Goal: Task Accomplishment & Management: Complete application form

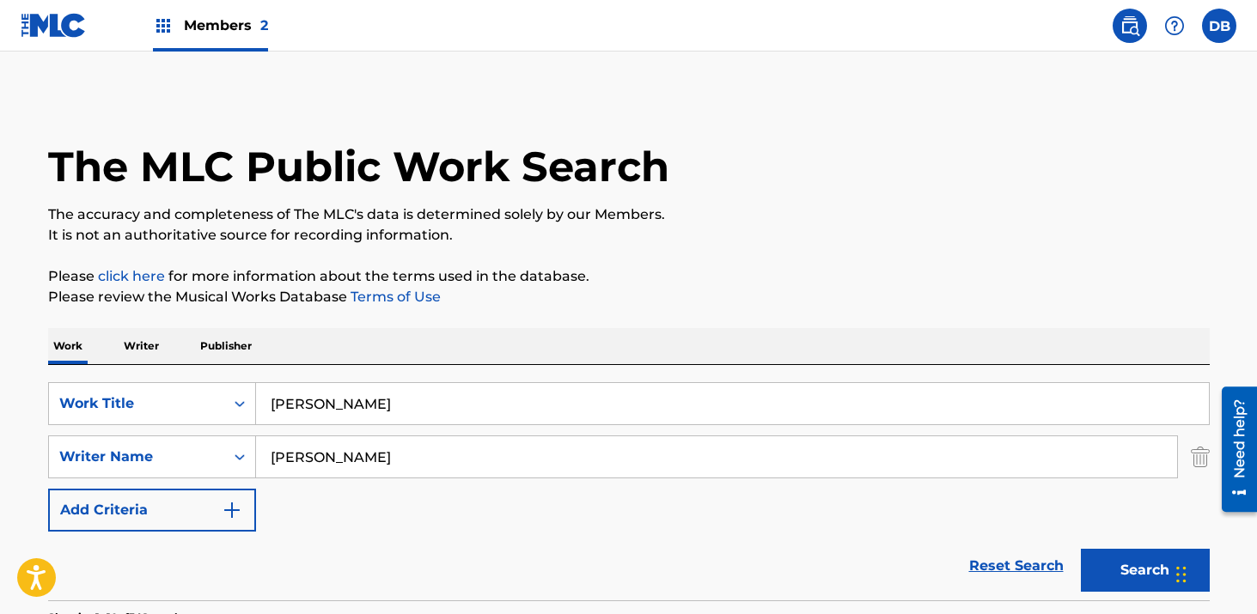
click at [174, 15] on div "Members 2" at bounding box center [210, 25] width 115 height 51
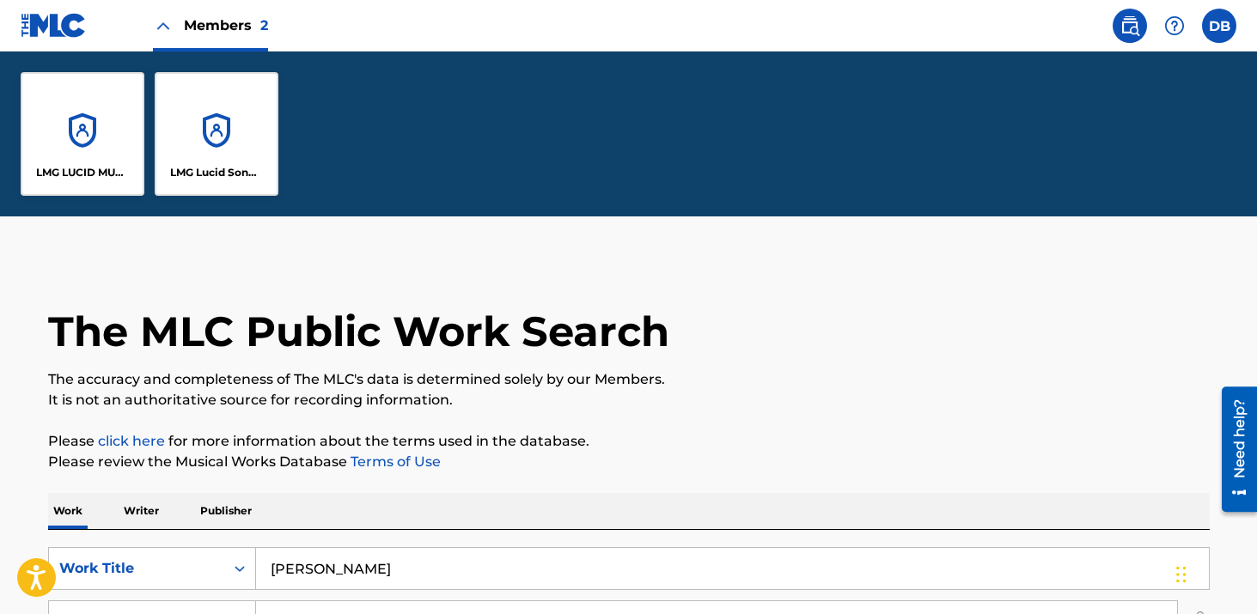
click at [184, 113] on div "LMG Lucid Songs (ASCAP)" at bounding box center [217, 134] width 124 height 124
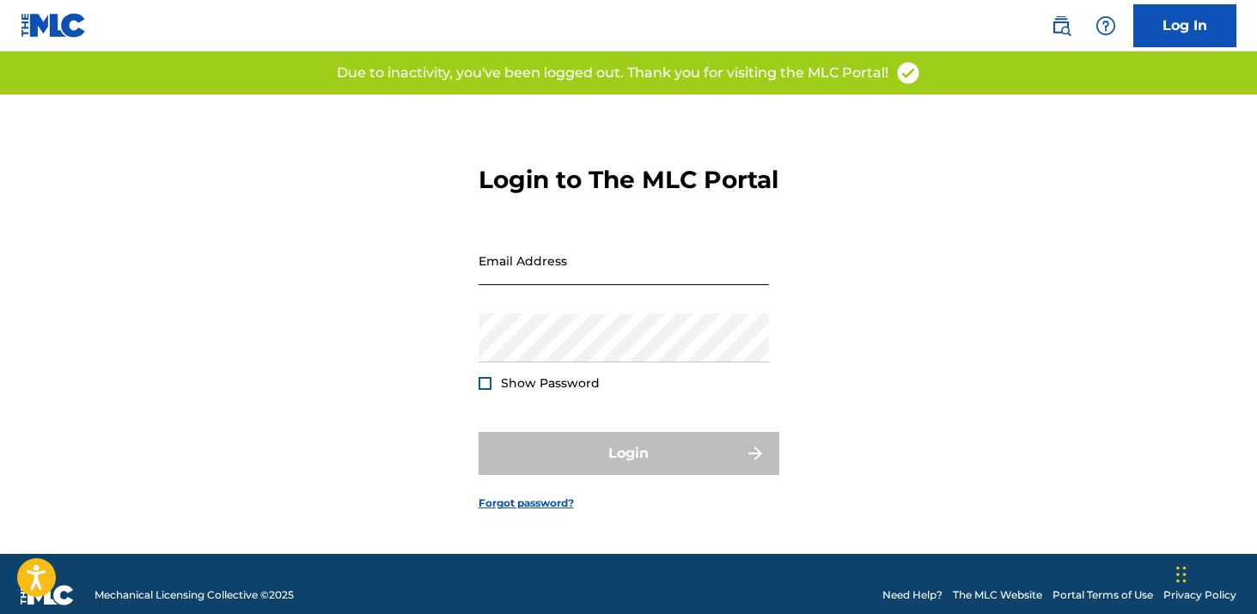
click at [556, 285] on input "Email Address" at bounding box center [624, 260] width 290 height 49
type input "[EMAIL_ADDRESS][DOMAIN_NAME]"
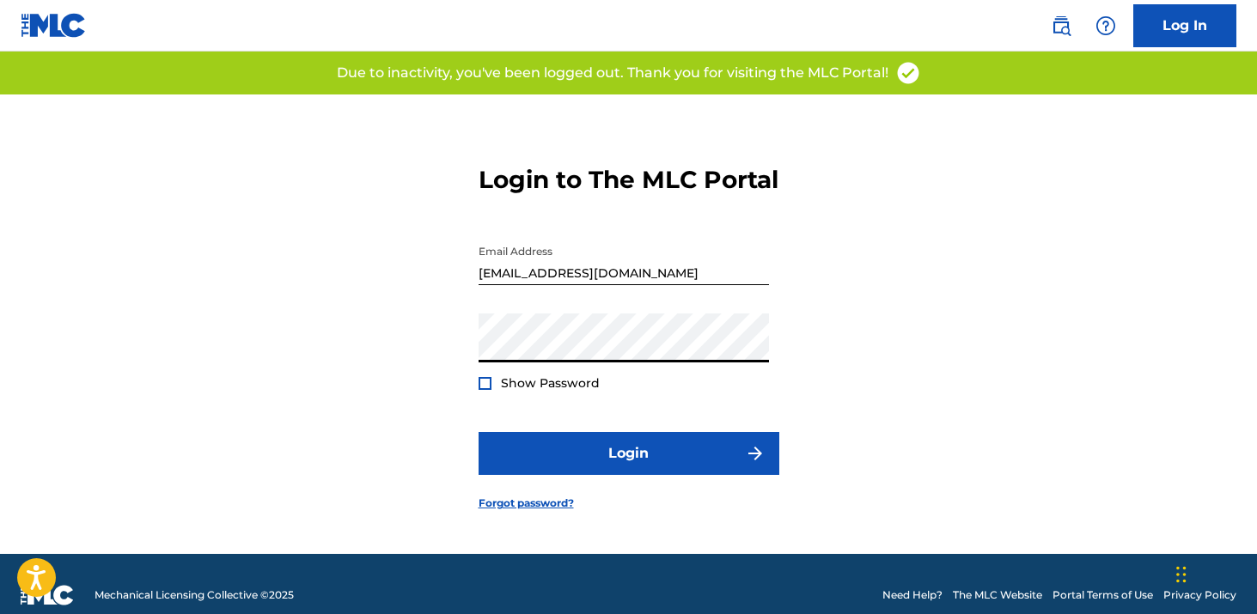
click at [485, 390] on div at bounding box center [485, 383] width 13 height 13
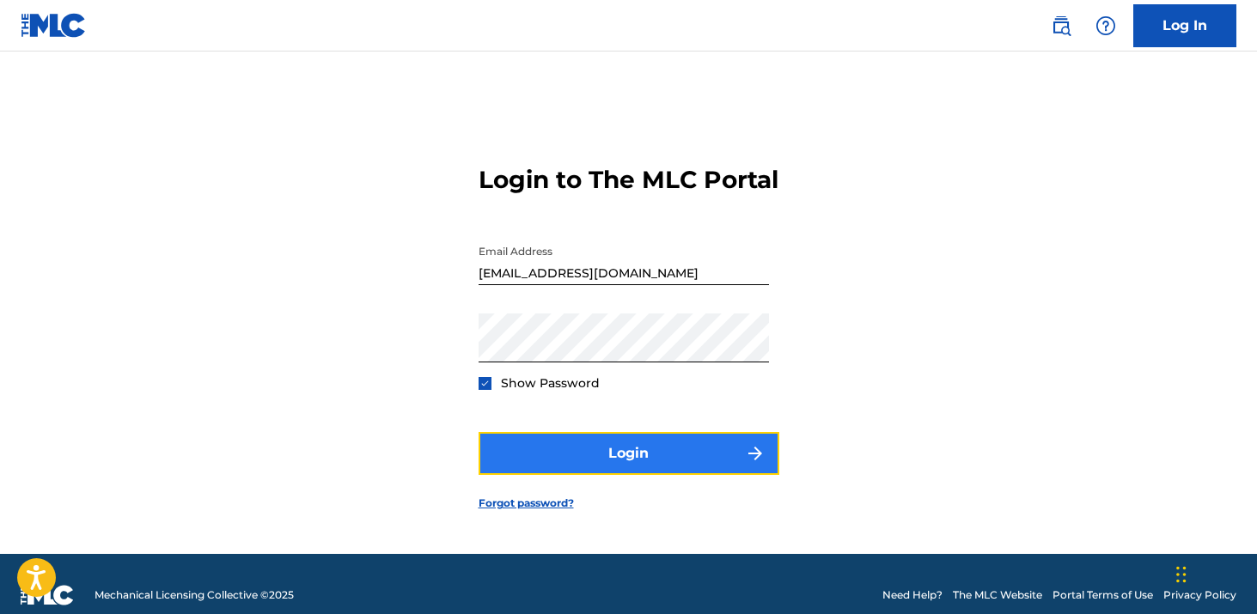
click at [536, 473] on button "Login" at bounding box center [629, 453] width 301 height 43
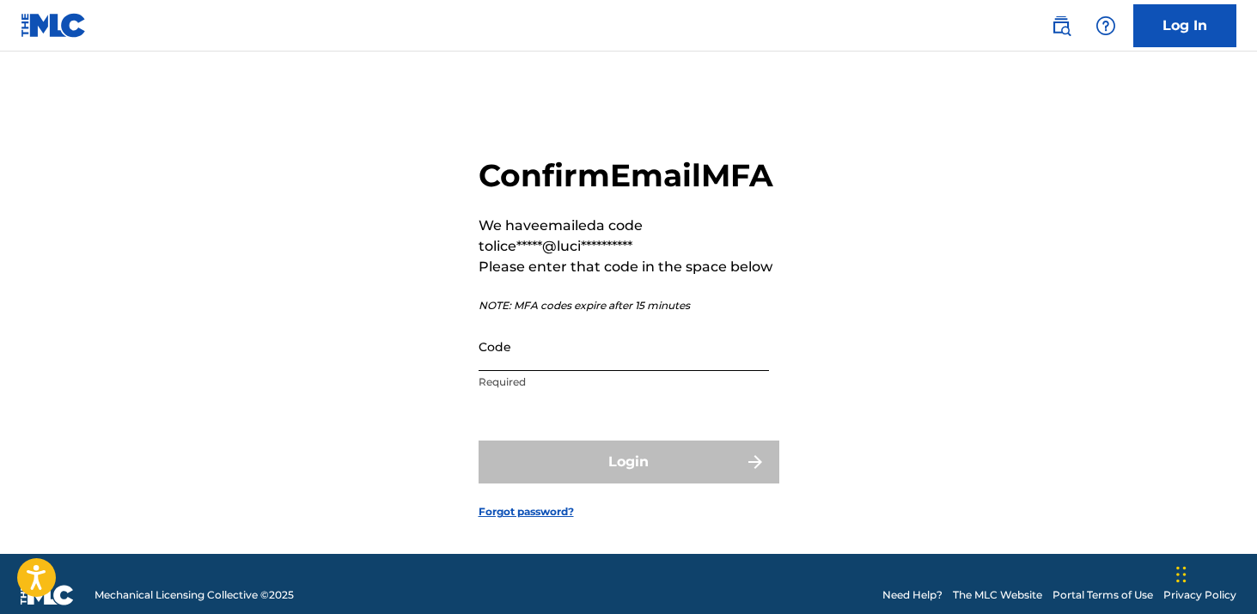
click at [530, 371] on input "Code" at bounding box center [624, 346] width 290 height 49
paste input "125962"
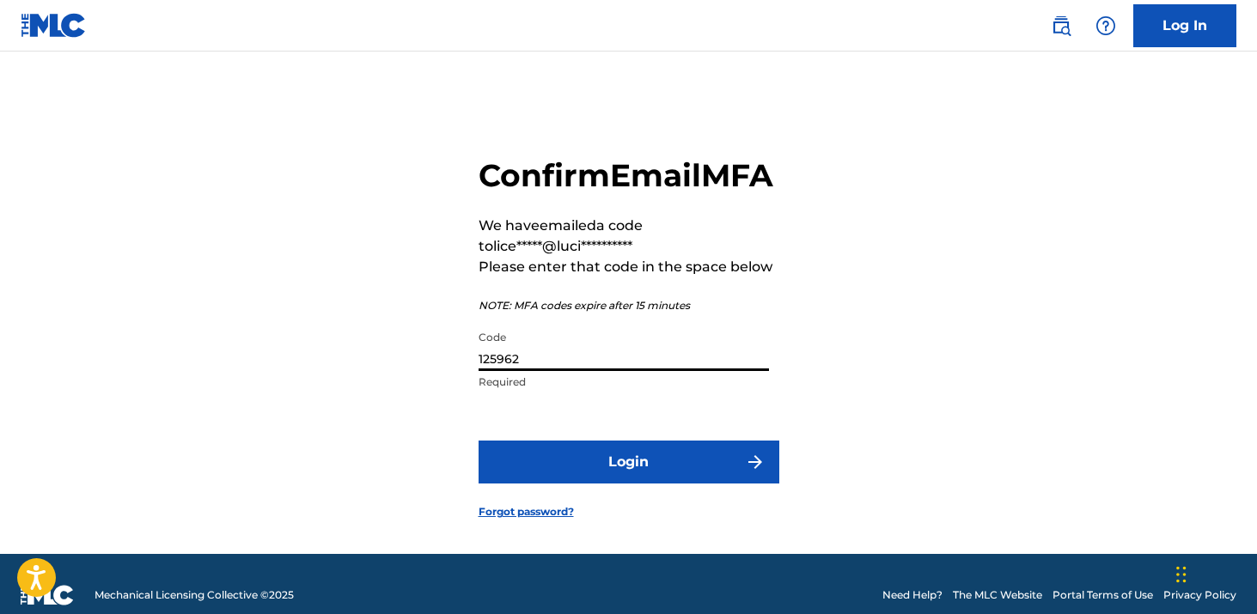
type input "125962"
click at [479, 441] on button "Login" at bounding box center [629, 462] width 301 height 43
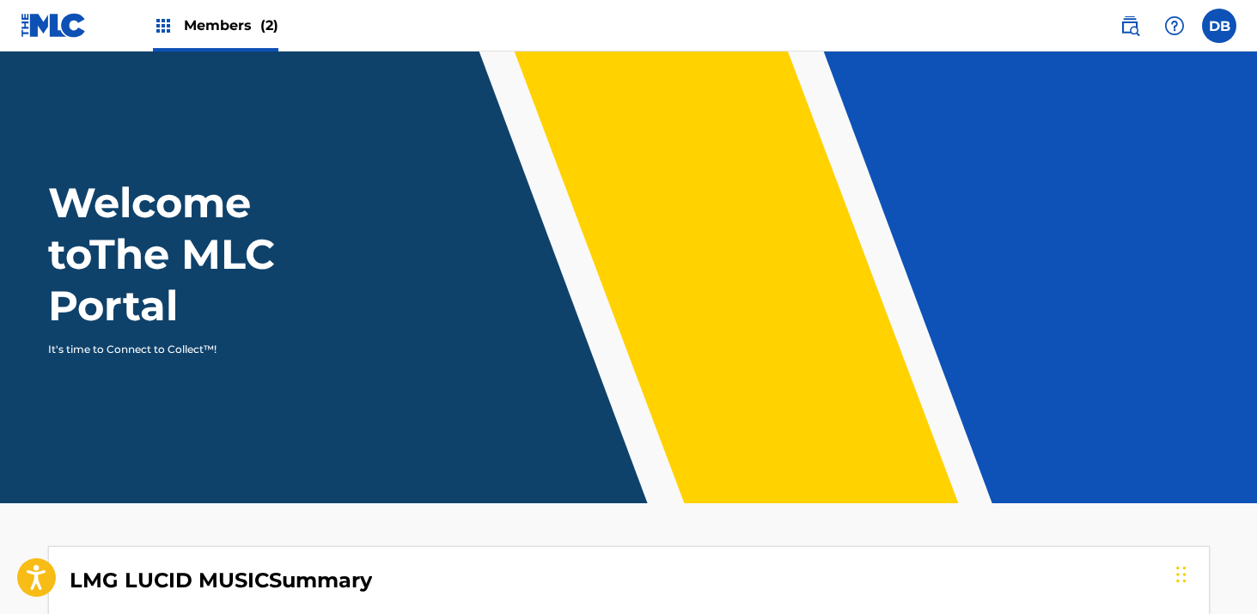
click at [219, 17] on span "Members (2)" at bounding box center [231, 25] width 95 height 20
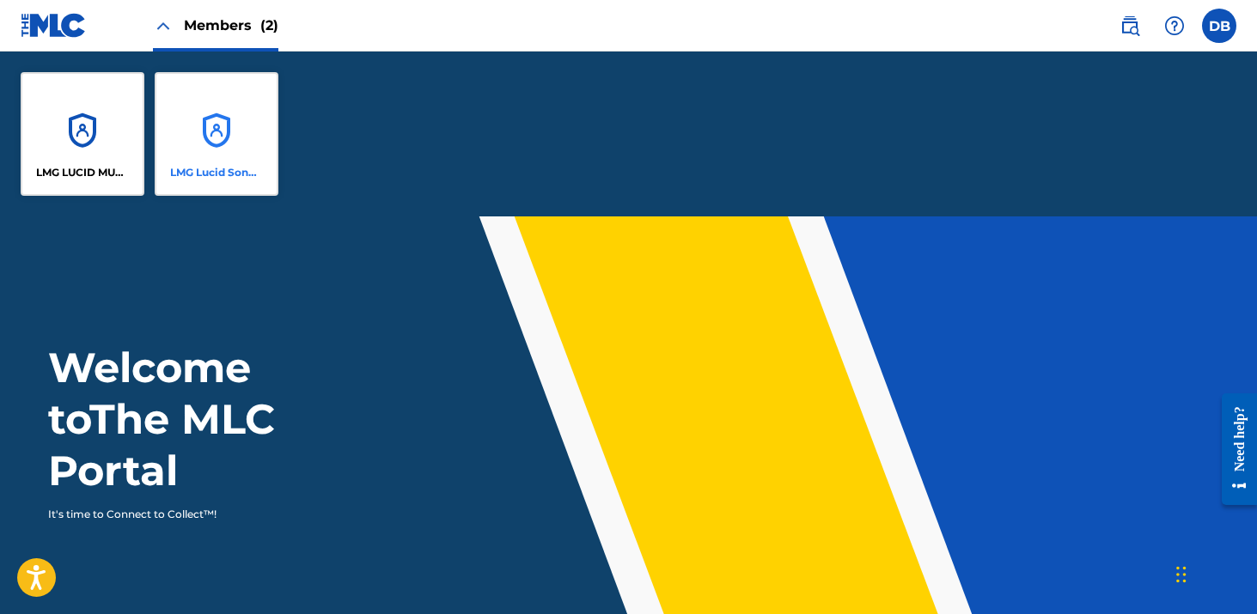
click at [229, 90] on div "LMG Lucid Songs (ASCAP)" at bounding box center [217, 134] width 124 height 124
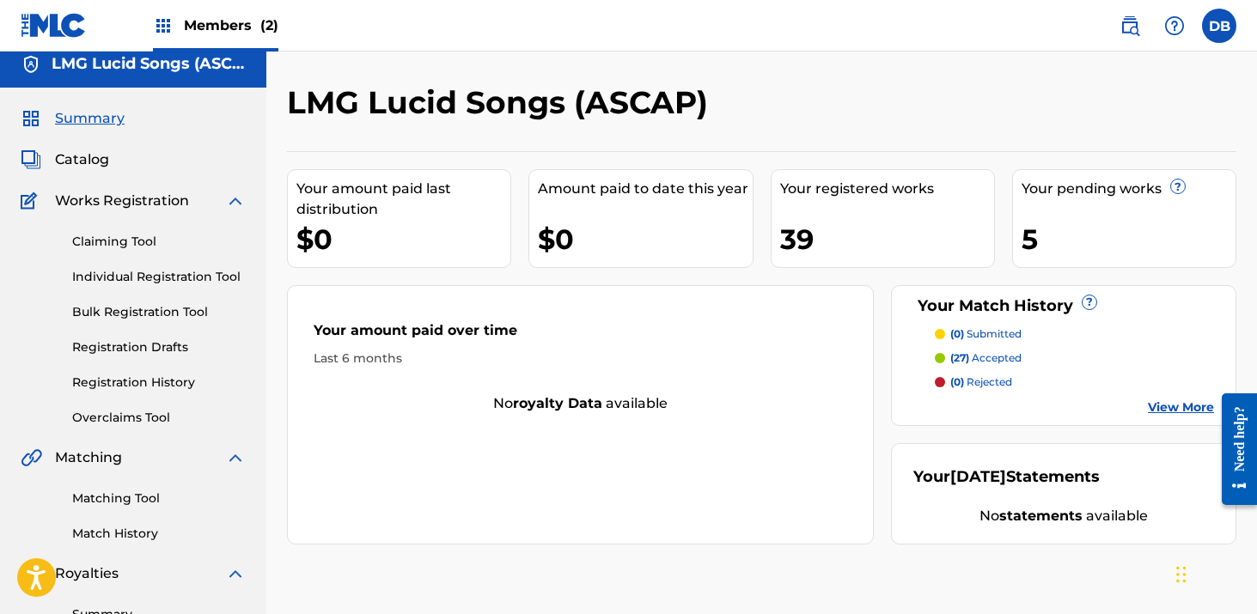
scroll to position [24, 0]
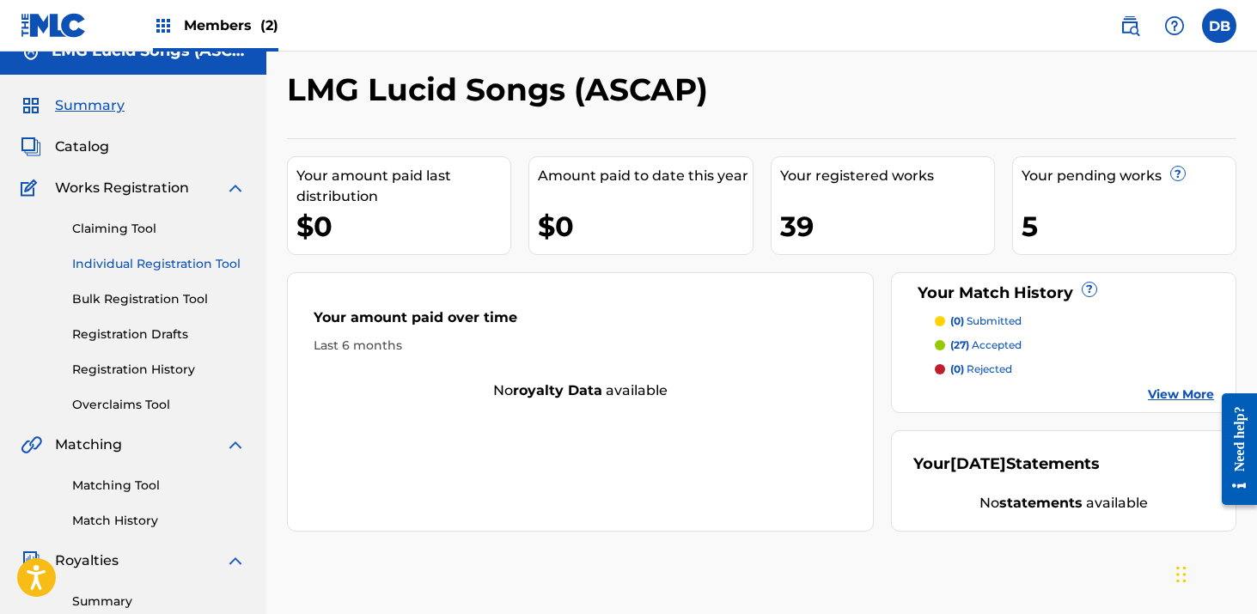
click at [175, 272] on link "Individual Registration Tool" at bounding box center [159, 264] width 174 height 18
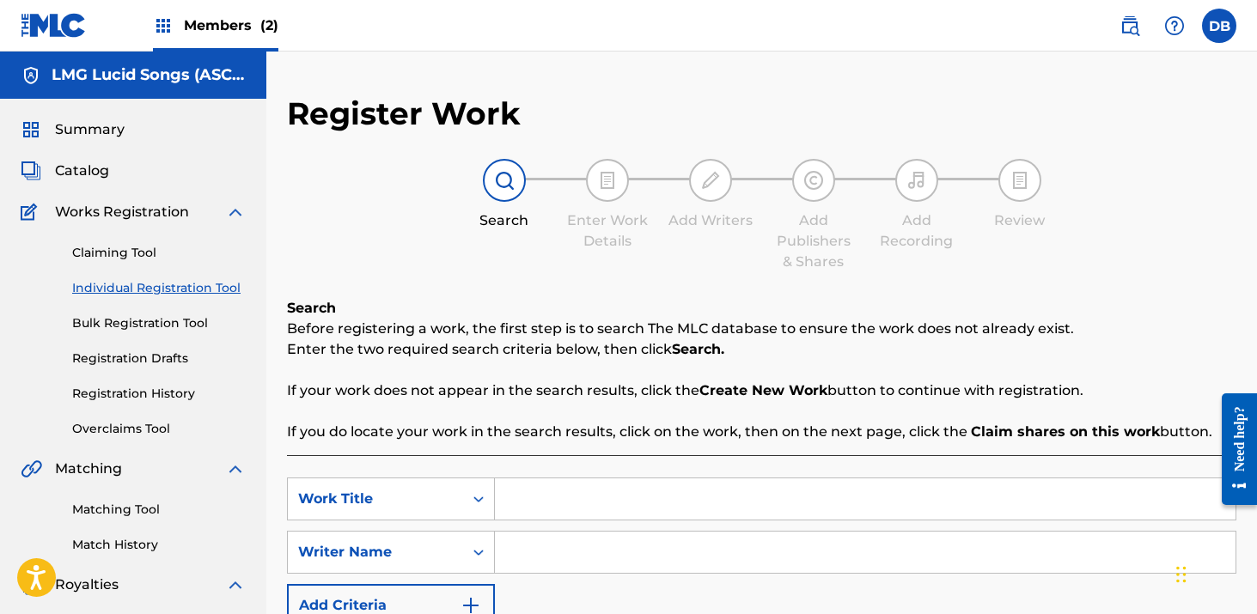
click at [534, 493] on input "Search Form" at bounding box center [865, 499] width 741 height 41
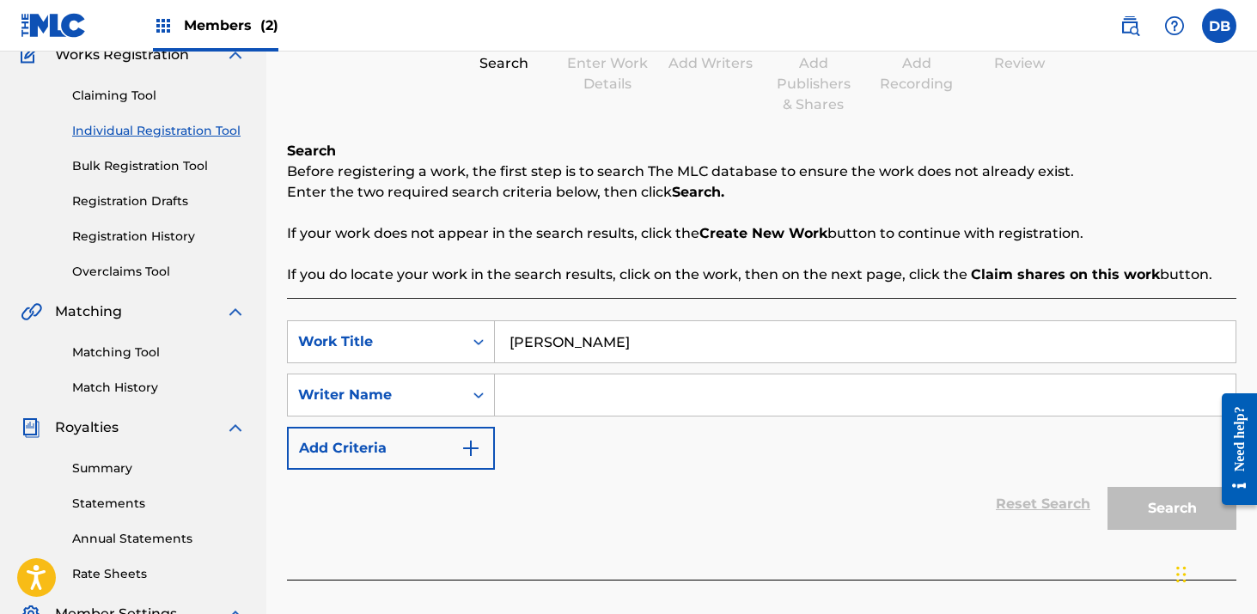
scroll to position [194, 0]
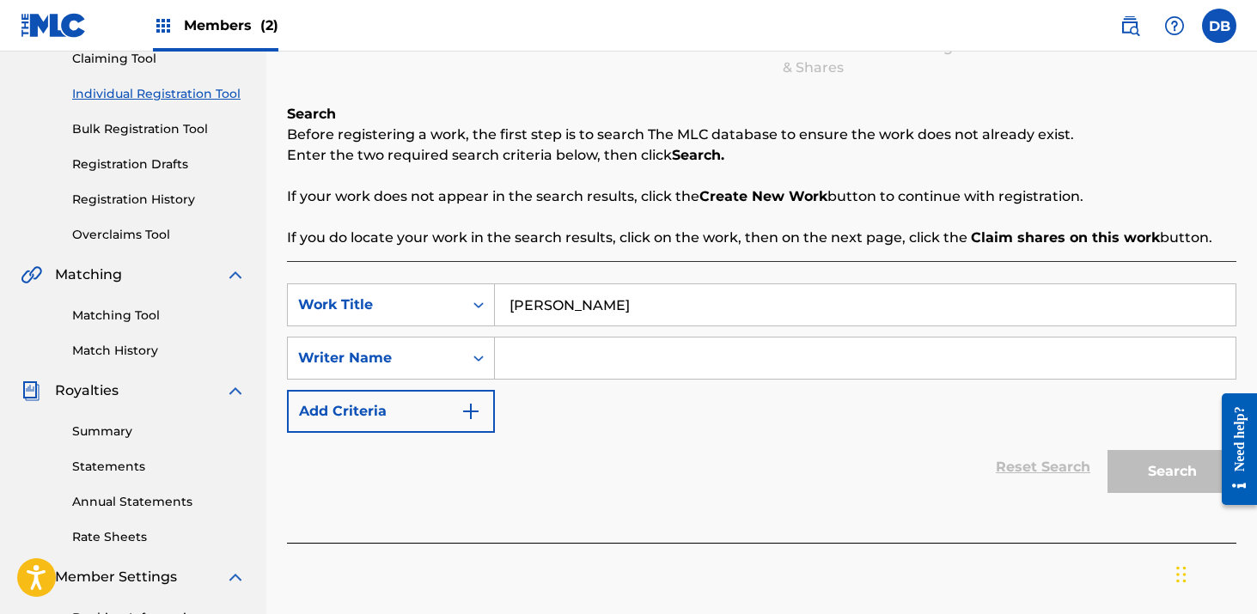
type input "[PERSON_NAME]"
click at [548, 362] on input "Search Form" at bounding box center [865, 358] width 741 height 41
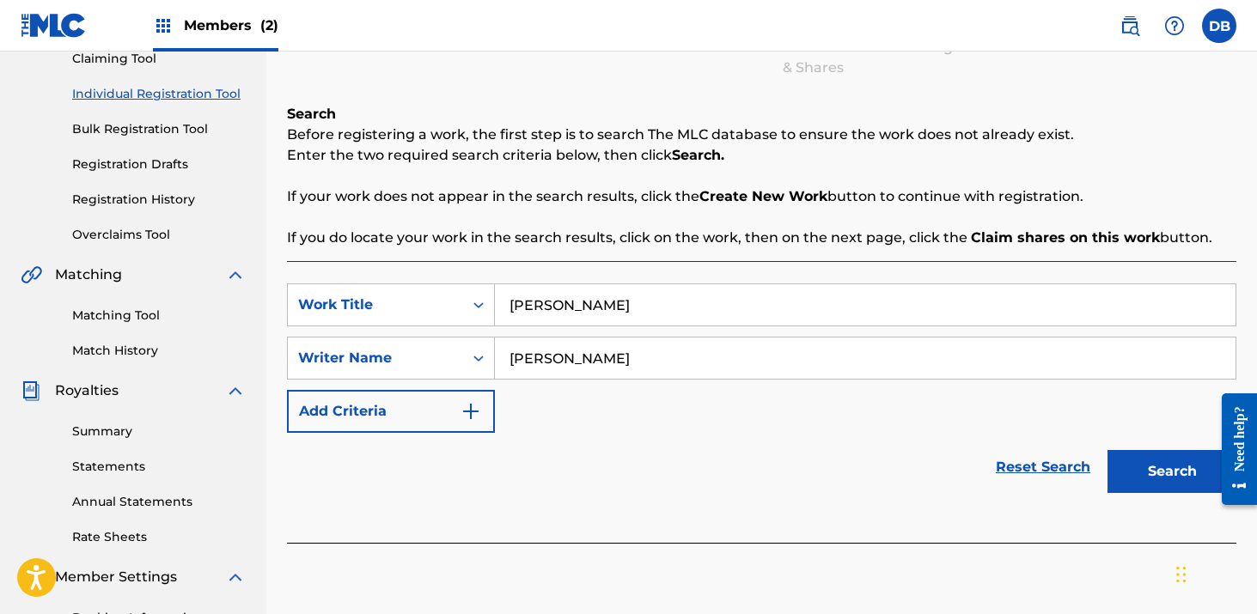
type input "[PERSON_NAME]"
click at [742, 446] on div "Reset Search Search" at bounding box center [761, 467] width 949 height 69
click at [1134, 470] on button "Search" at bounding box center [1172, 471] width 129 height 43
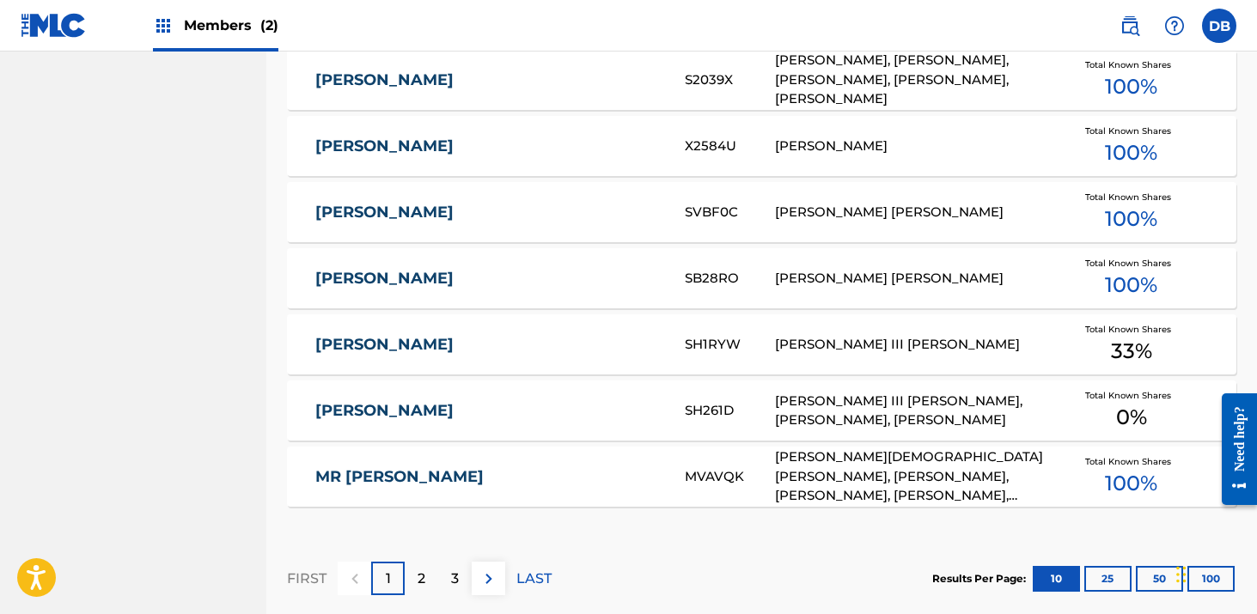
scroll to position [1086, 0]
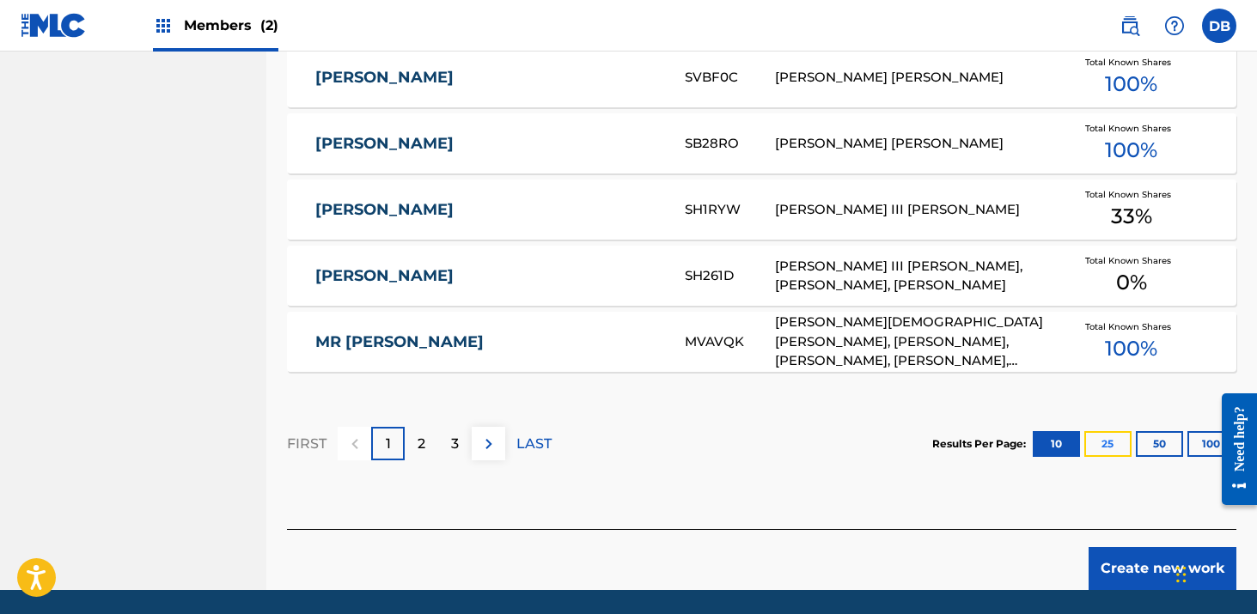
click at [1110, 445] on button "25" at bounding box center [1107, 444] width 47 height 26
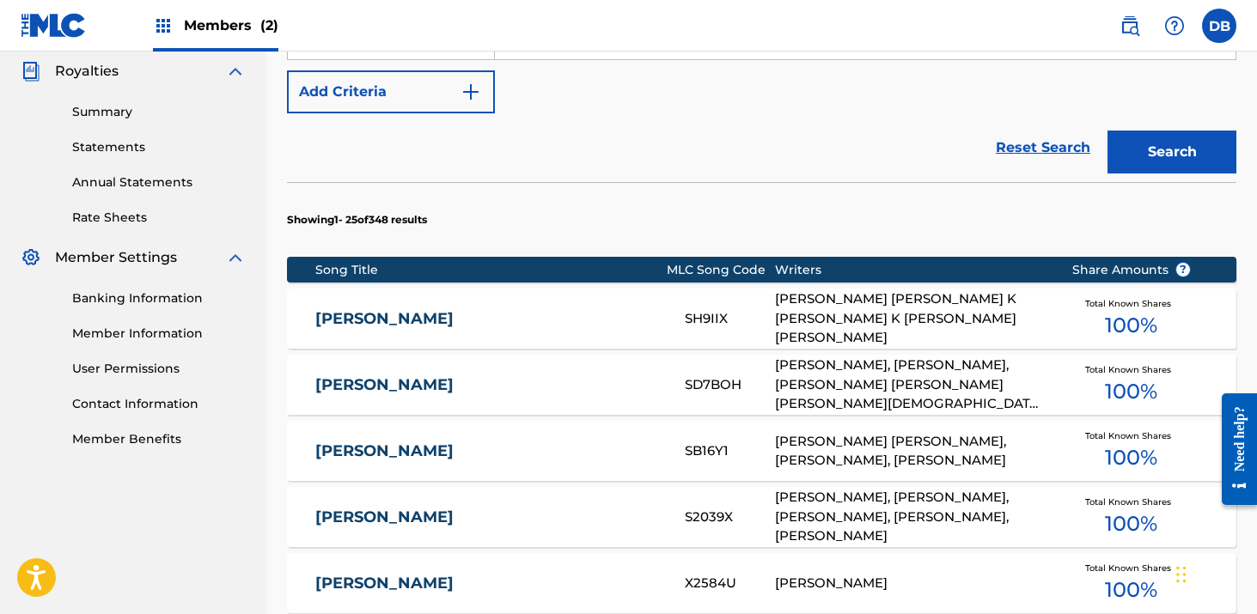
scroll to position [1033, 0]
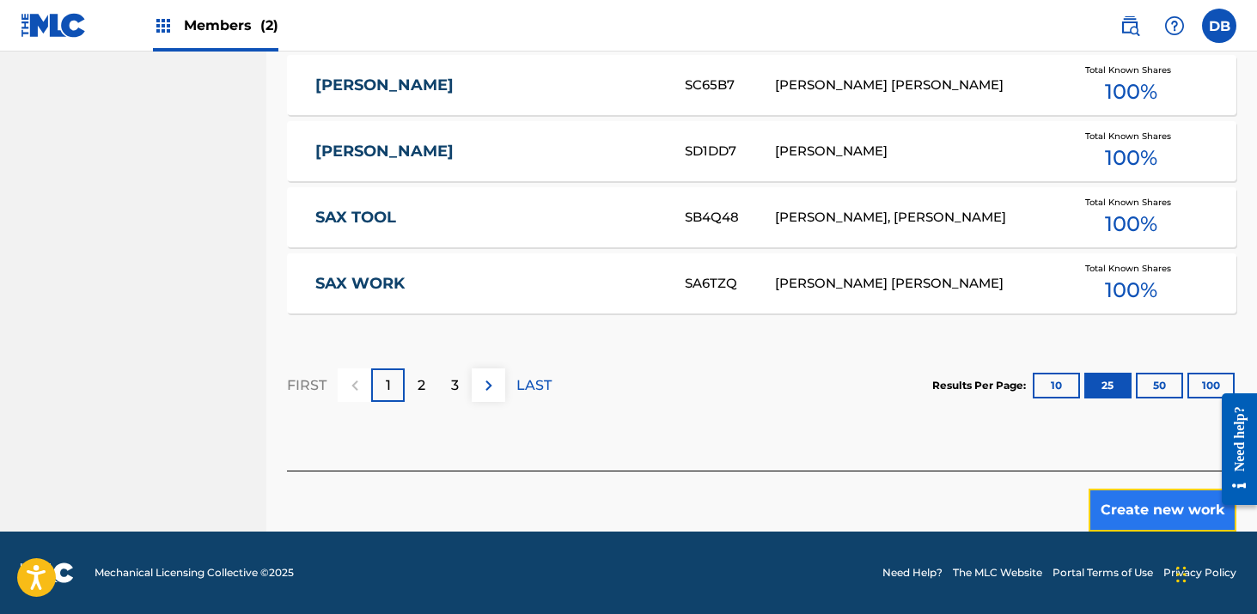
click at [1148, 510] on button "Create new work" at bounding box center [1163, 510] width 148 height 43
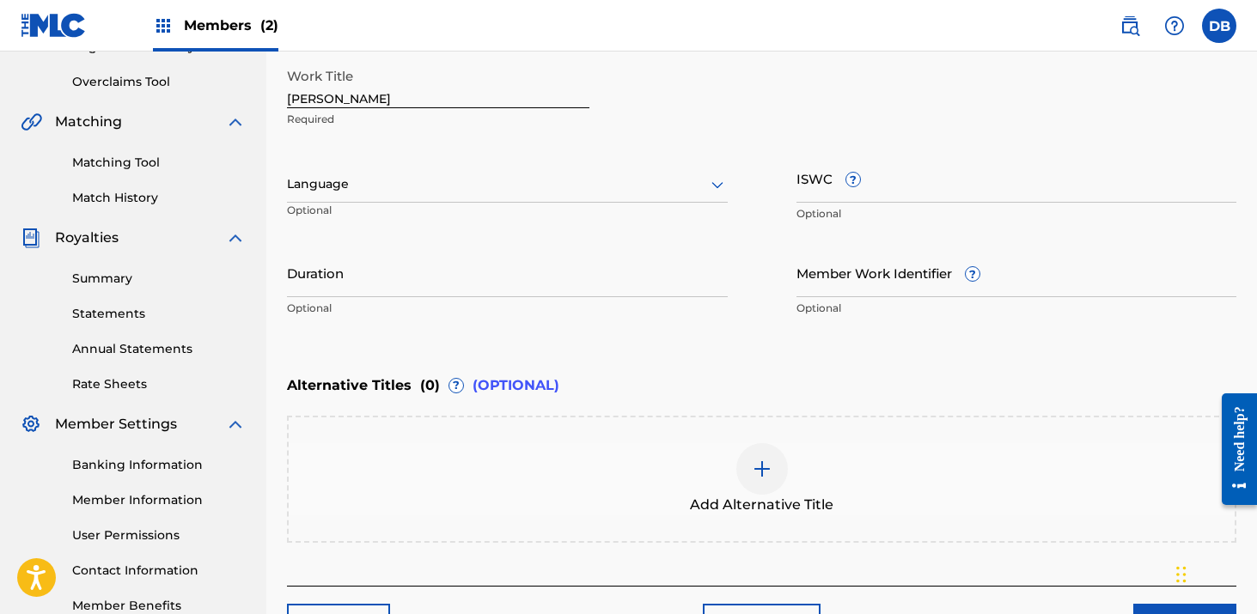
scroll to position [157, 0]
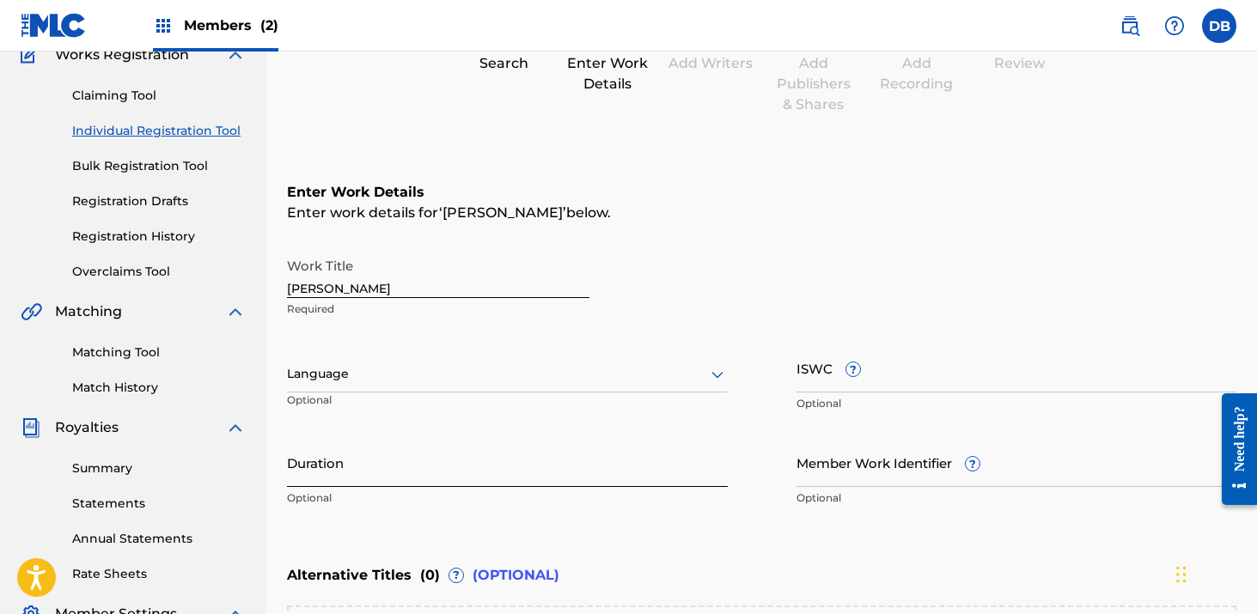
click at [492, 455] on input "Duration" at bounding box center [507, 462] width 441 height 49
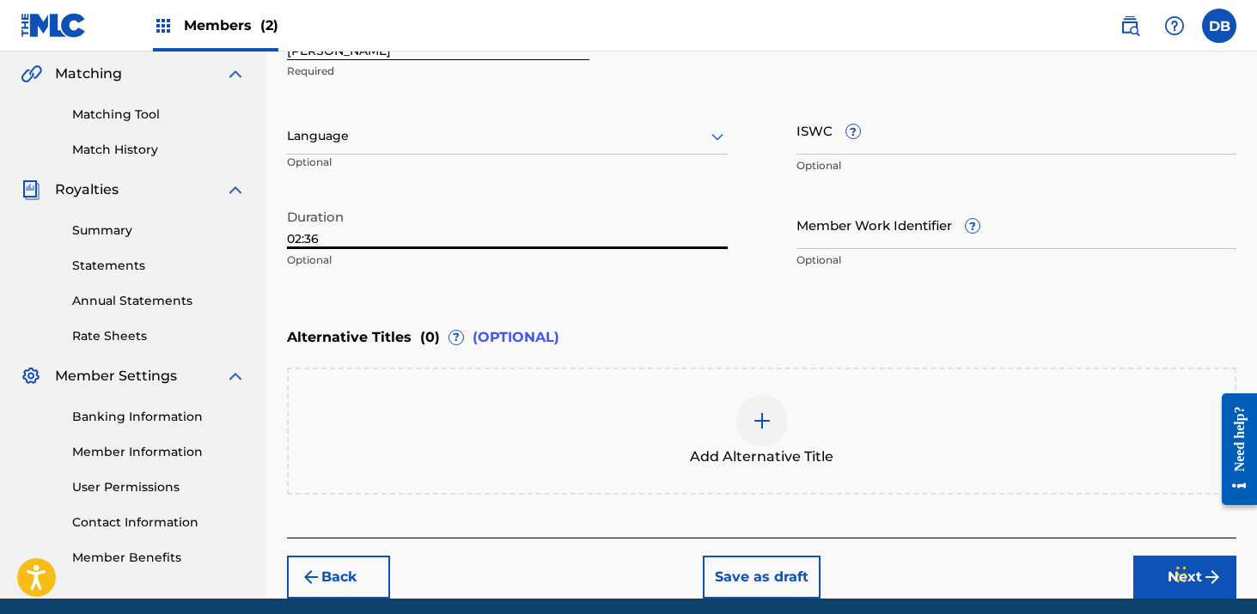
scroll to position [461, 0]
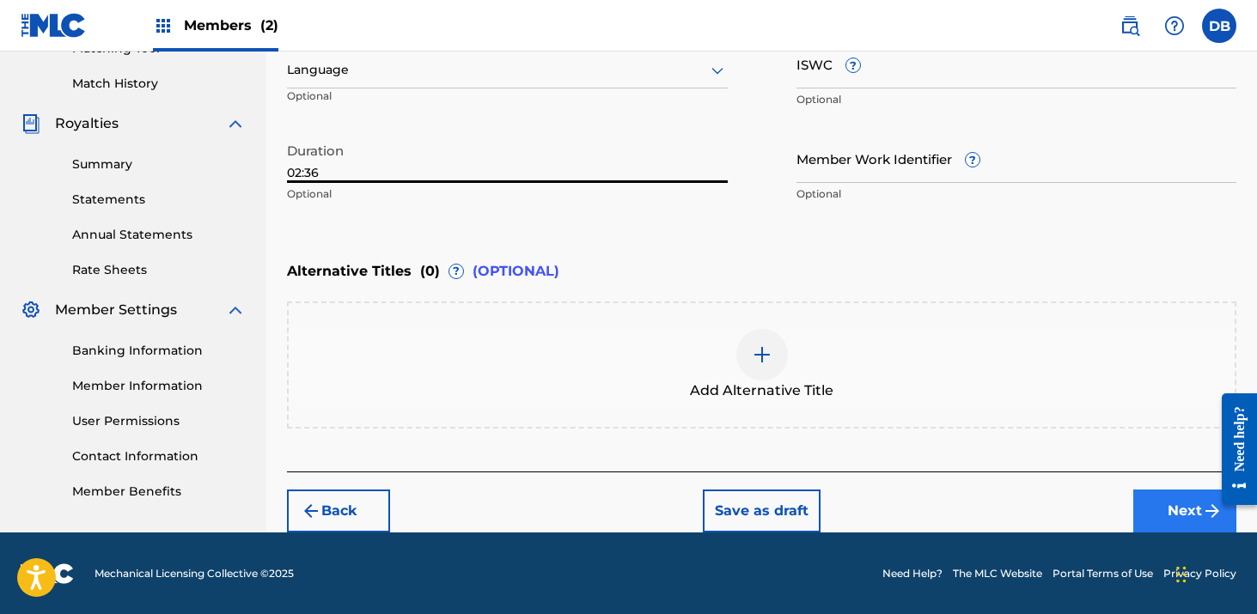
type input "02:36"
click at [1182, 506] on button "Next" at bounding box center [1184, 511] width 103 height 43
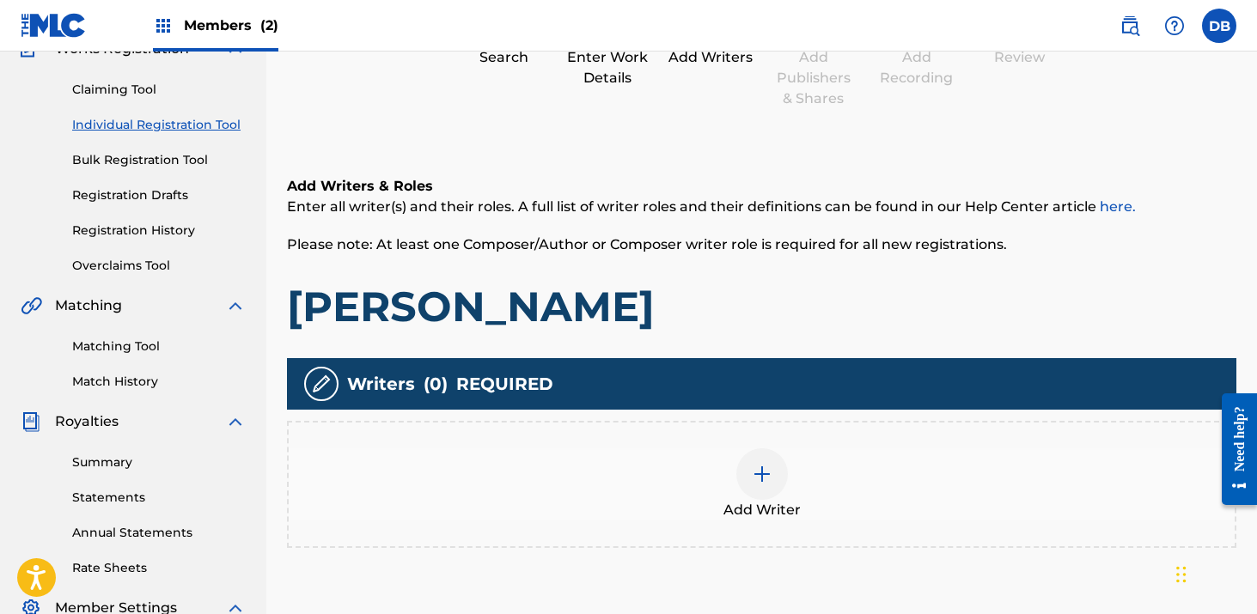
scroll to position [238, 0]
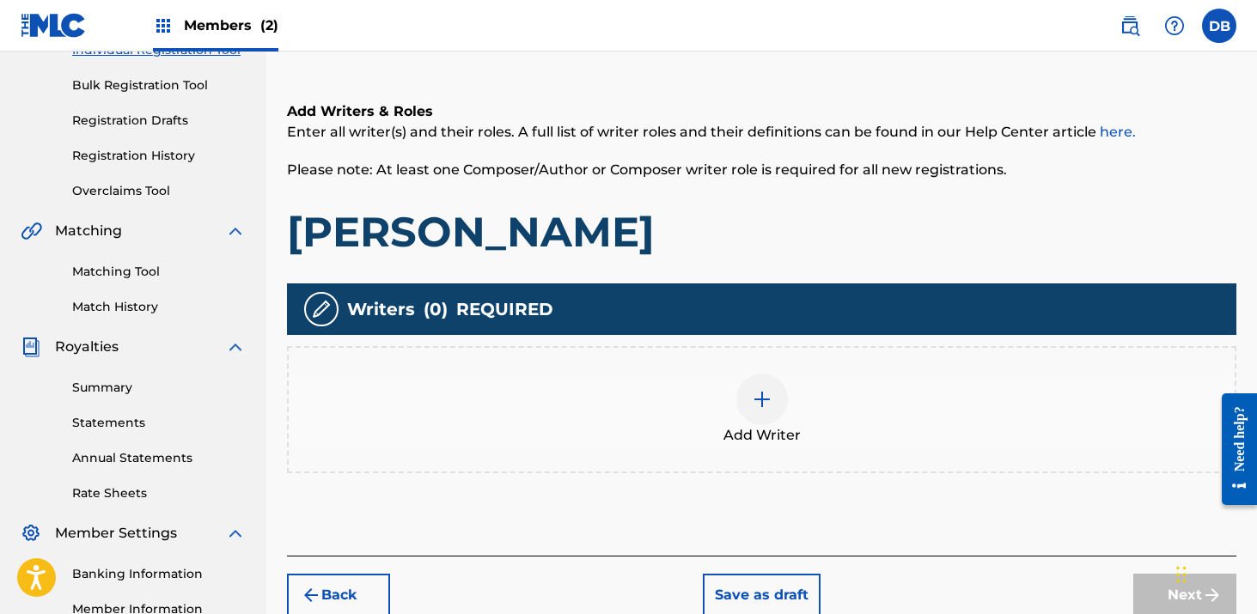
click at [769, 394] on img at bounding box center [762, 399] width 21 height 21
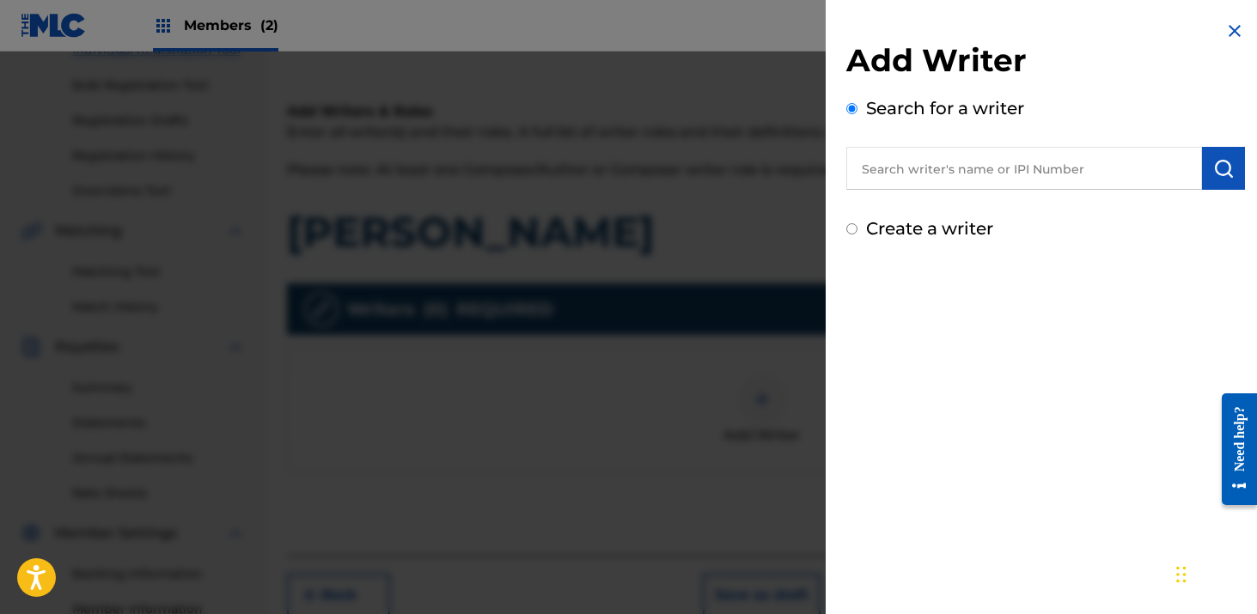
click at [950, 163] on input "text" at bounding box center [1024, 168] width 356 height 43
type input "[PERSON_NAME]"
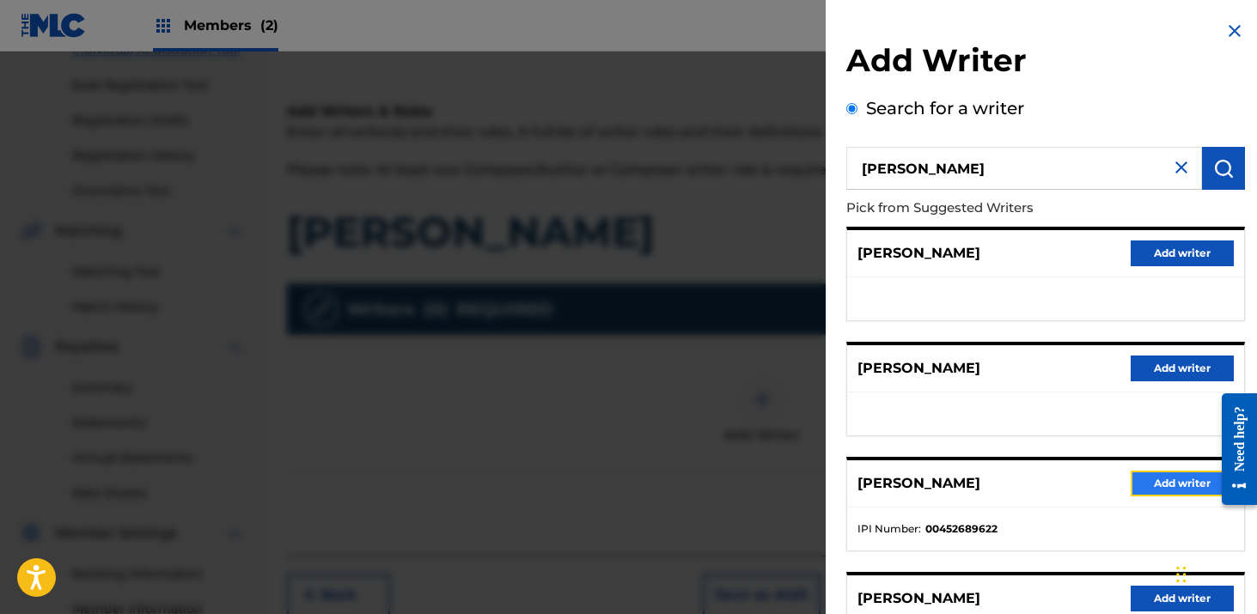
click at [1151, 472] on button "Add writer" at bounding box center [1182, 484] width 103 height 26
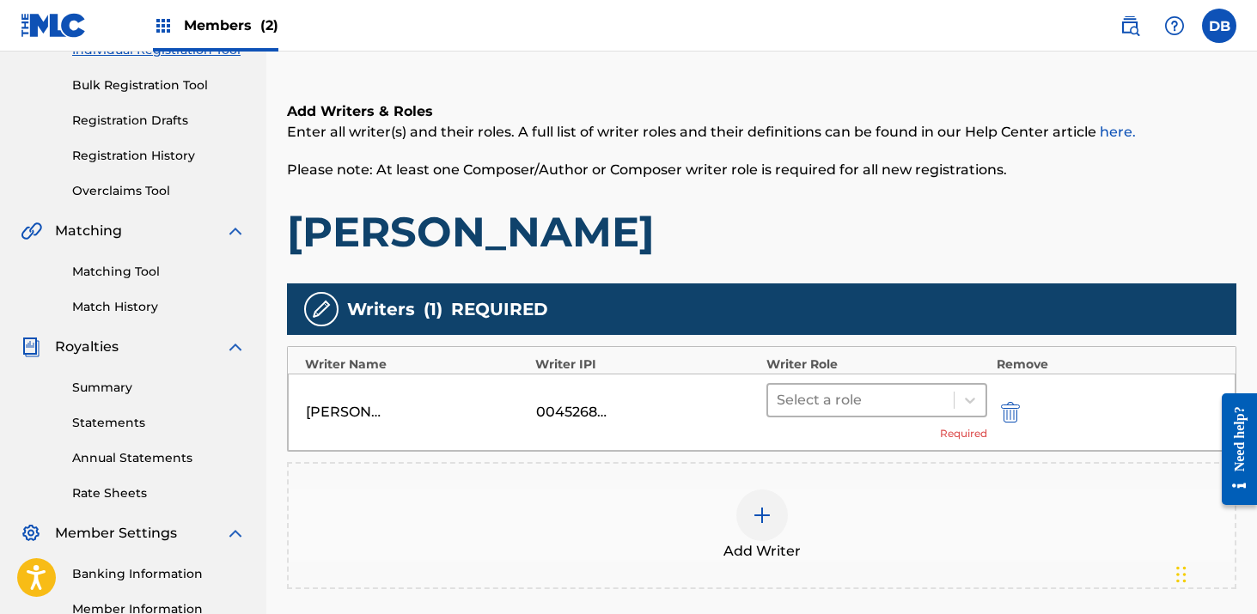
click at [829, 396] on div at bounding box center [861, 400] width 169 height 24
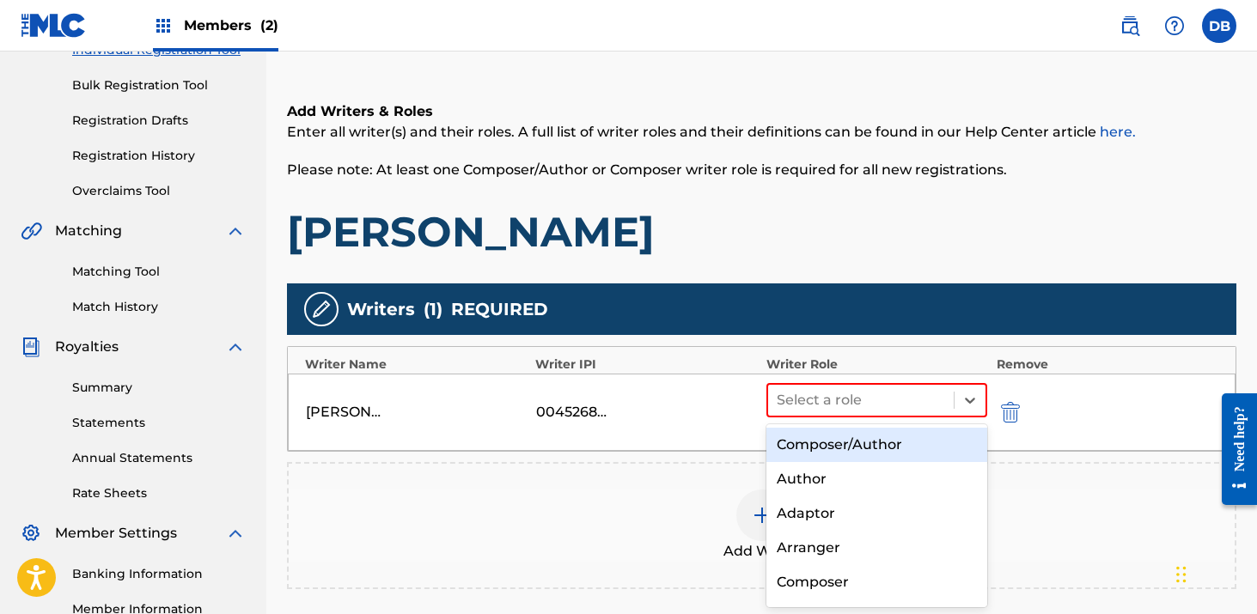
click at [831, 432] on div "Composer/Author" at bounding box center [877, 445] width 222 height 34
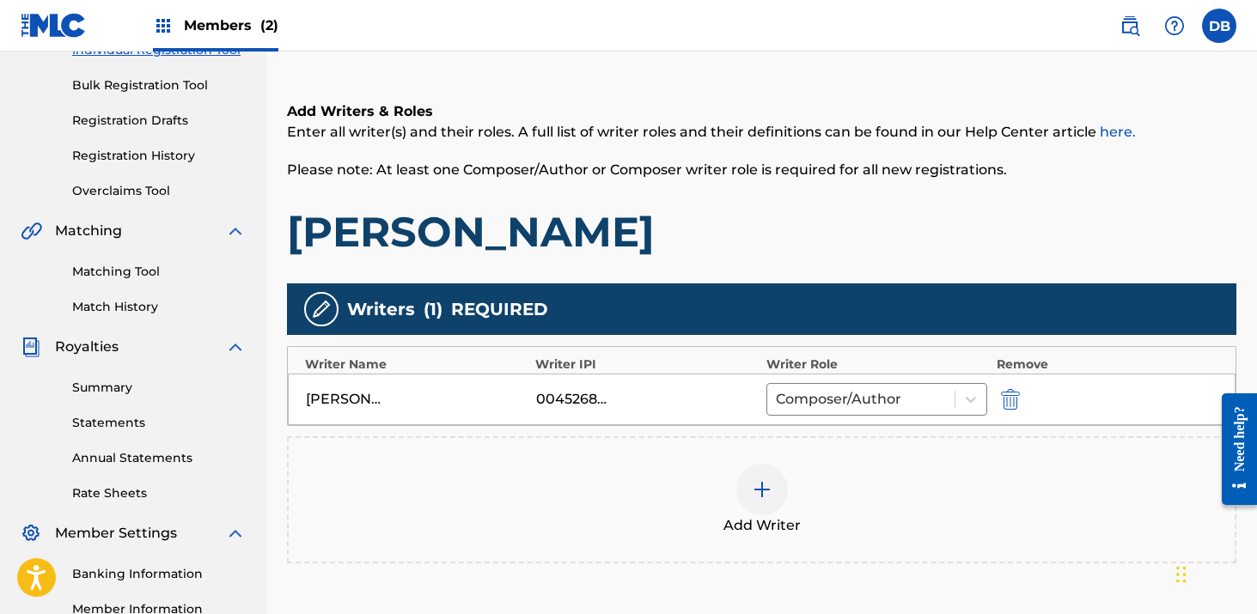
click at [757, 485] on img at bounding box center [762, 489] width 21 height 21
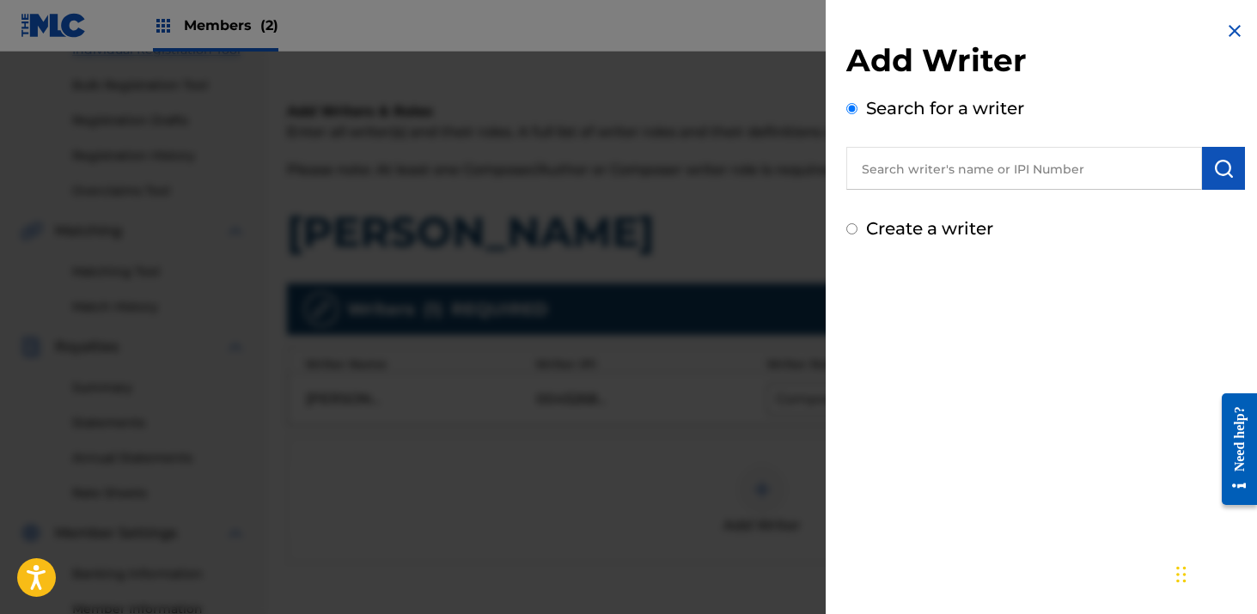
click at [935, 165] on input "text" at bounding box center [1024, 168] width 356 height 43
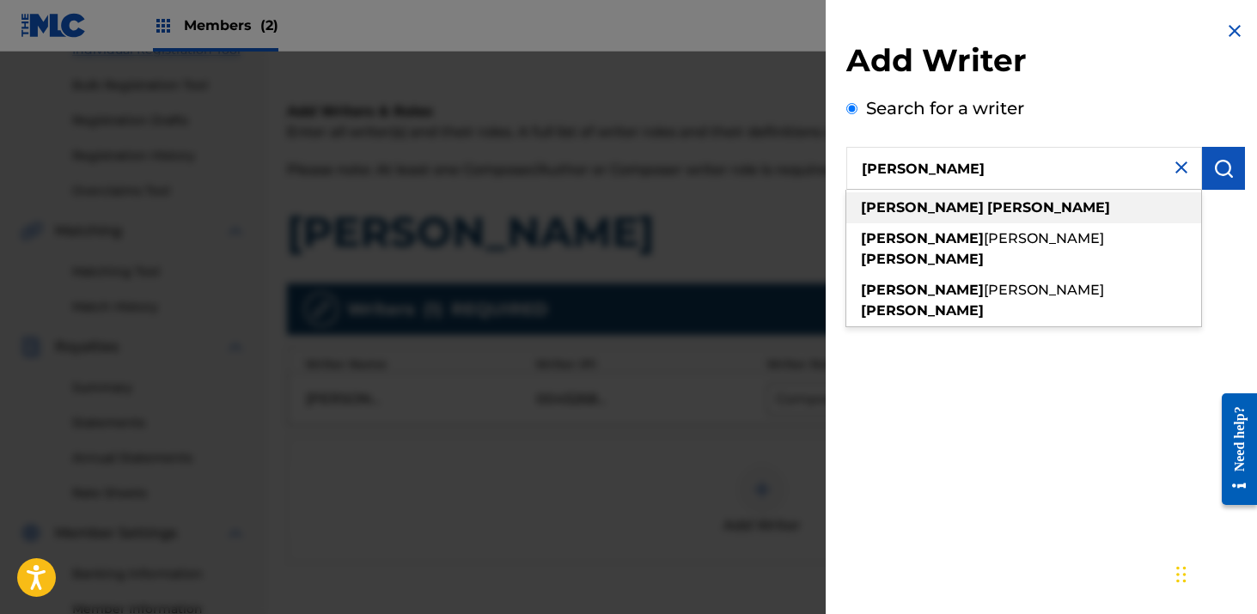
click at [1031, 204] on div "[PERSON_NAME]" at bounding box center [1023, 207] width 355 height 31
type input "[PERSON_NAME]"
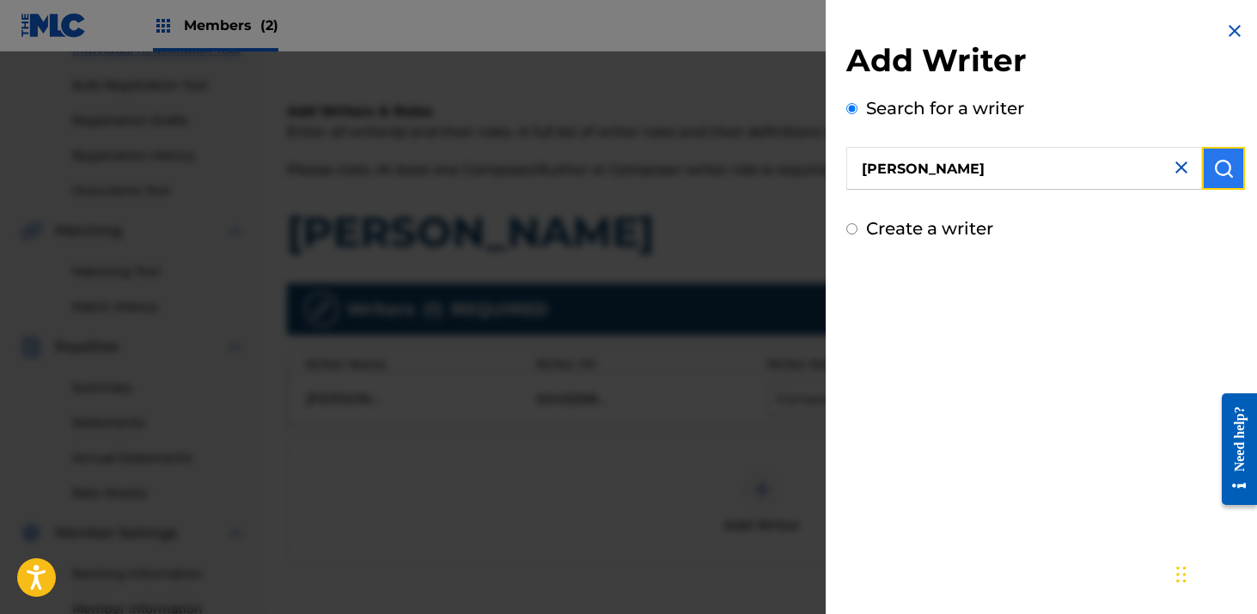
click at [1219, 170] on img "submit" at bounding box center [1223, 168] width 21 height 21
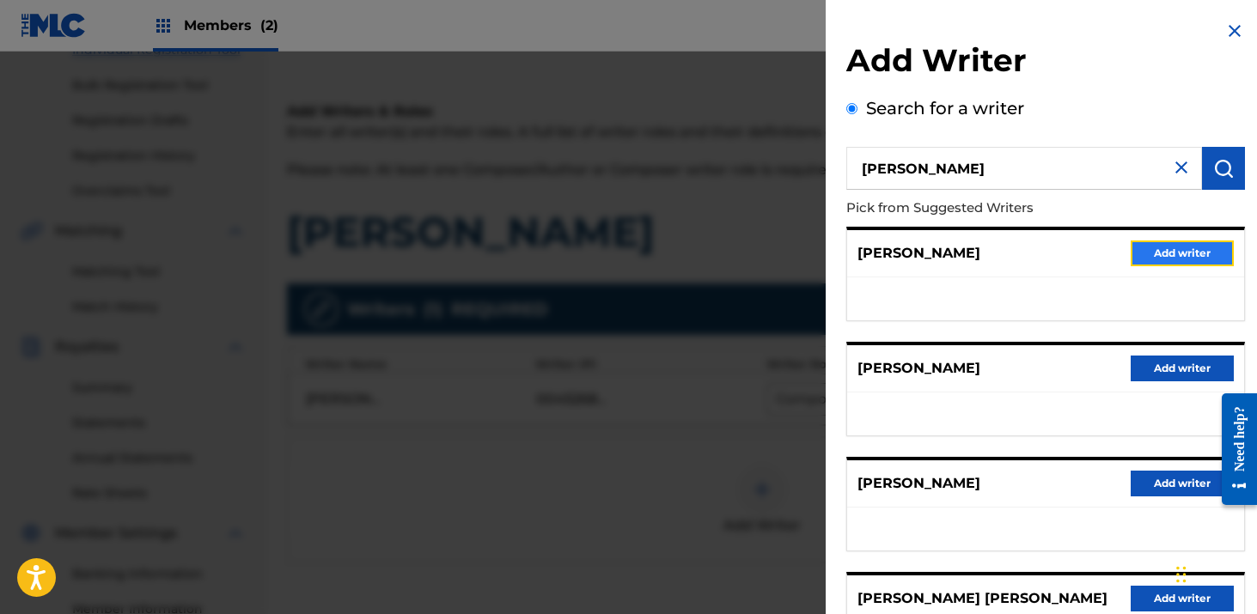
click at [1160, 256] on button "Add writer" at bounding box center [1182, 254] width 103 height 26
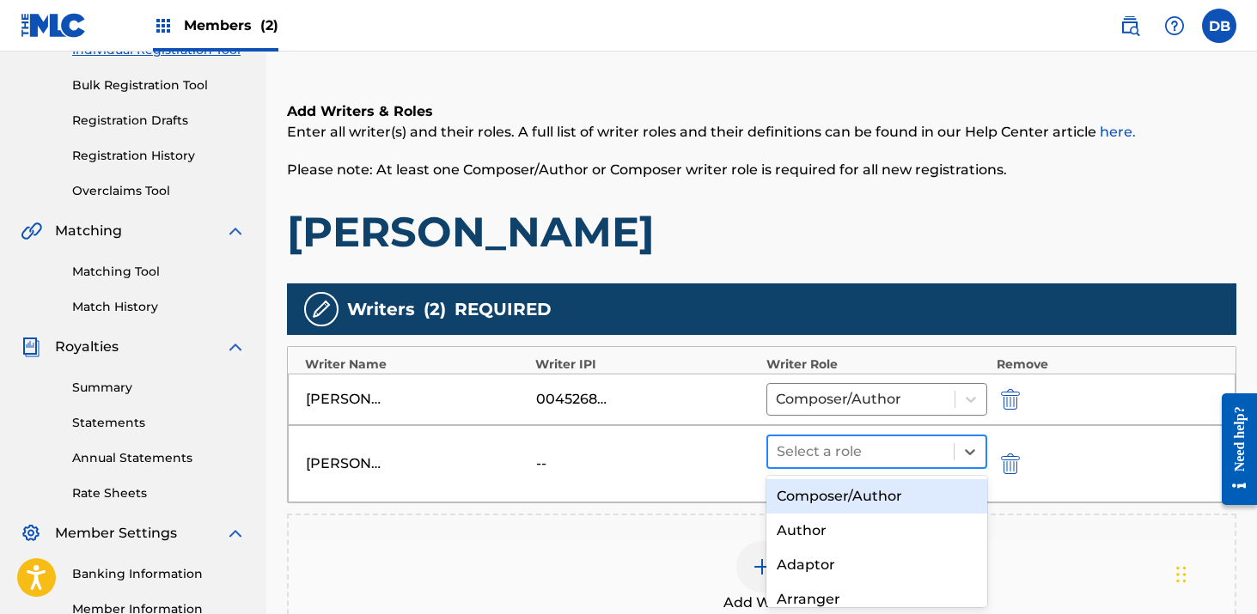
click at [806, 443] on div at bounding box center [861, 452] width 169 height 24
click at [812, 494] on div "Composer/Author" at bounding box center [877, 496] width 222 height 34
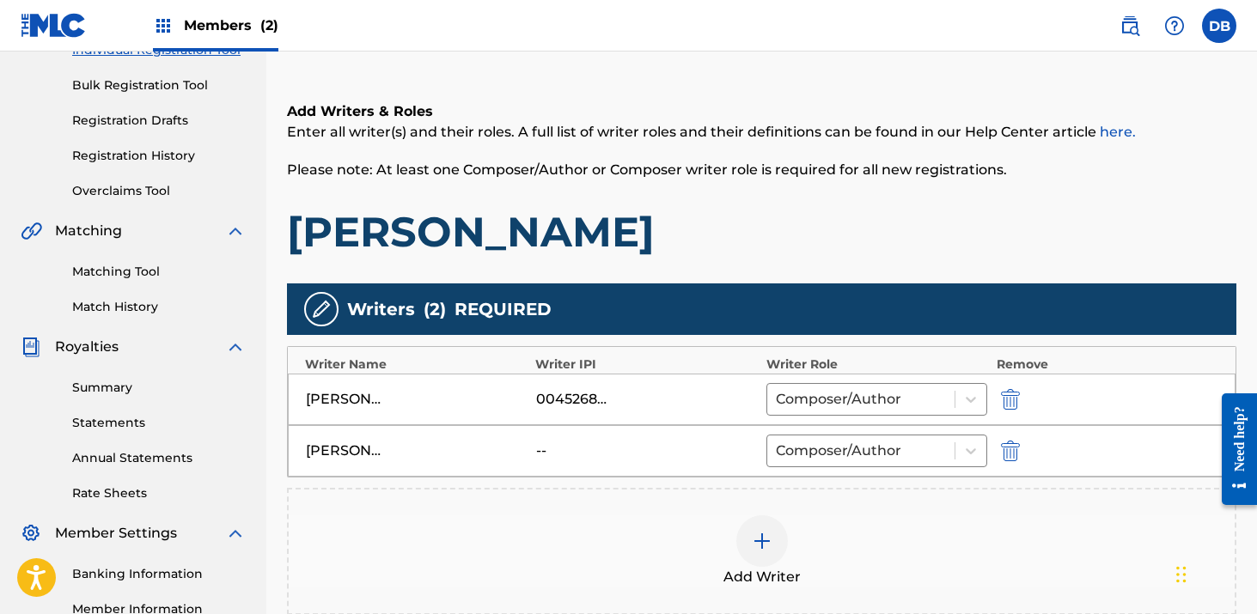
click at [620, 389] on div "00452689622" at bounding box center [647, 399] width 222 height 21
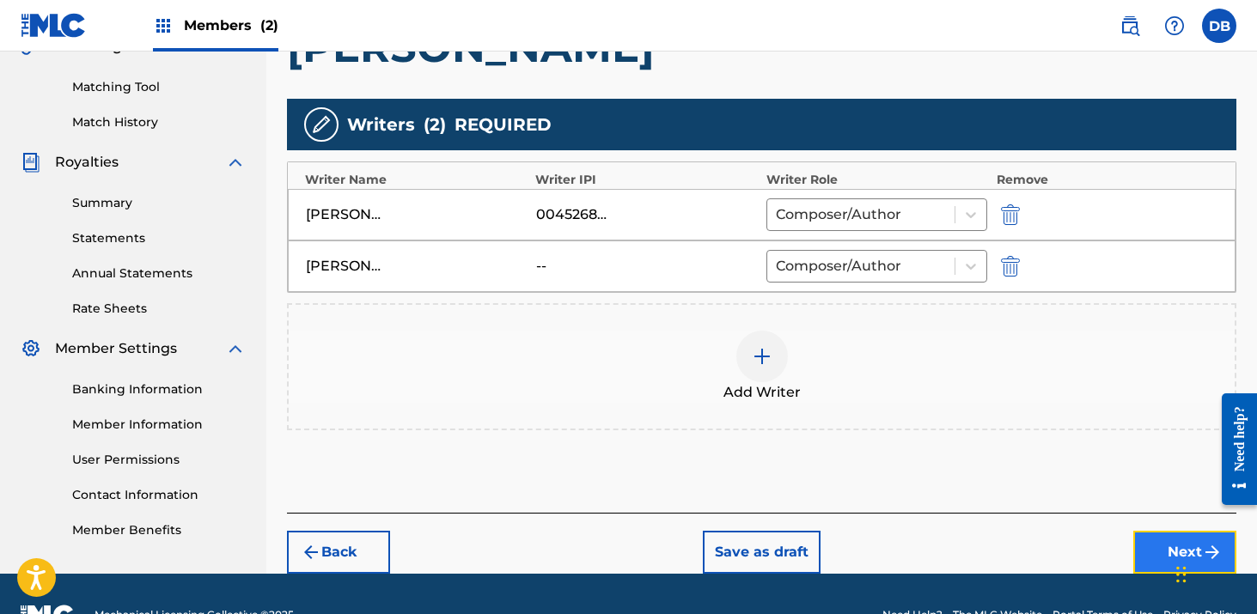
click at [1166, 552] on button "Next" at bounding box center [1184, 552] width 103 height 43
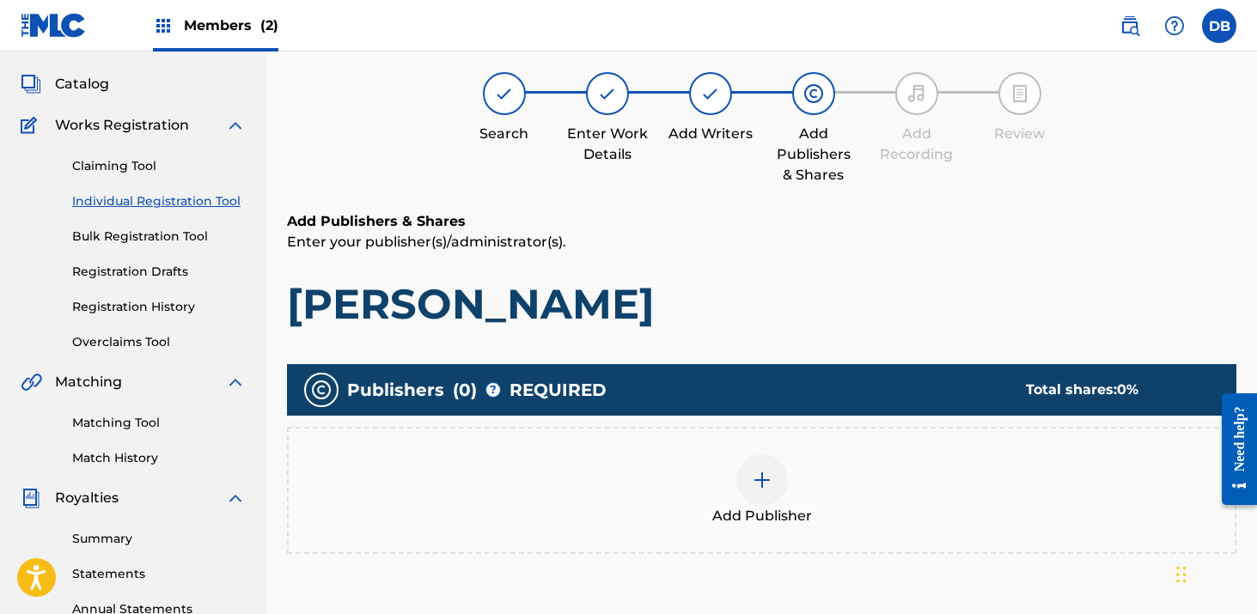
scroll to position [77, 0]
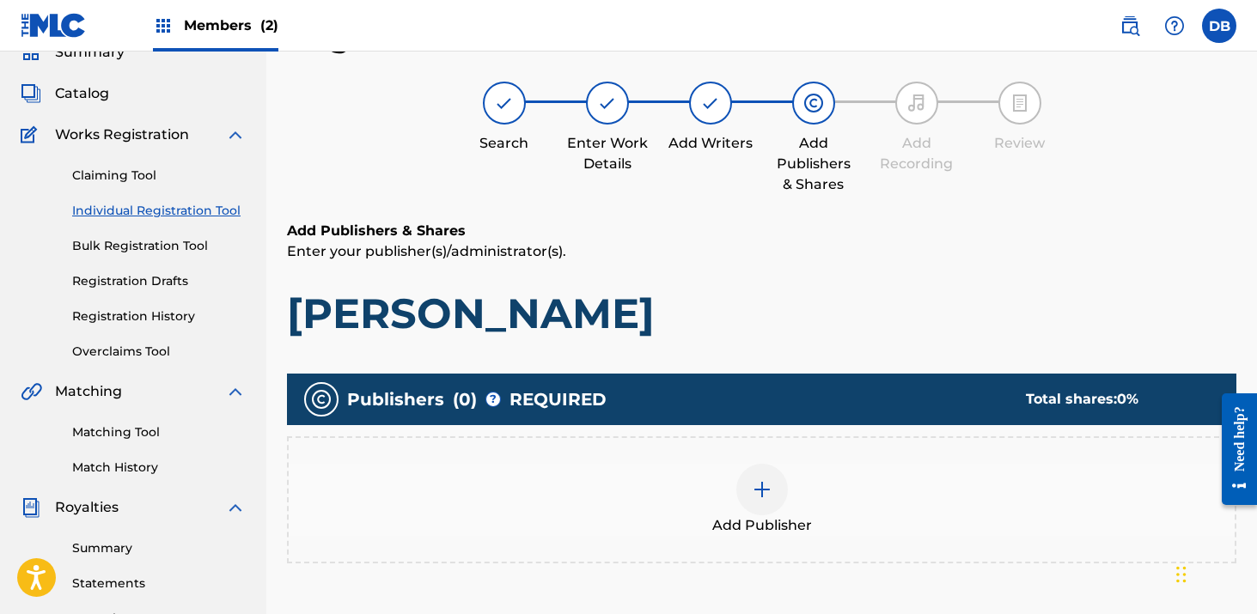
click at [760, 488] on img at bounding box center [762, 489] width 21 height 21
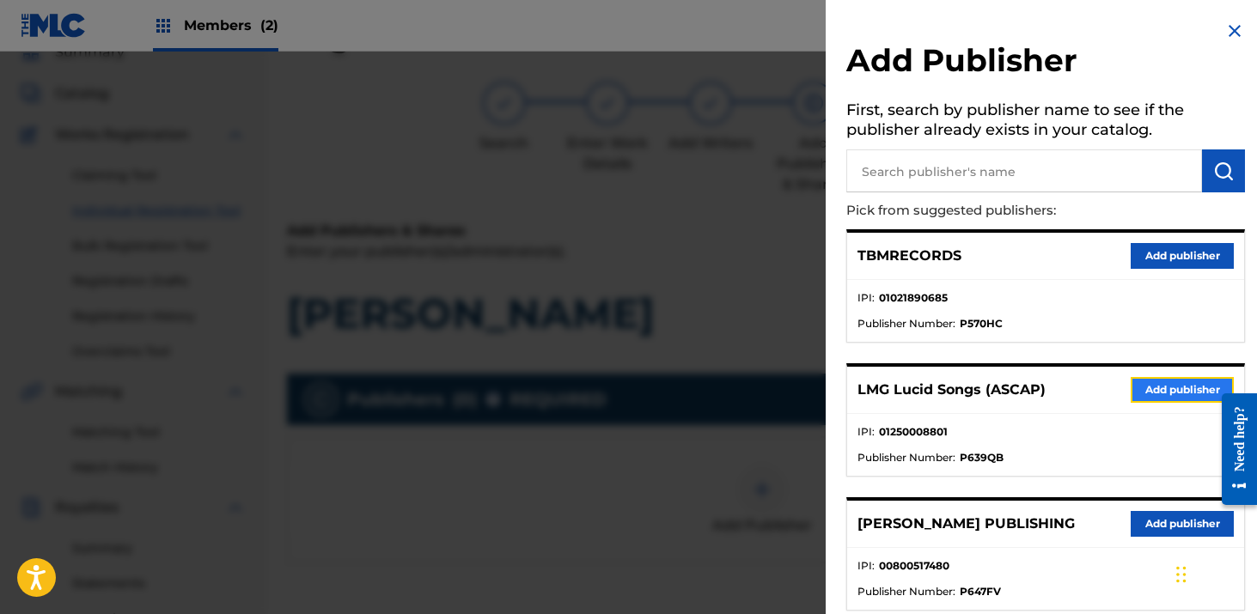
click at [1173, 382] on button "Add publisher" at bounding box center [1182, 390] width 103 height 26
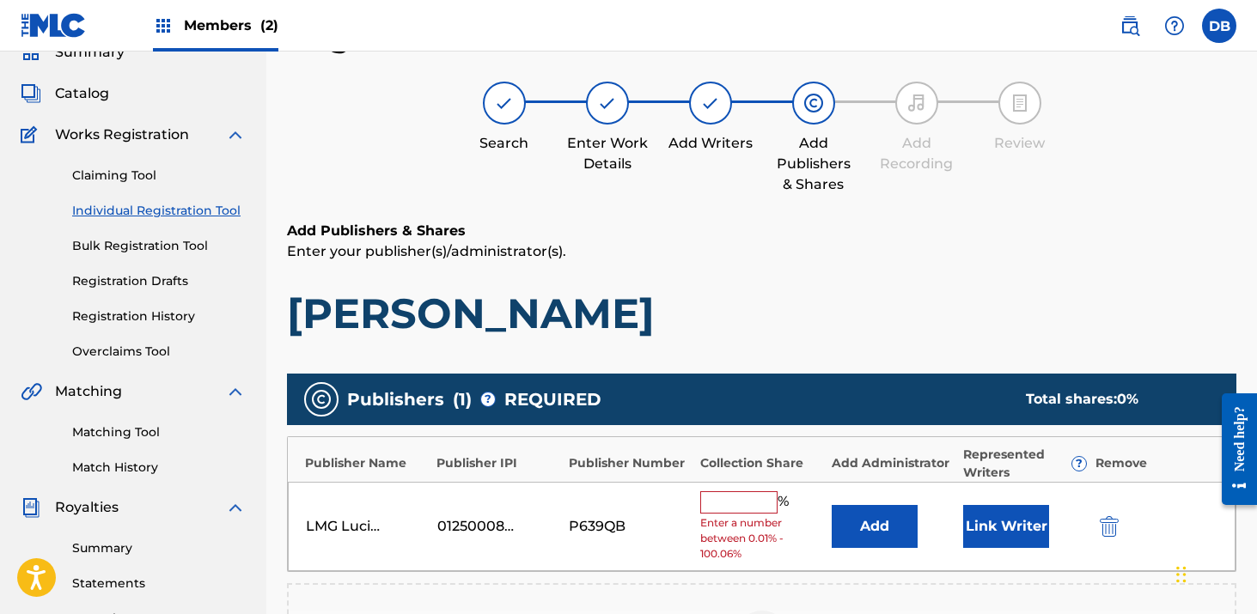
click at [726, 507] on input "text" at bounding box center [738, 502] width 77 height 22
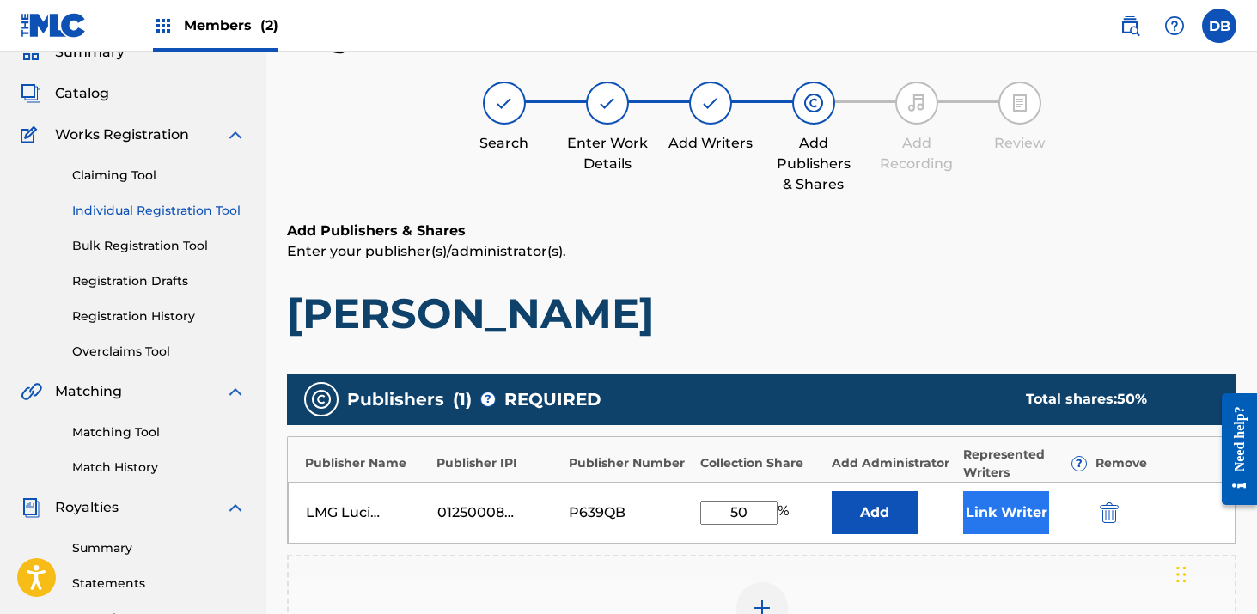
type input "50"
click at [1004, 515] on button "Link Writer" at bounding box center [1006, 512] width 86 height 43
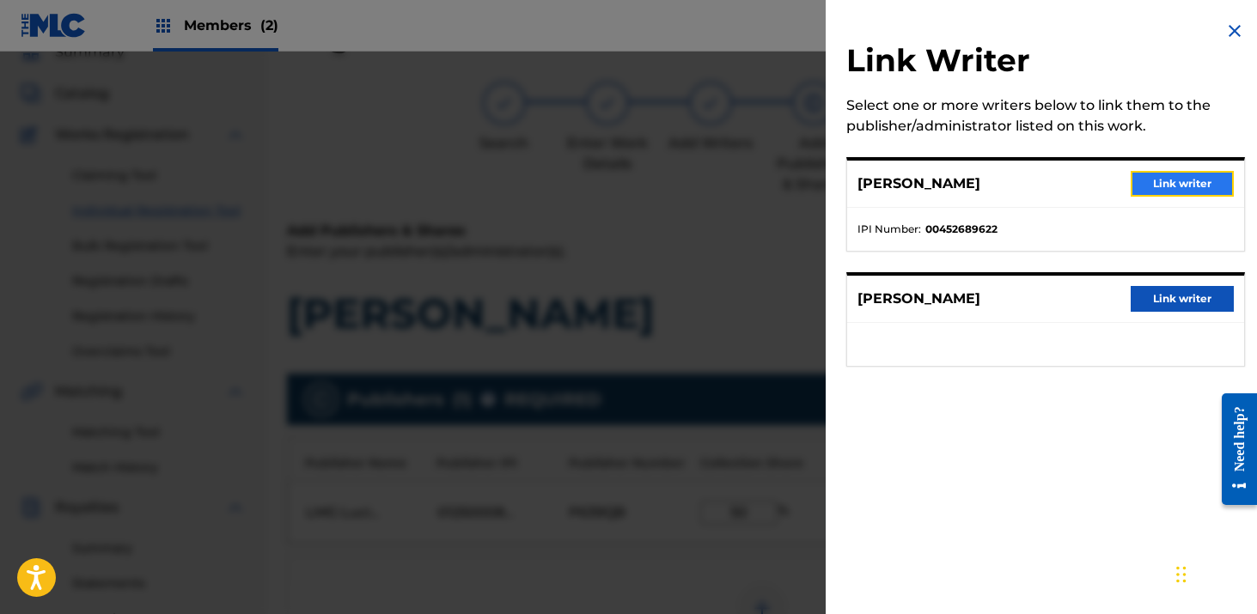
click at [1163, 186] on button "Link writer" at bounding box center [1182, 184] width 103 height 26
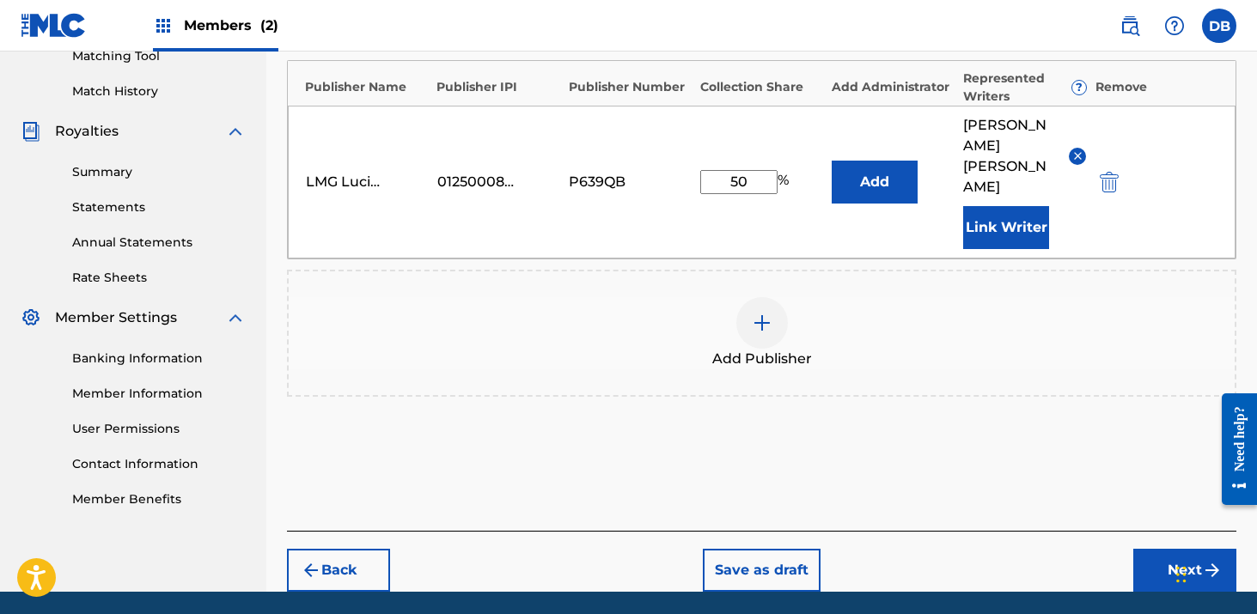
scroll to position [473, 0]
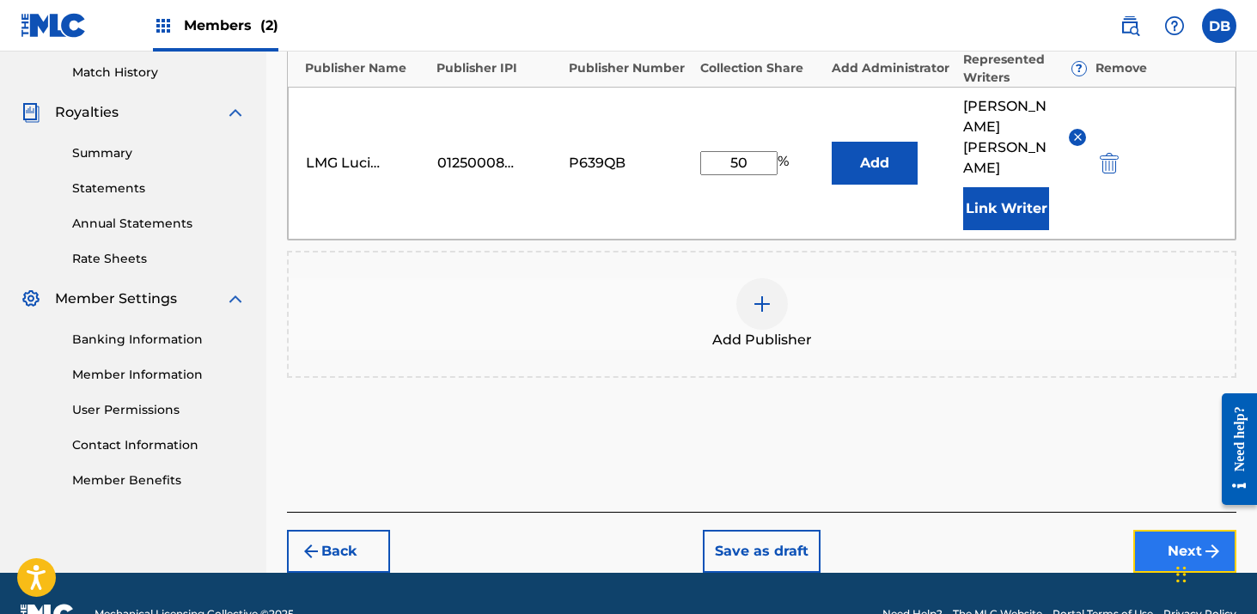
click at [1154, 530] on button "Next" at bounding box center [1184, 551] width 103 height 43
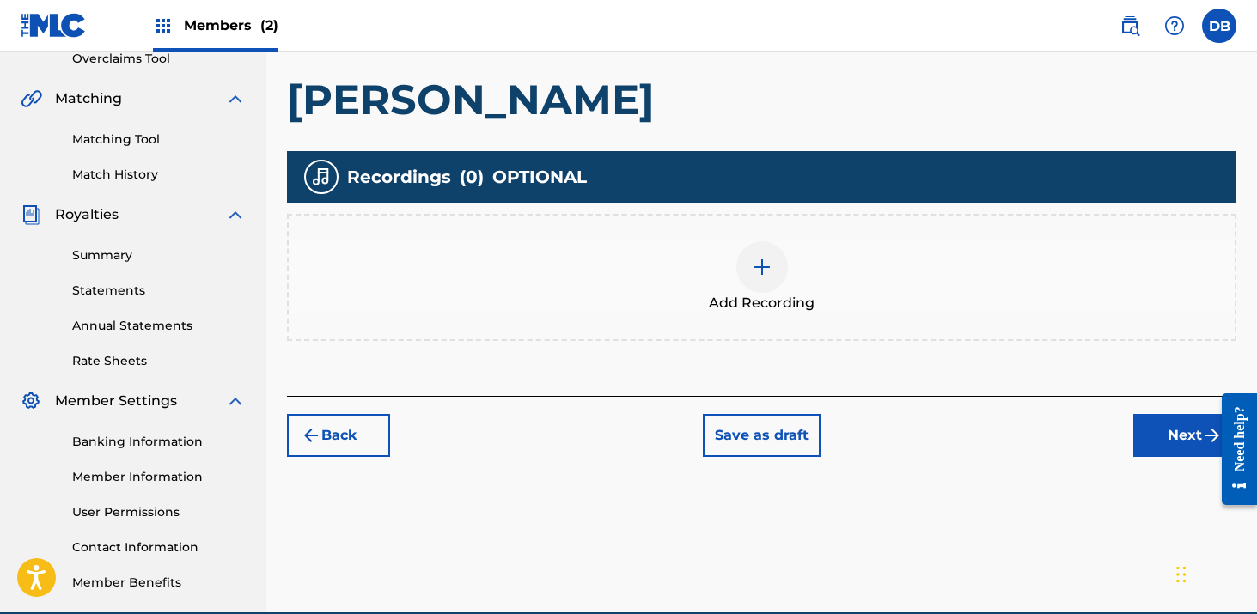
scroll to position [382, 0]
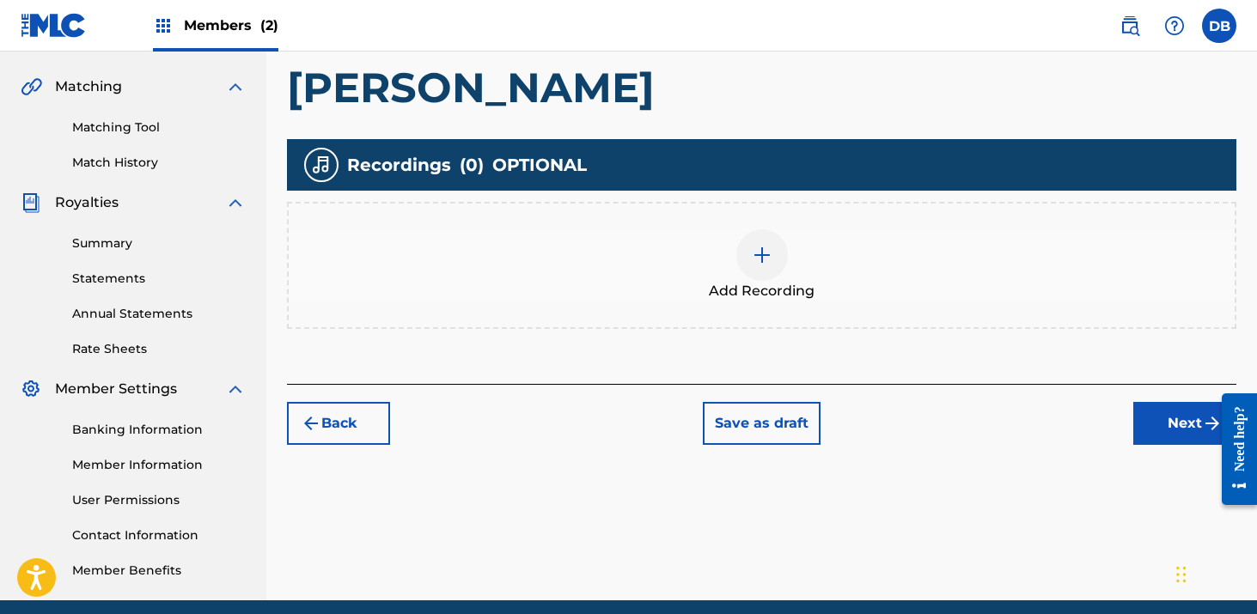
click at [756, 257] on img at bounding box center [762, 255] width 21 height 21
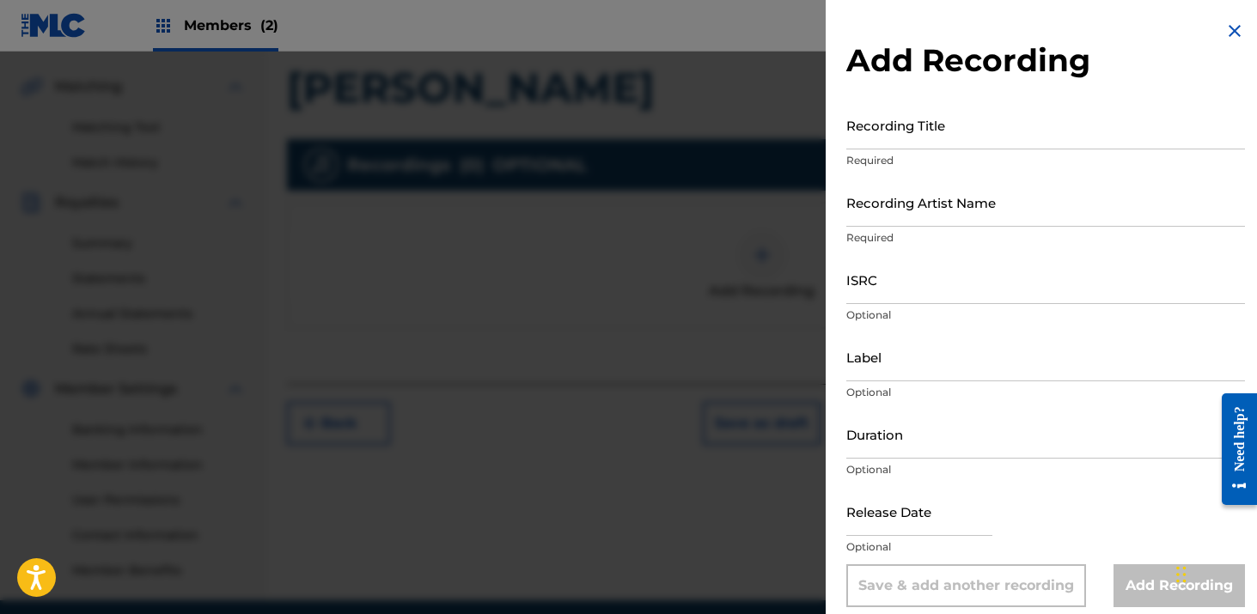
click at [938, 153] on p "Required" at bounding box center [1045, 160] width 399 height 15
click at [934, 139] on input "Recording Title" at bounding box center [1045, 125] width 399 height 49
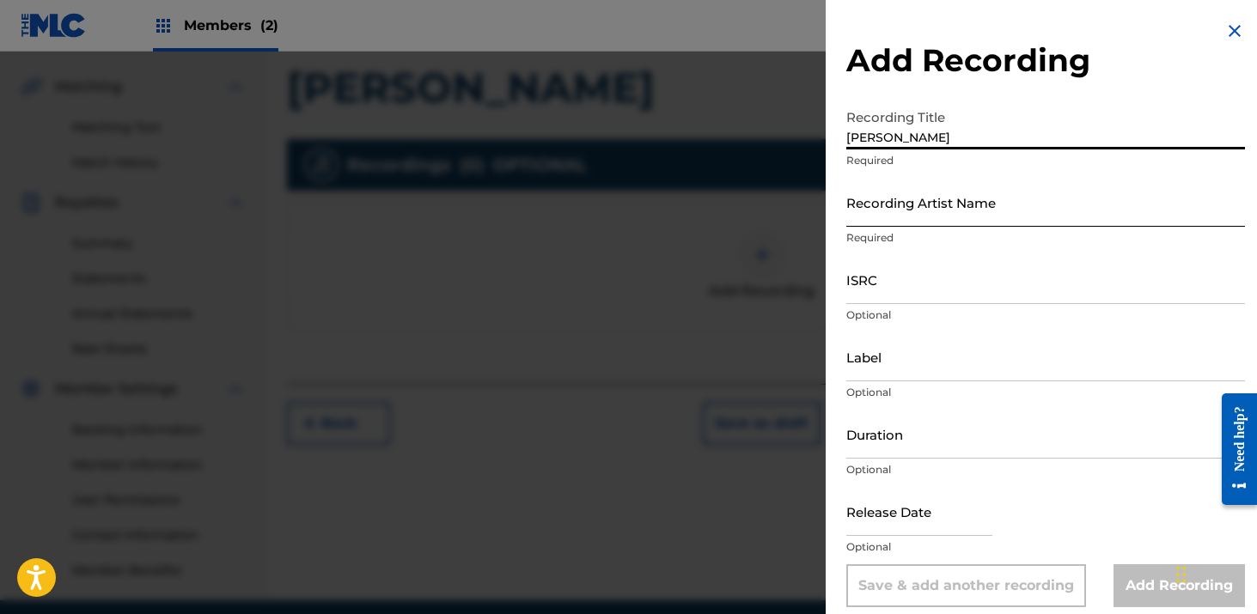
type input "[PERSON_NAME]"
click at [974, 218] on input "Recording Artist Name" at bounding box center [1045, 202] width 399 height 49
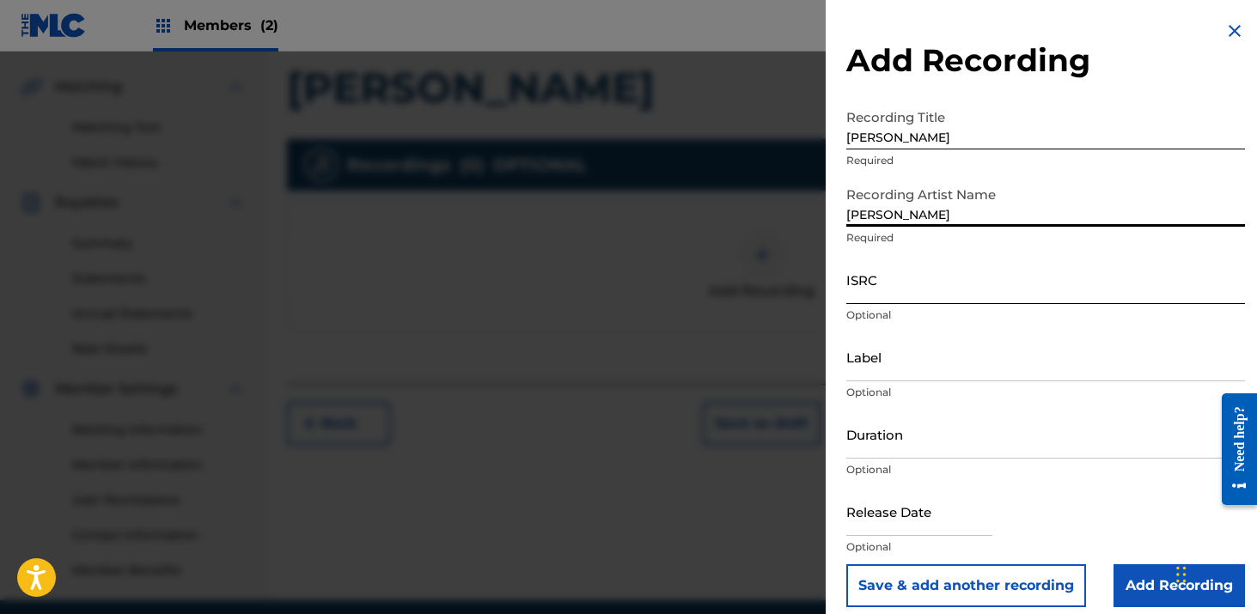
type input "[PERSON_NAME] The Godson"
click at [934, 289] on input "ISRC" at bounding box center [1045, 279] width 399 height 49
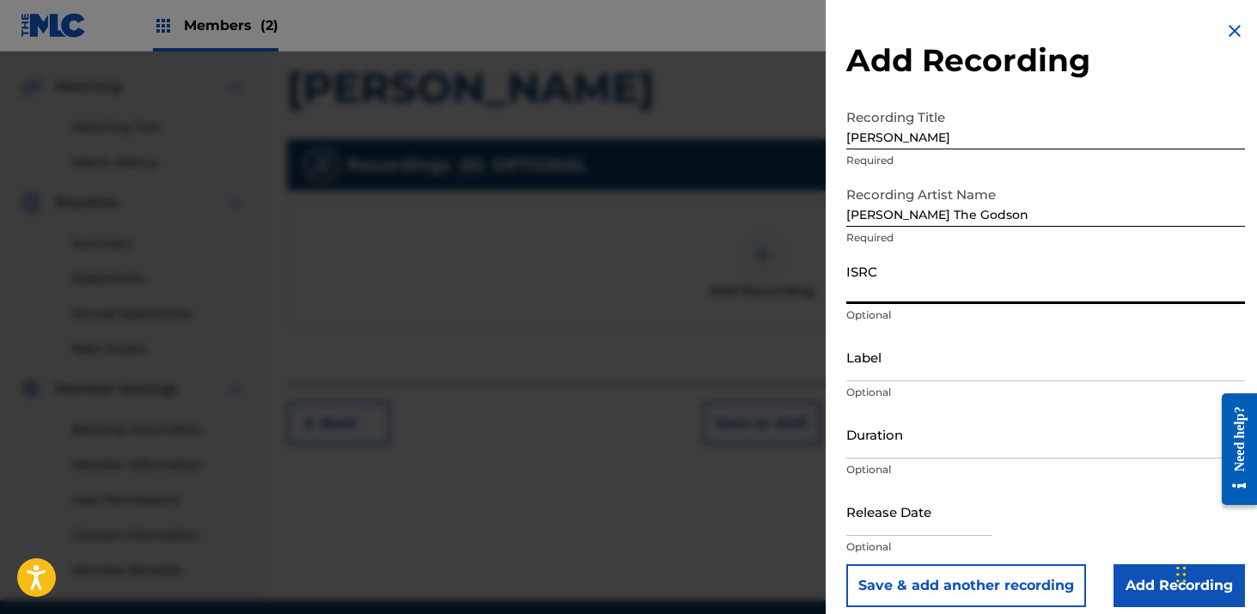
paste input "TCAES2010860"
type input "TCAES2010860"
click at [935, 375] on input "Label" at bounding box center [1045, 357] width 399 height 49
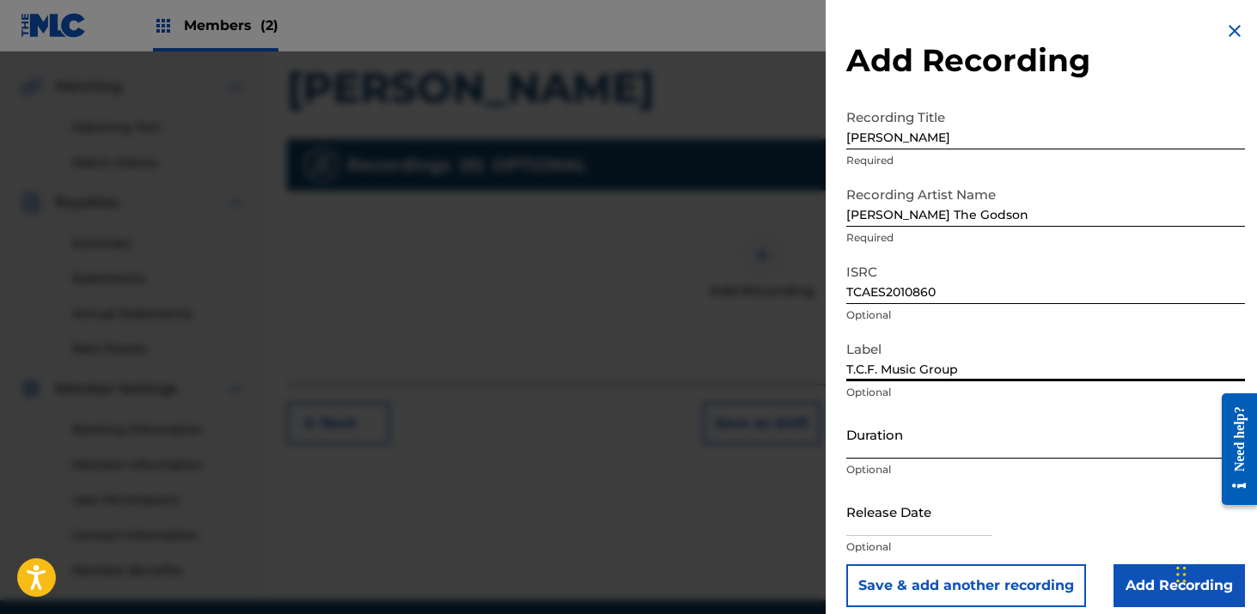
type input "T.C.F. Music Group"
click at [908, 432] on input "Duration" at bounding box center [1045, 434] width 399 height 49
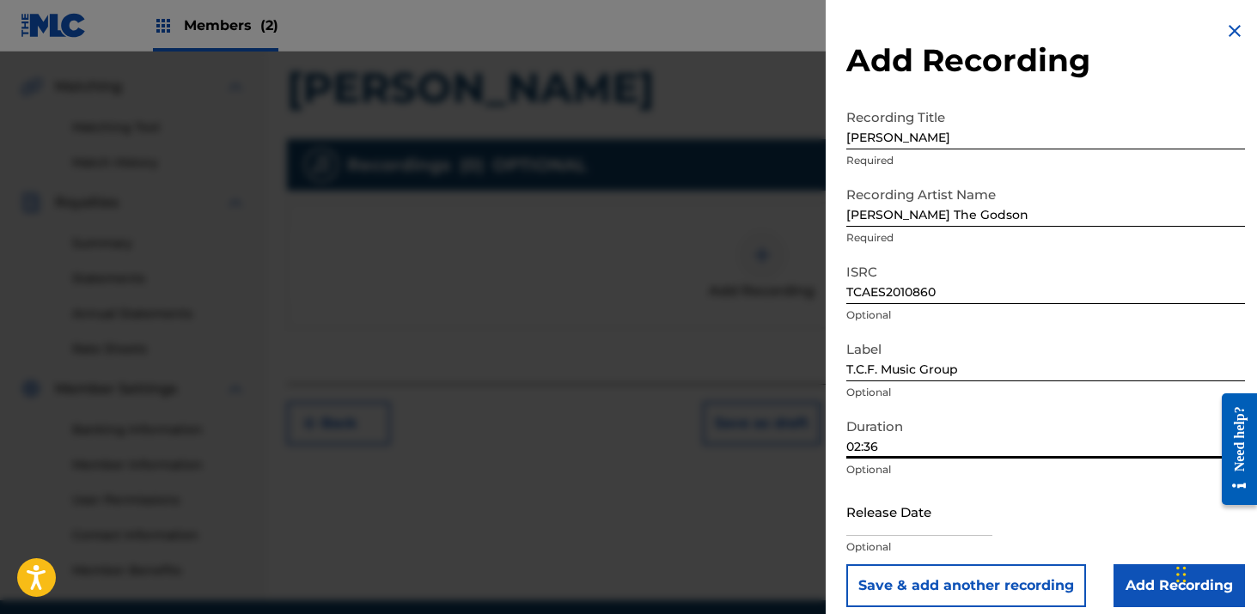
scroll to position [14, 0]
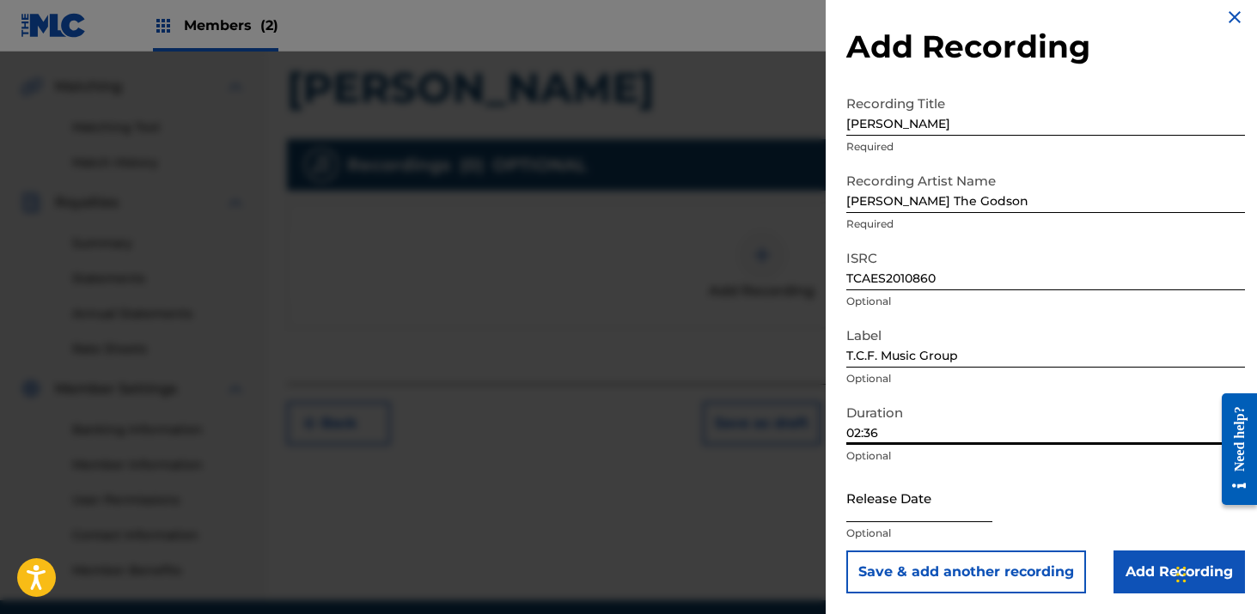
type input "02:36"
click at [946, 494] on input "text" at bounding box center [919, 497] width 146 height 49
select select "8"
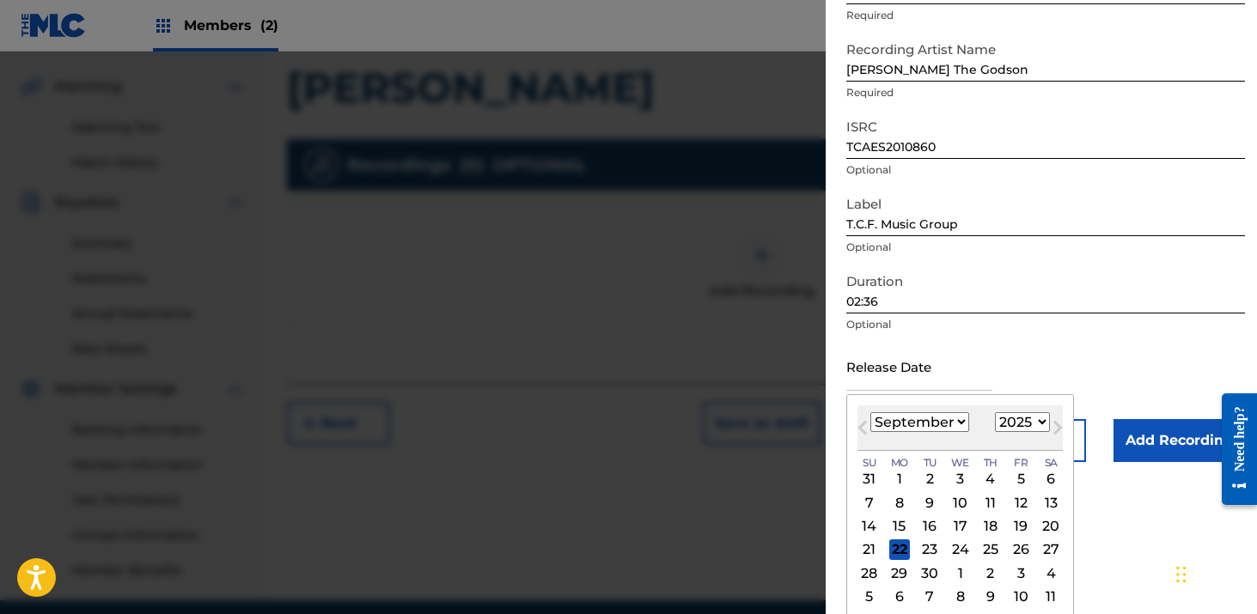
scroll to position [150, 0]
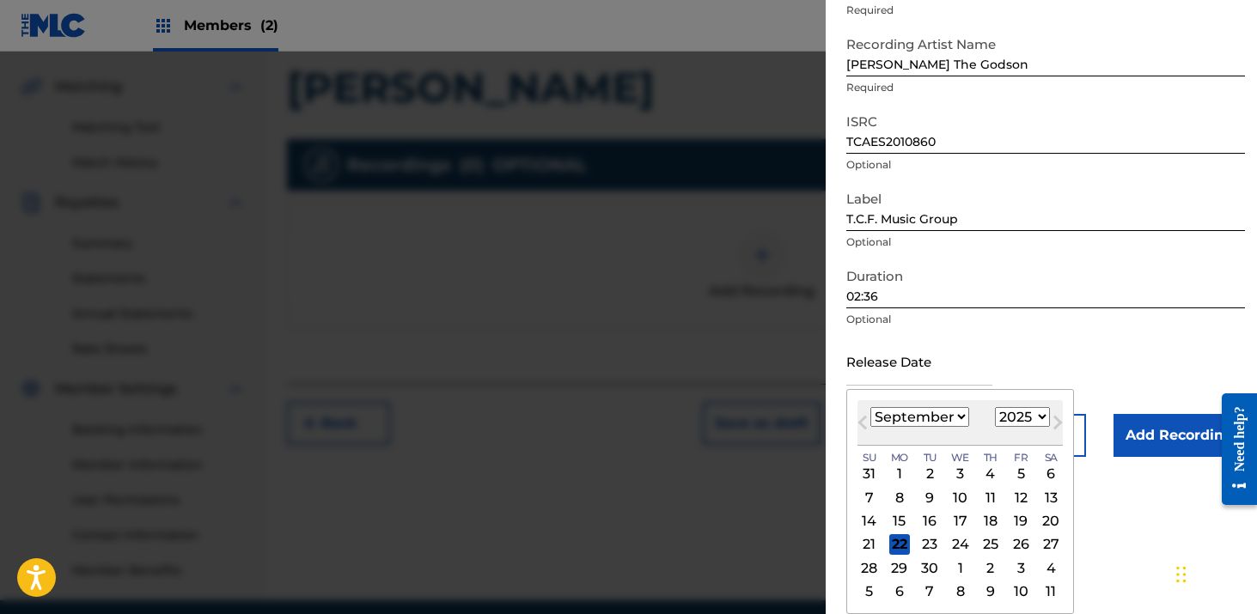
click at [1017, 425] on select "1899 1900 1901 1902 1903 1904 1905 1906 1907 1908 1909 1910 1911 1912 1913 1914…" at bounding box center [1022, 417] width 55 height 20
select select "2020"
click at [995, 407] on select "1899 1900 1901 1902 1903 1904 1905 1906 1907 1908 1909 1910 1911 1912 1913 1914…" at bounding box center [1022, 417] width 55 height 20
click at [946, 418] on select "January February March April May June July August September October November De…" at bounding box center [919, 417] width 99 height 20
select select "2"
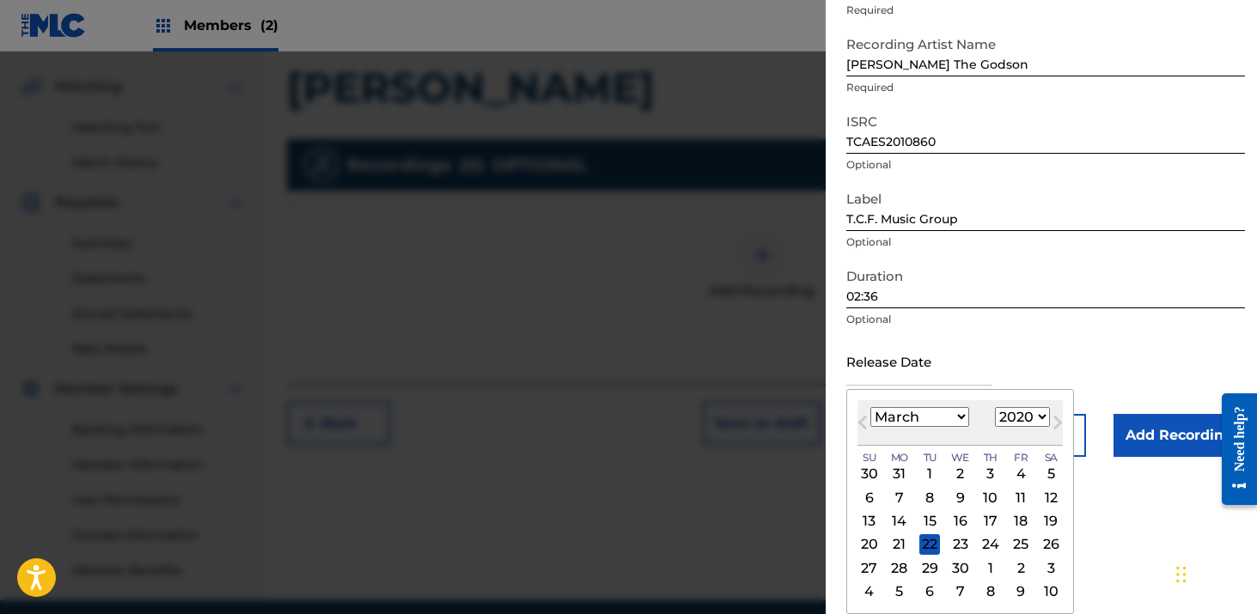
click at [870, 407] on select "January February March April May June July August September October November De…" at bounding box center [919, 417] width 99 height 20
click at [1028, 525] on div "20" at bounding box center [1020, 521] width 21 height 21
type input "[DATE]"
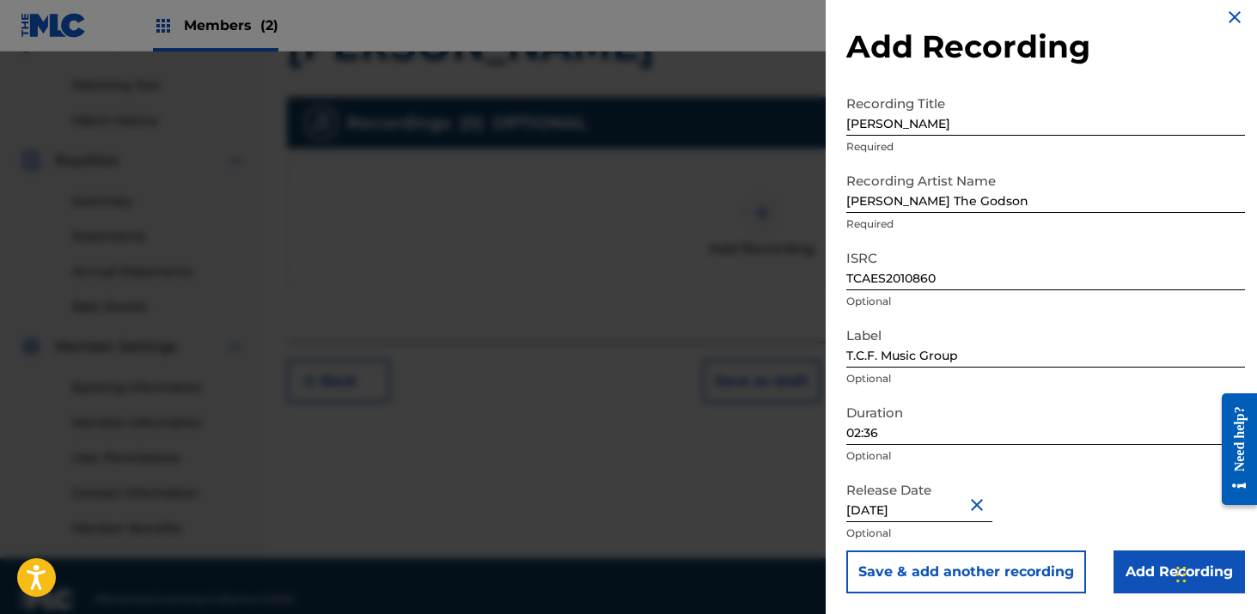
scroll to position [451, 0]
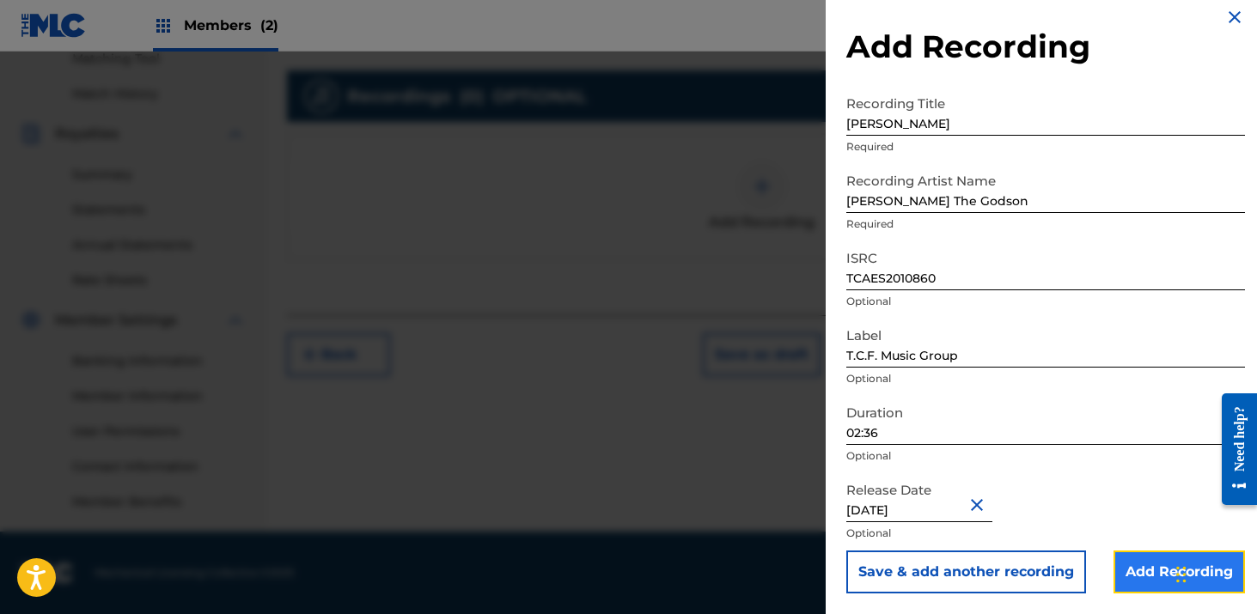
click at [1152, 568] on input "Add Recording" at bounding box center [1179, 572] width 131 height 43
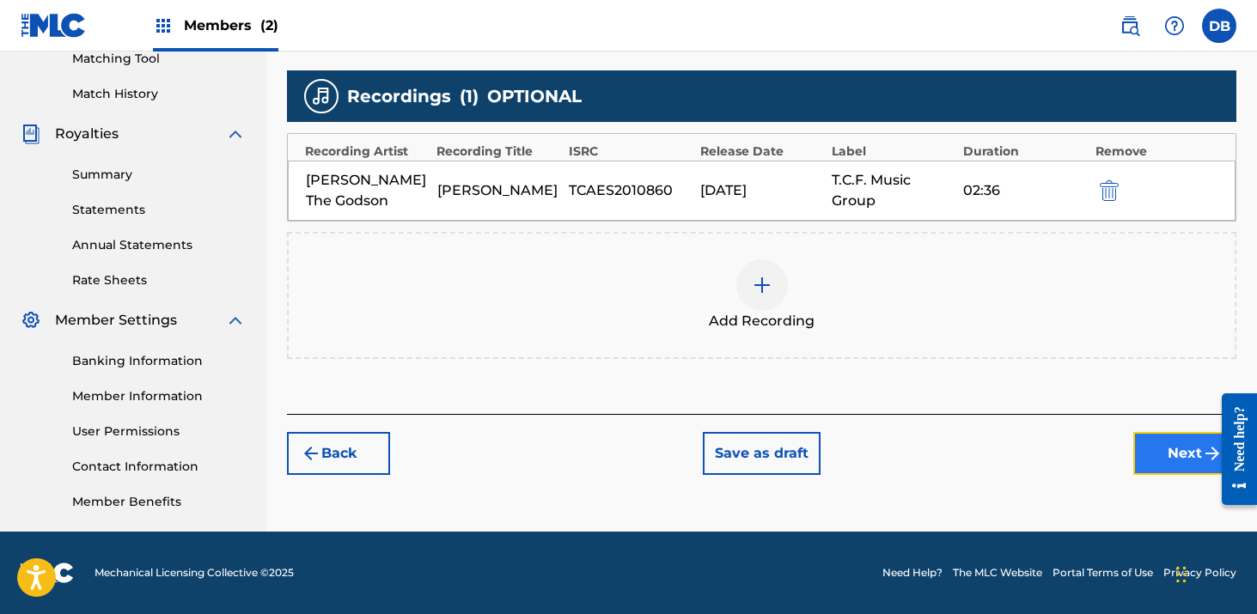
click at [1178, 459] on button "Next" at bounding box center [1184, 453] width 103 height 43
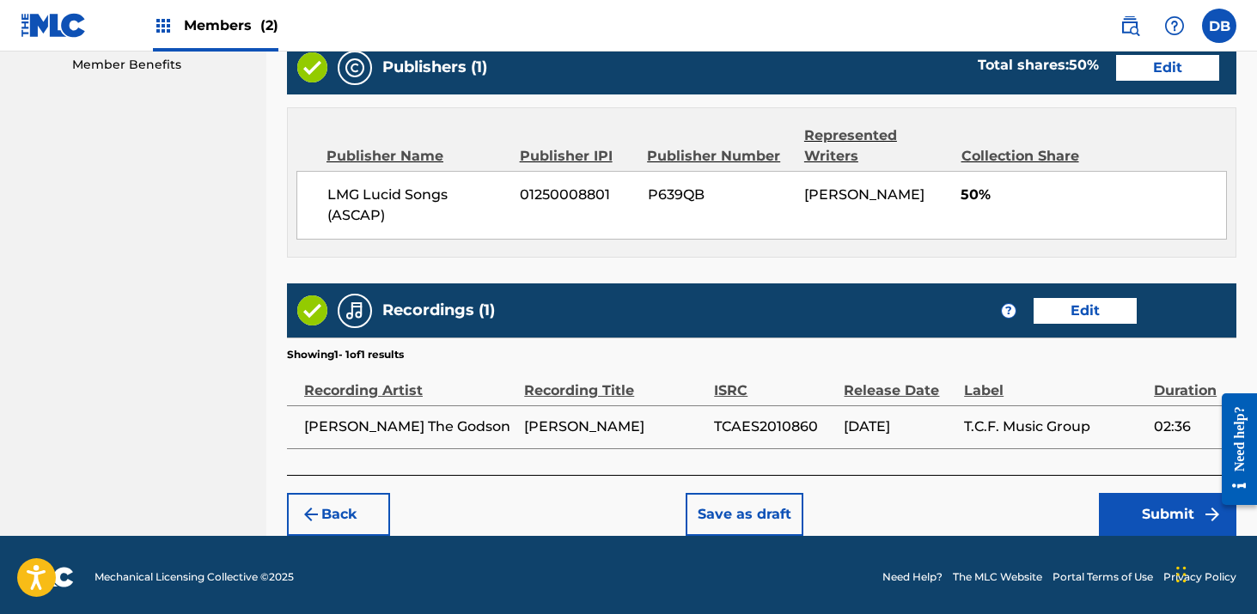
scroll to position [890, 0]
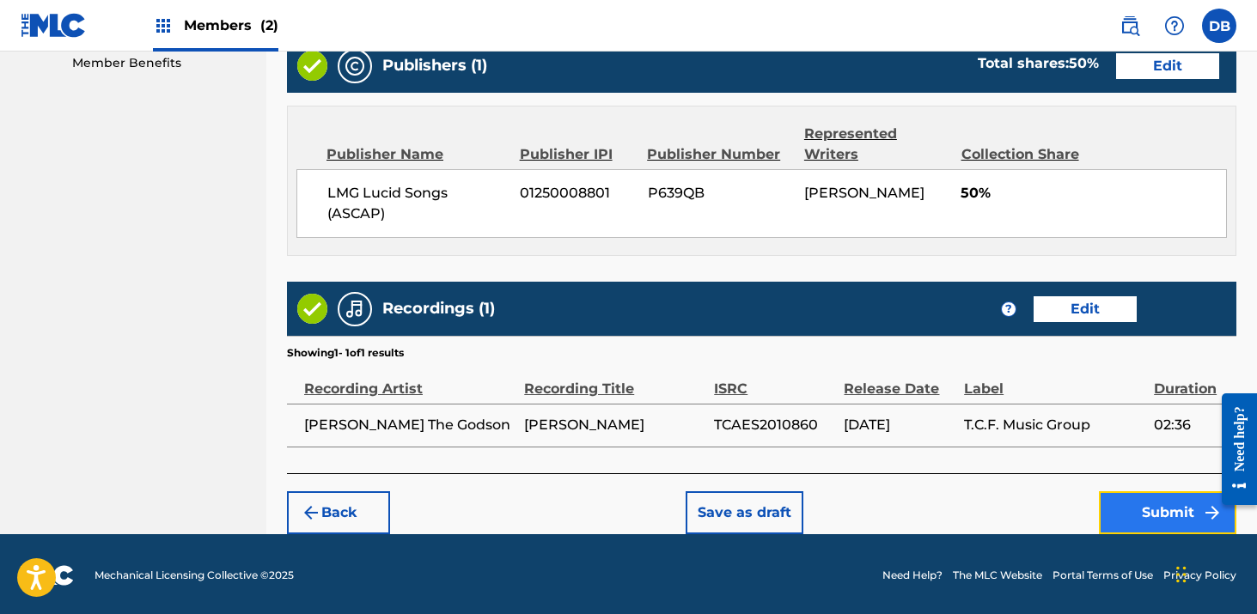
click at [1146, 504] on button "Submit" at bounding box center [1167, 512] width 137 height 43
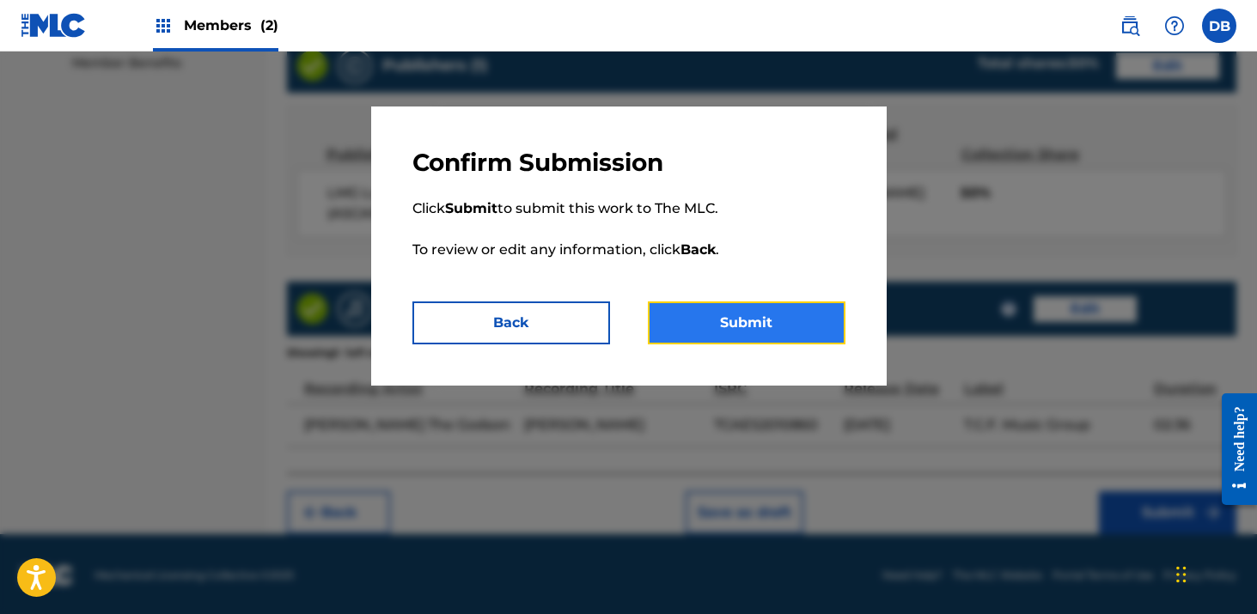
click at [801, 309] on button "Submit" at bounding box center [747, 323] width 198 height 43
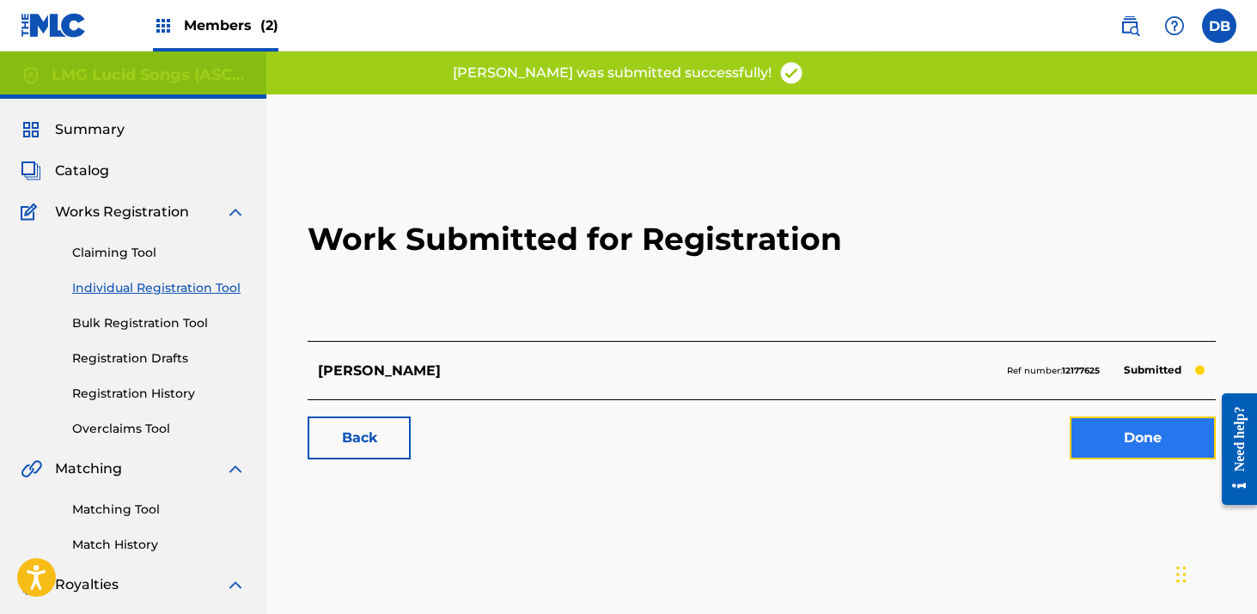
click at [1114, 432] on link "Done" at bounding box center [1143, 438] width 146 height 43
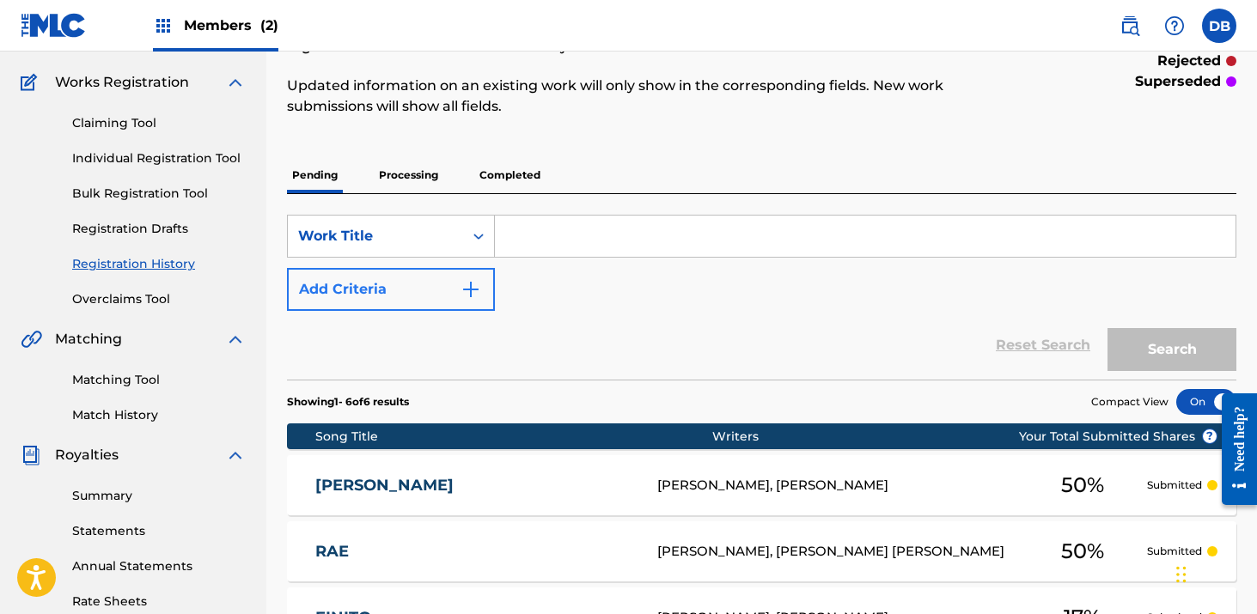
scroll to position [76, 0]
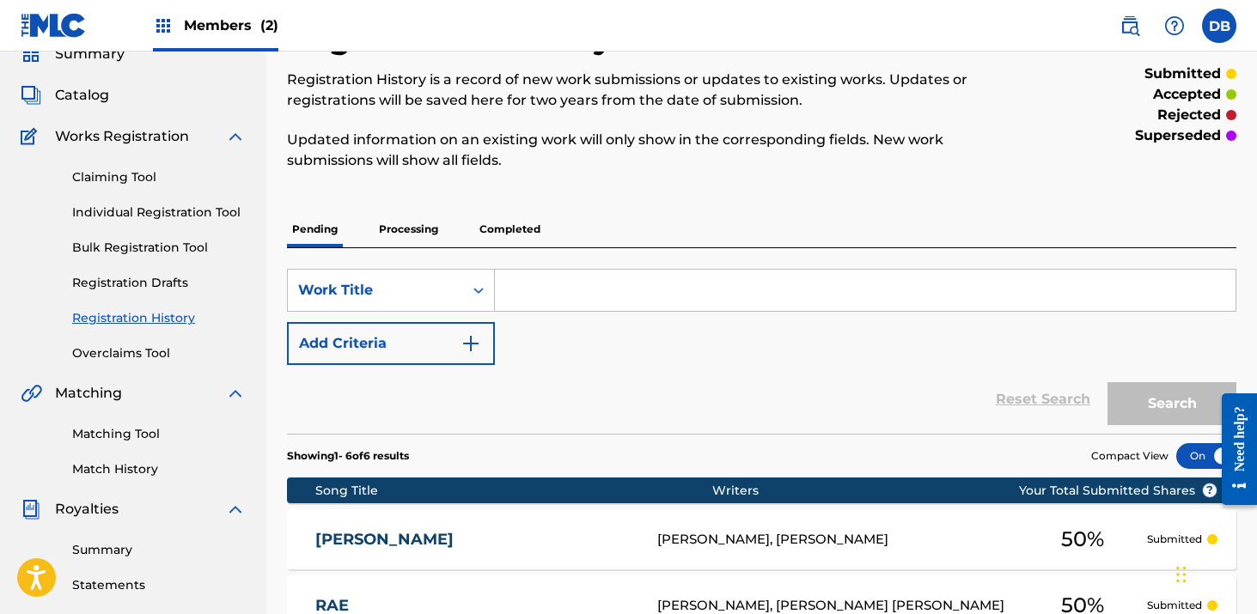
click at [567, 273] on input "Search Form" at bounding box center [865, 290] width 741 height 41
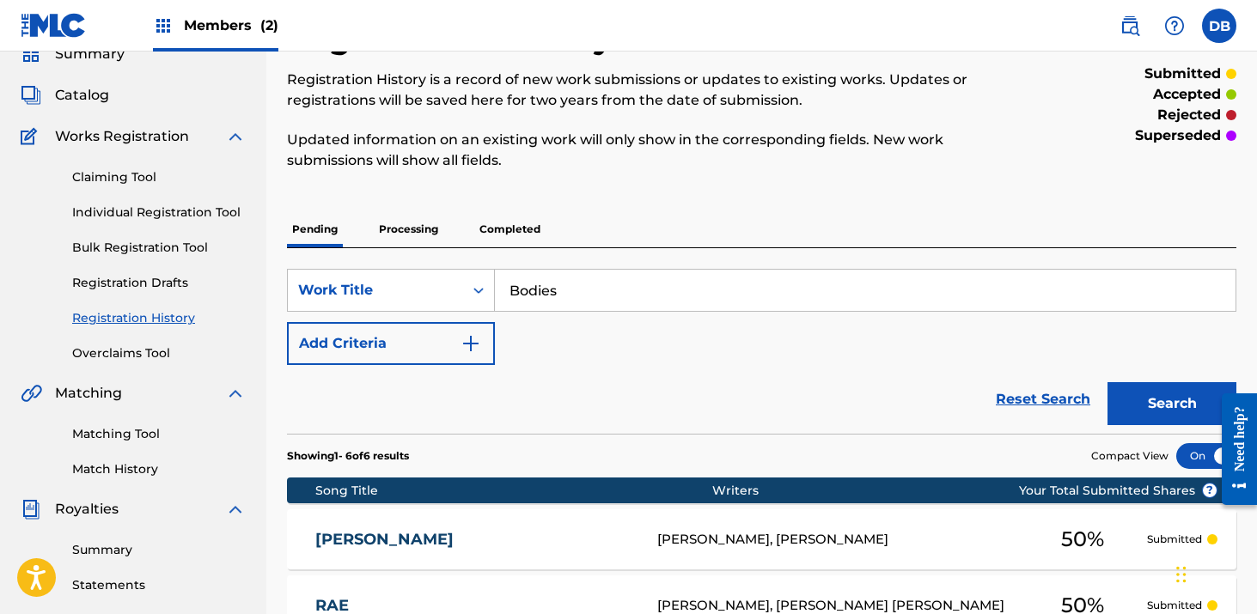
scroll to position [0, 0]
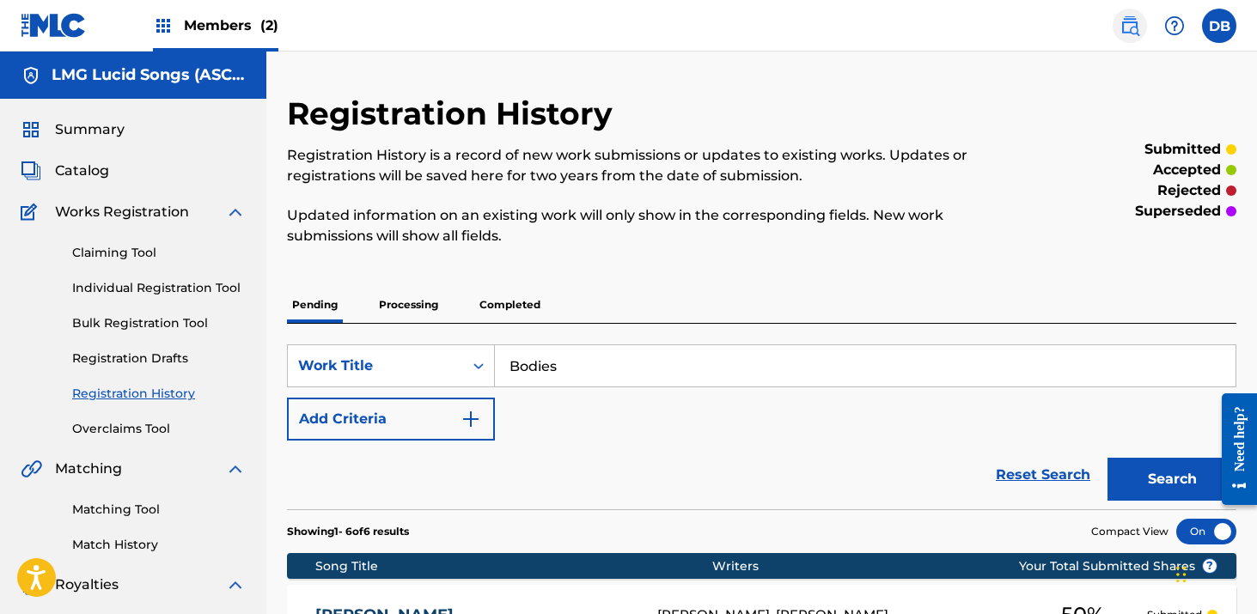
type input "Bodies"
click at [1124, 31] on img at bounding box center [1130, 25] width 21 height 21
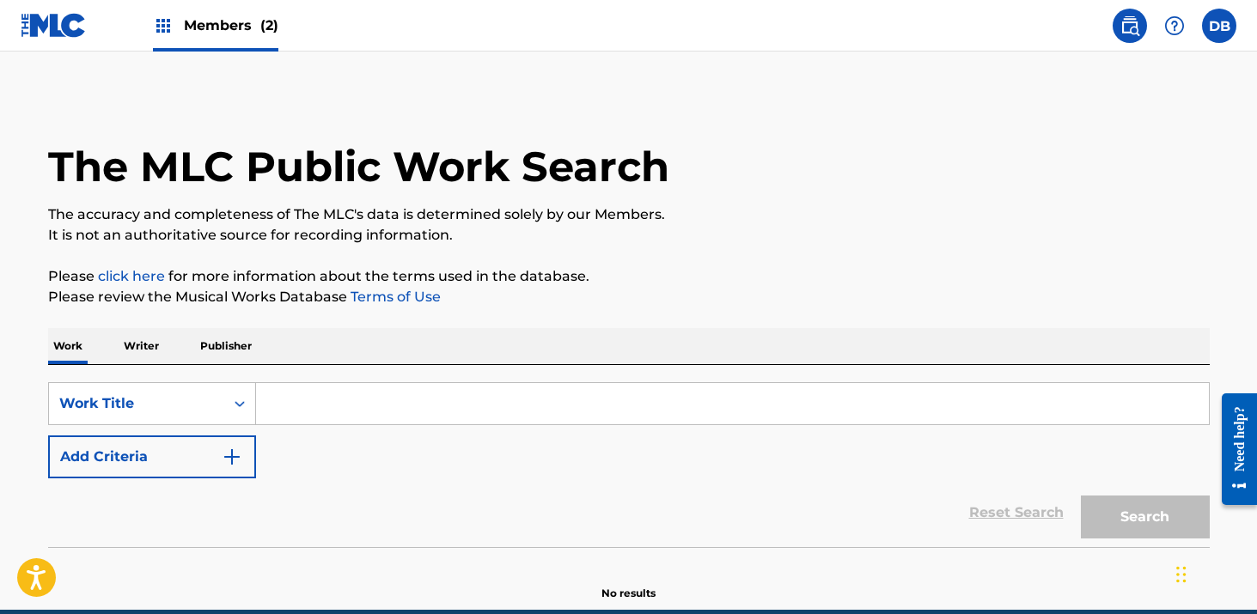
click at [336, 413] on input "Search Form" at bounding box center [732, 403] width 953 height 41
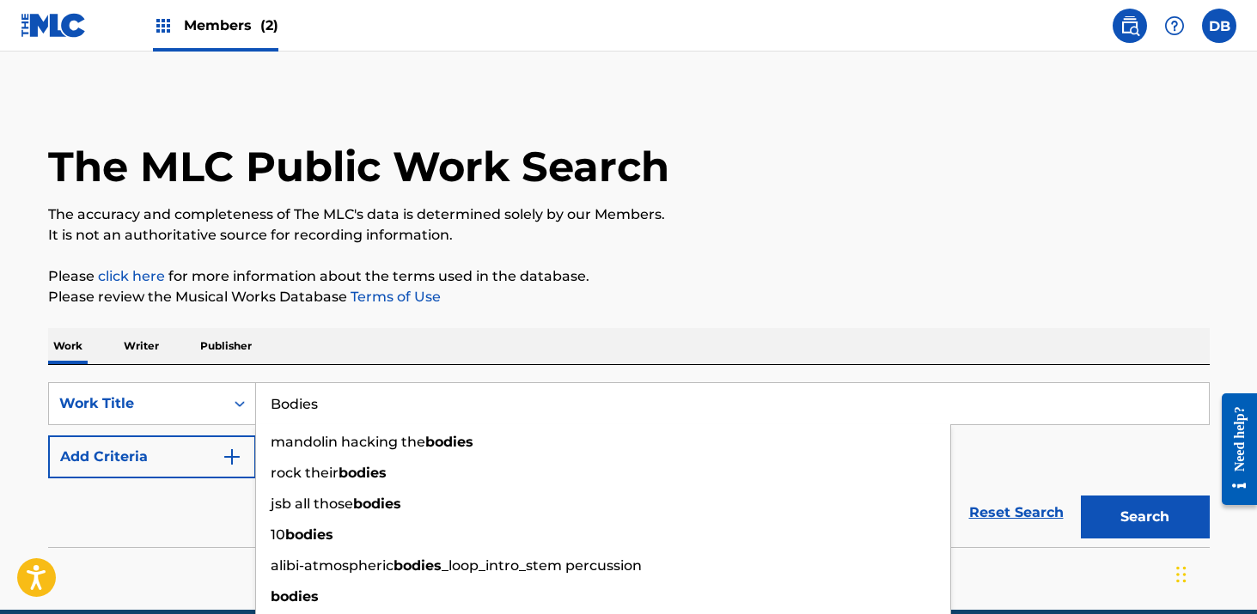
type input "Bodies"
click at [533, 327] on div "The MLC Public Work Search The accuracy and completeness of The MLC's data is d…" at bounding box center [628, 348] width 1203 height 507
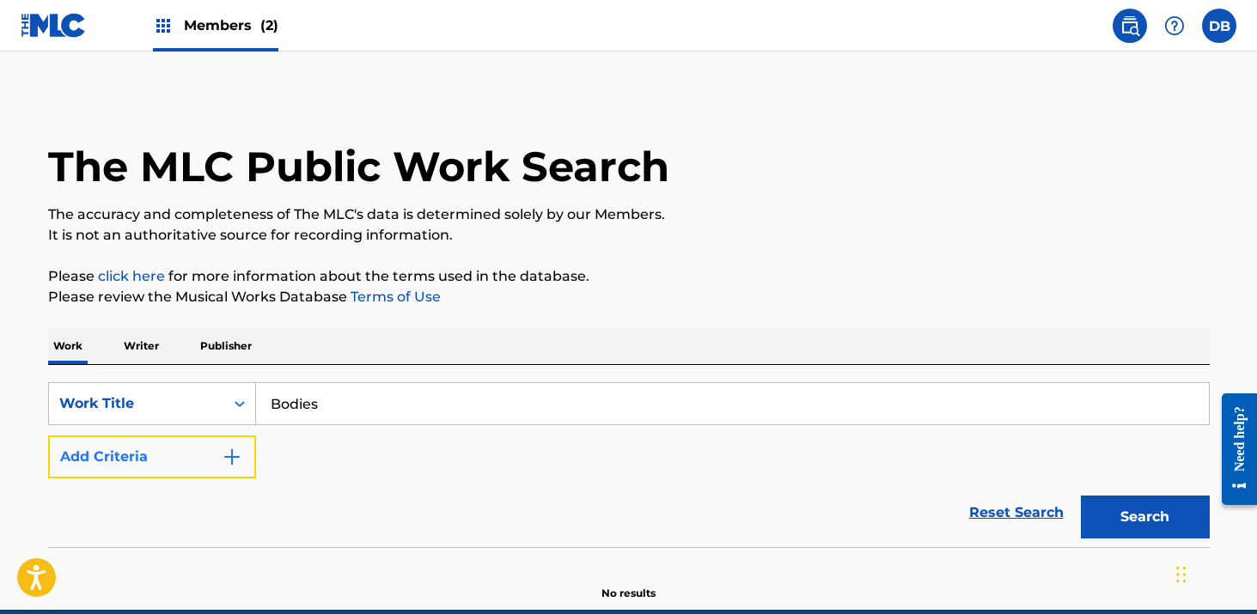
click at [222, 468] on button "Add Criteria" at bounding box center [152, 457] width 208 height 43
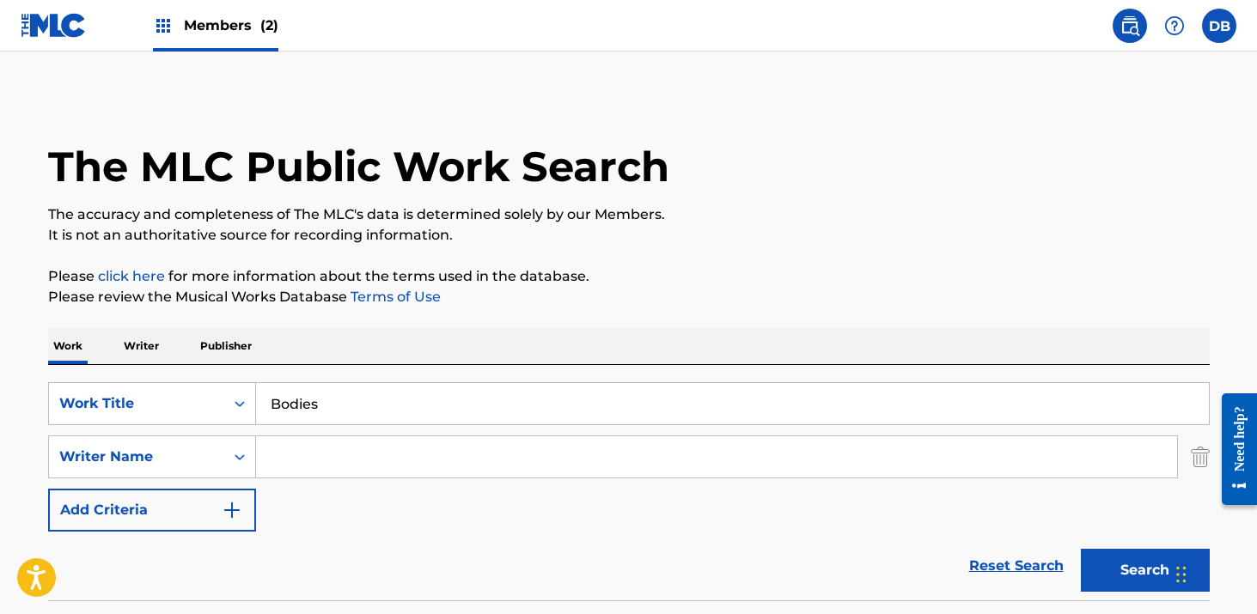
click at [290, 468] on input "Search Form" at bounding box center [716, 456] width 921 height 41
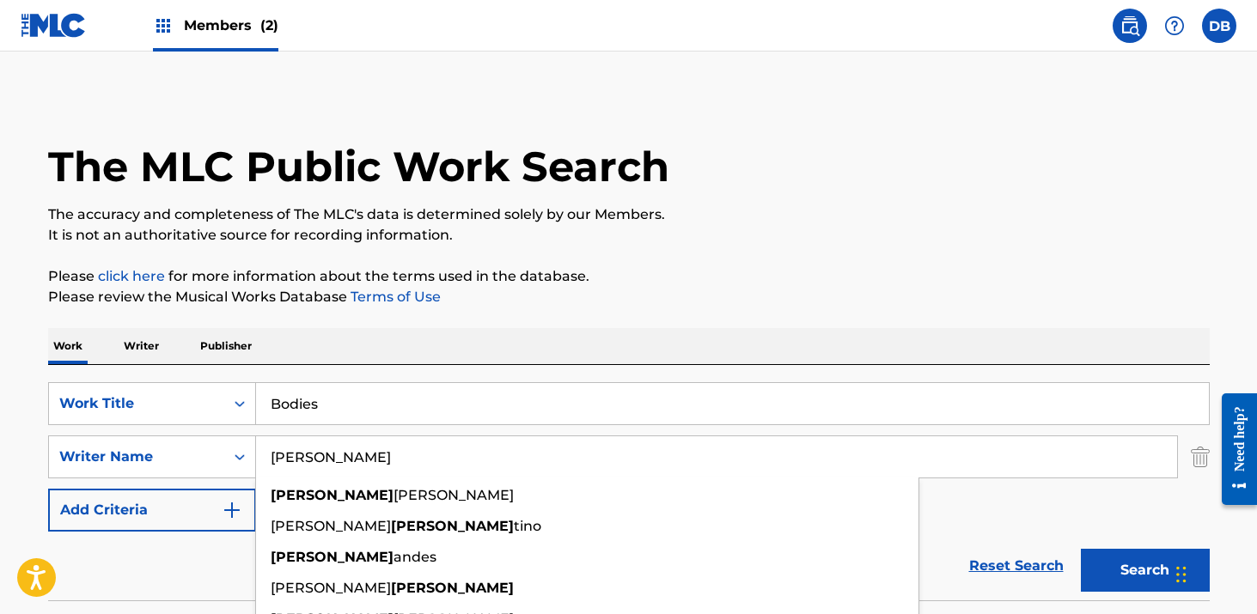
click at [1081, 549] on button "Search" at bounding box center [1145, 570] width 129 height 43
click at [365, 432] on div "SearchWithCriteria2f08ea75-b496-4e89-93be-9487b6f8a928 Work Title Bodies Search…" at bounding box center [629, 457] width 1162 height 150
drag, startPoint x: 375, startPoint y: 459, endPoint x: 191, endPoint y: 459, distance: 183.9
click at [191, 459] on div "SearchWithCriteriafd36c4d6-6734-4d0c-8baf-9a6b371d821c Writer Name [PERSON_NAME…" at bounding box center [629, 457] width 1162 height 43
type input "[PERSON_NAME]"
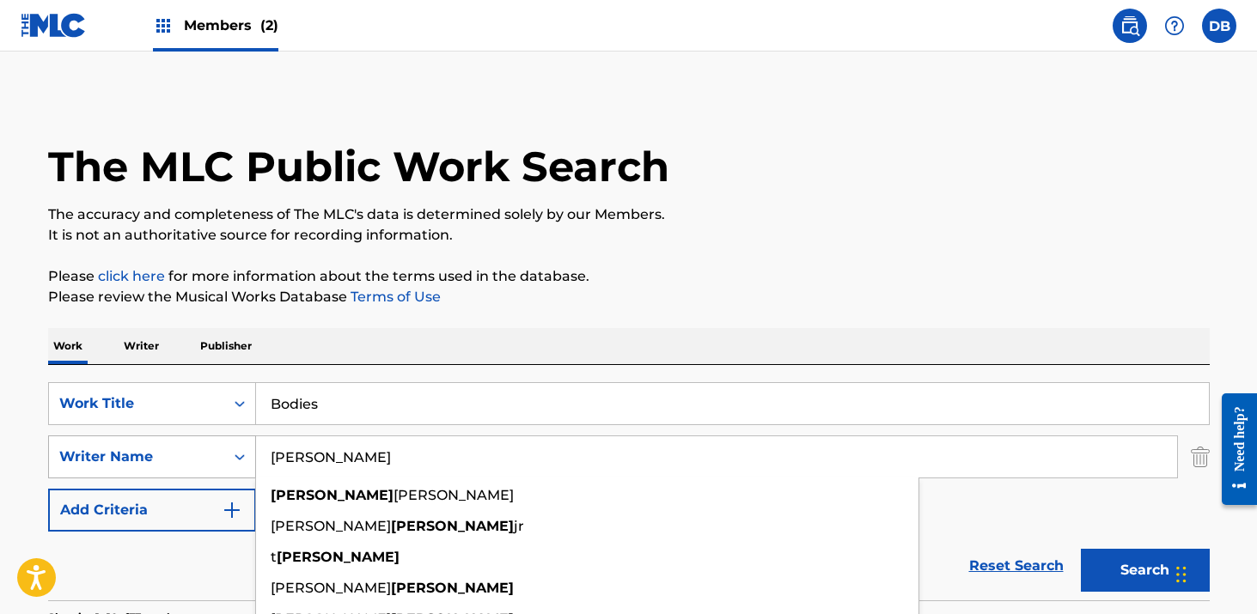
click at [1081, 549] on button "Search" at bounding box center [1145, 570] width 129 height 43
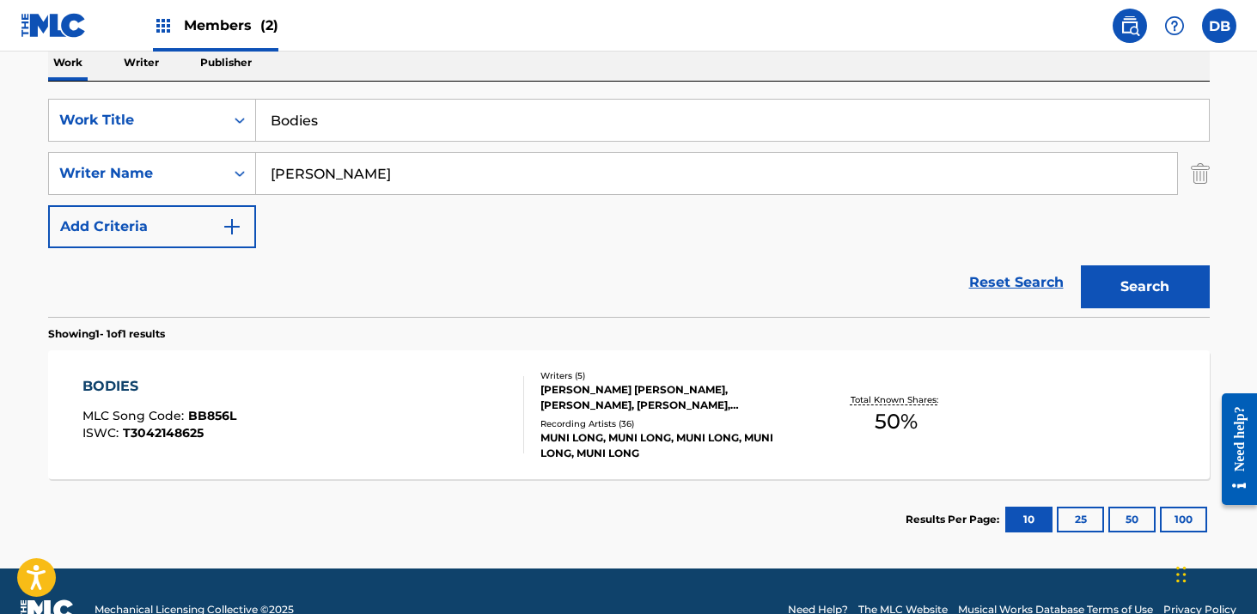
scroll to position [320, 0]
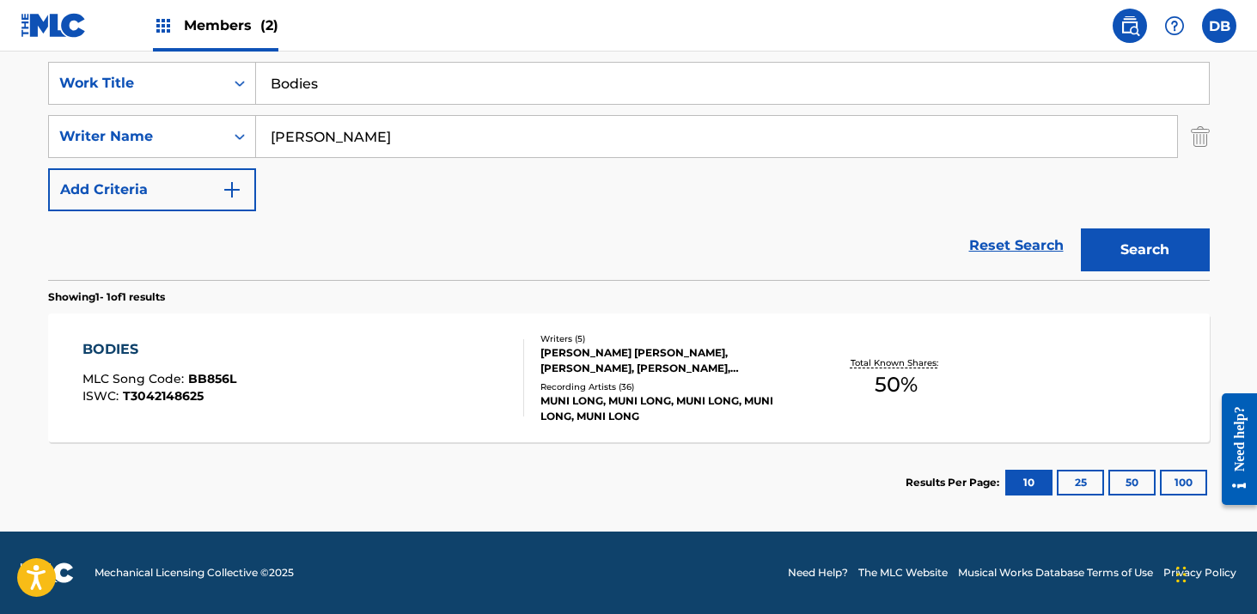
click at [684, 398] on div "MUNI LONG, MUNI LONG, MUNI LONG, MUNI LONG, MUNI LONG" at bounding box center [669, 409] width 259 height 31
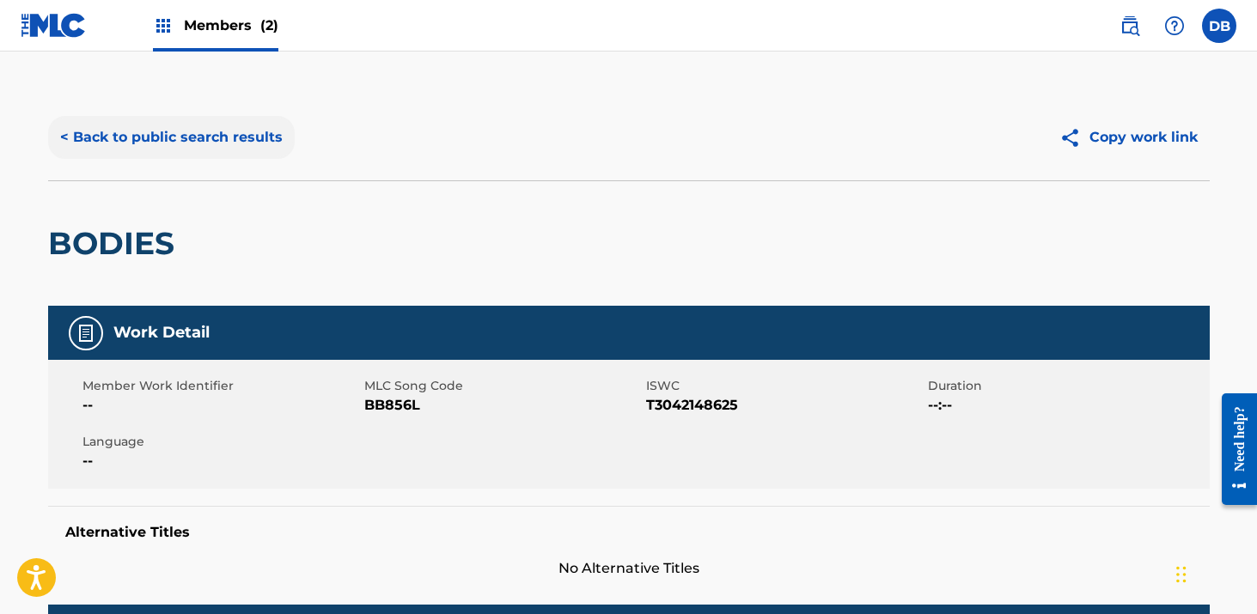
click at [258, 140] on button "< Back to public search results" at bounding box center [171, 137] width 247 height 43
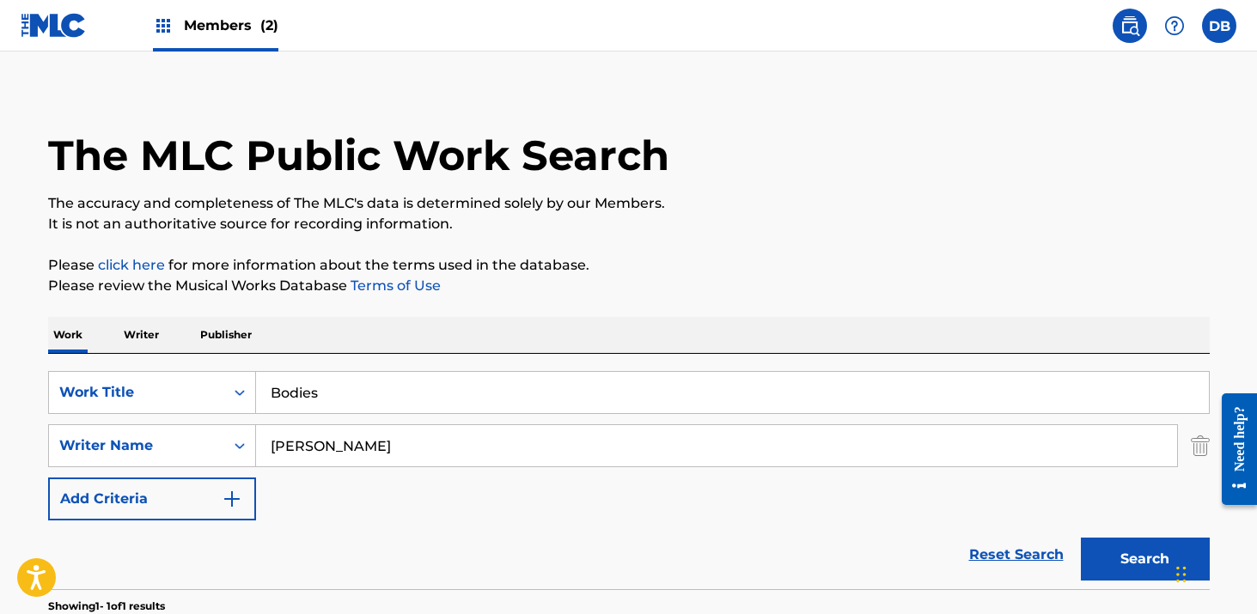
click at [247, 33] on span "Members (2)" at bounding box center [231, 25] width 95 height 20
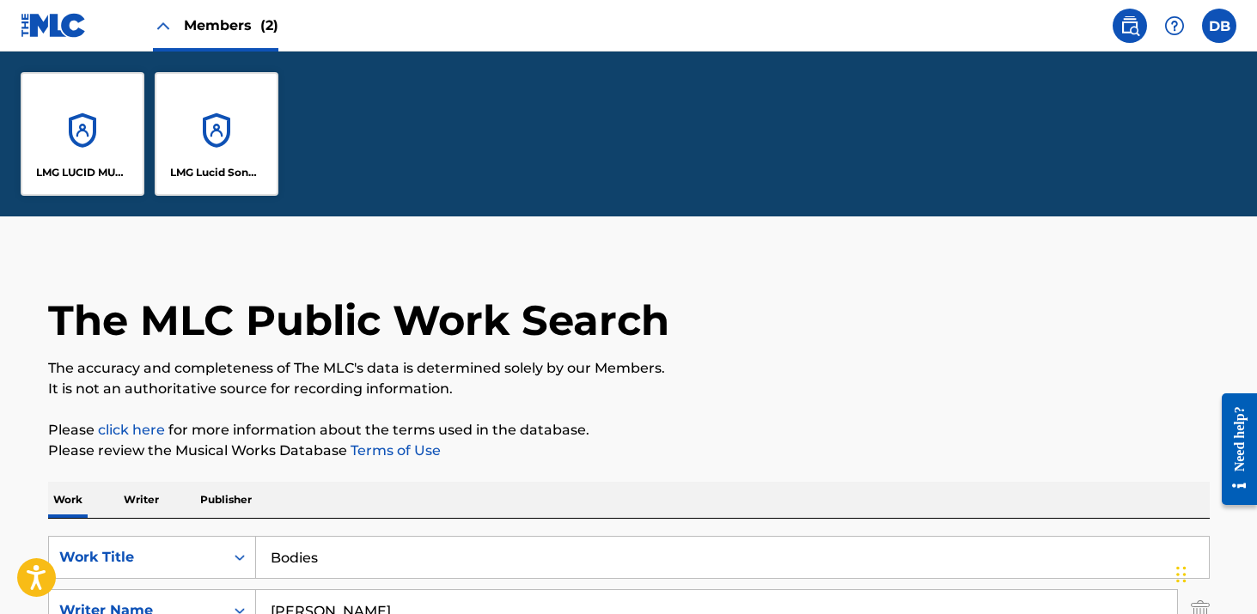
scroll to position [176, 0]
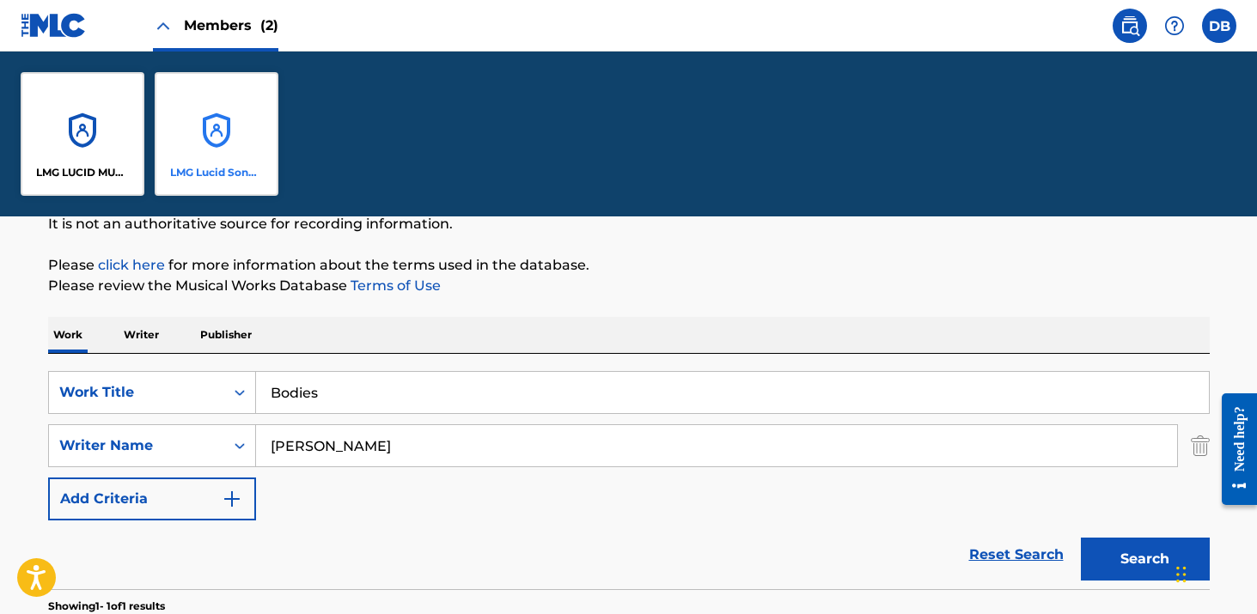
click at [236, 88] on div "LMG Lucid Songs (ASCAP)" at bounding box center [217, 134] width 124 height 124
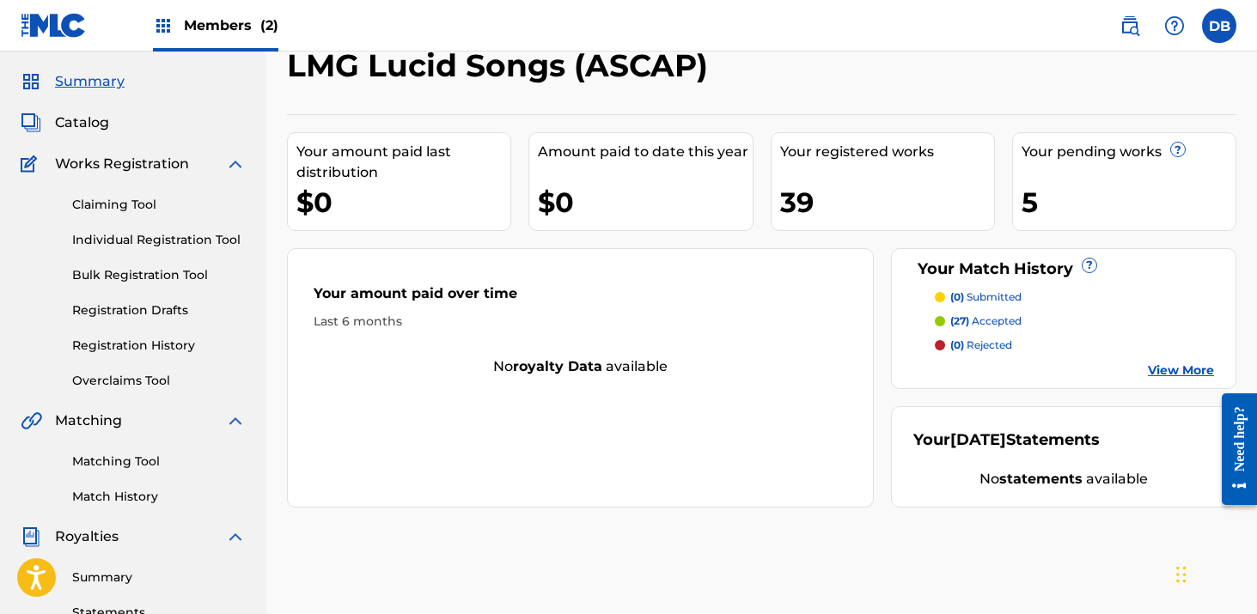
scroll to position [140, 0]
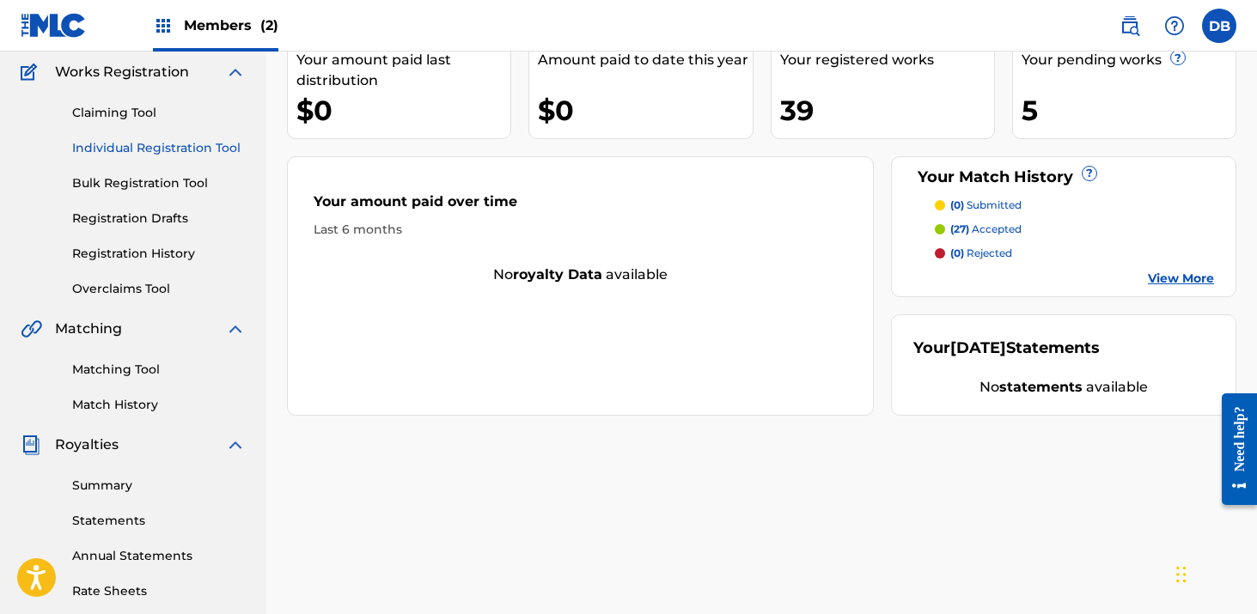
click at [166, 145] on link "Individual Registration Tool" at bounding box center [159, 148] width 174 height 18
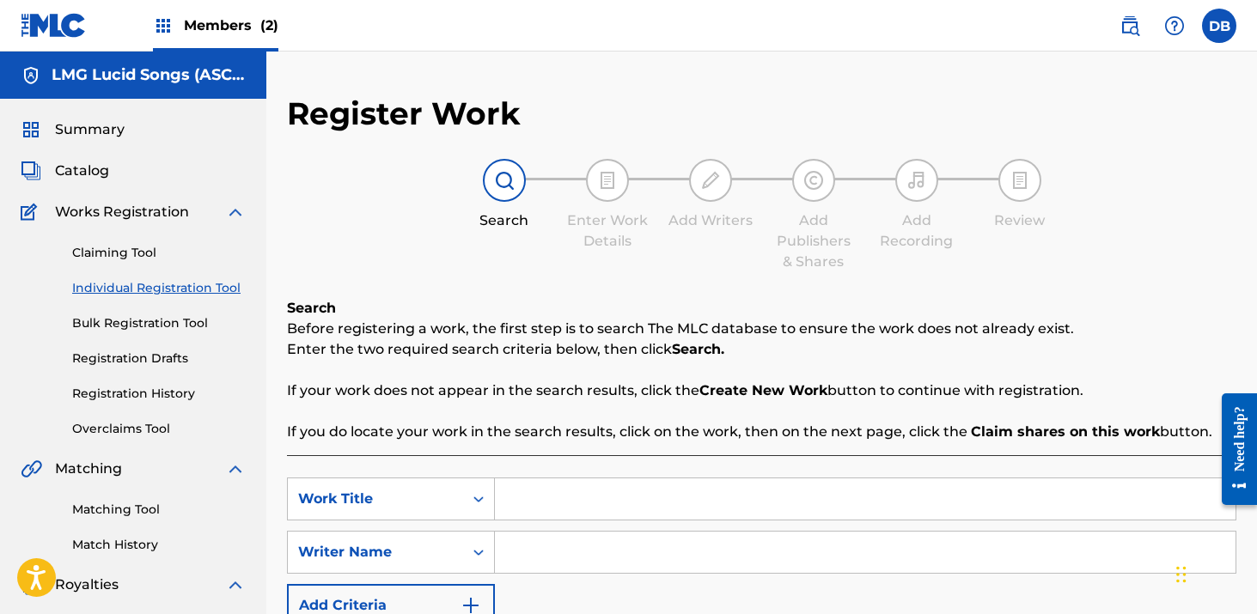
click at [569, 502] on input "Search Form" at bounding box center [865, 499] width 741 height 41
type input "Bodies"
click at [601, 558] on input "Search Form" at bounding box center [865, 552] width 741 height 41
type input "[PERSON_NAME]"
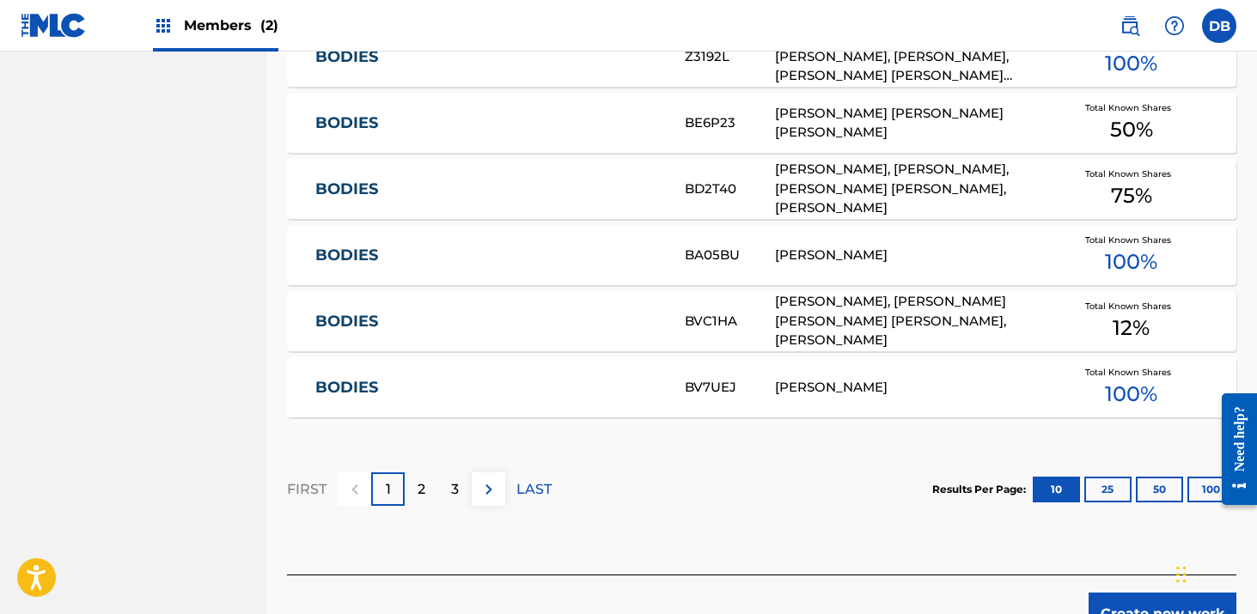
scroll to position [1057, 0]
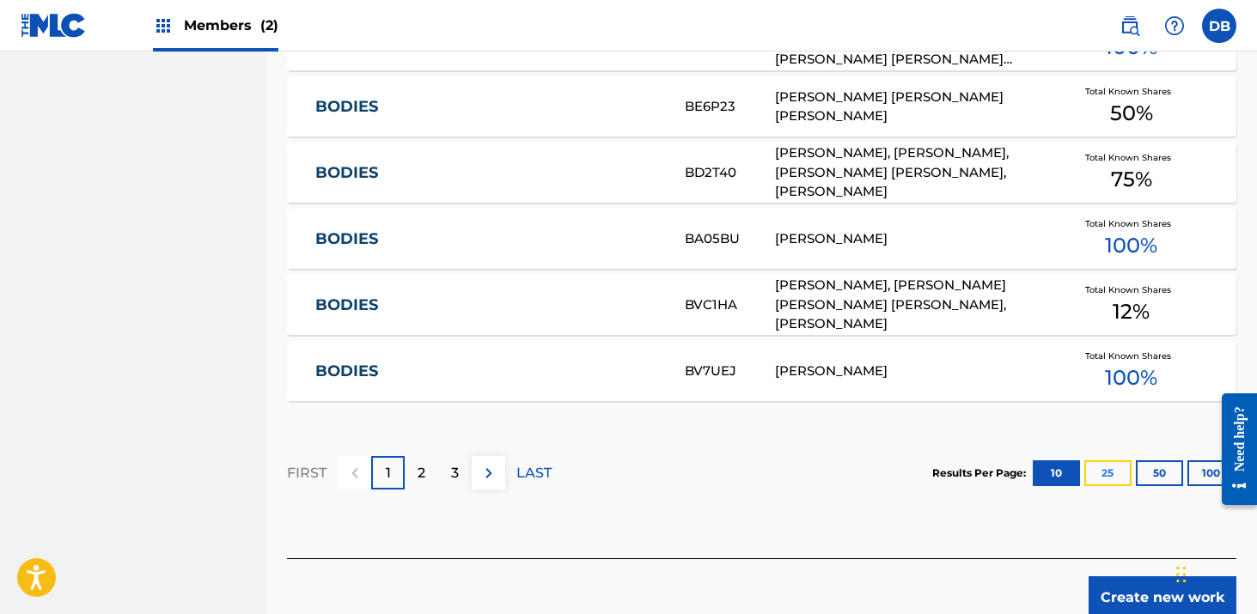
click at [1108, 476] on button "25" at bounding box center [1107, 474] width 47 height 26
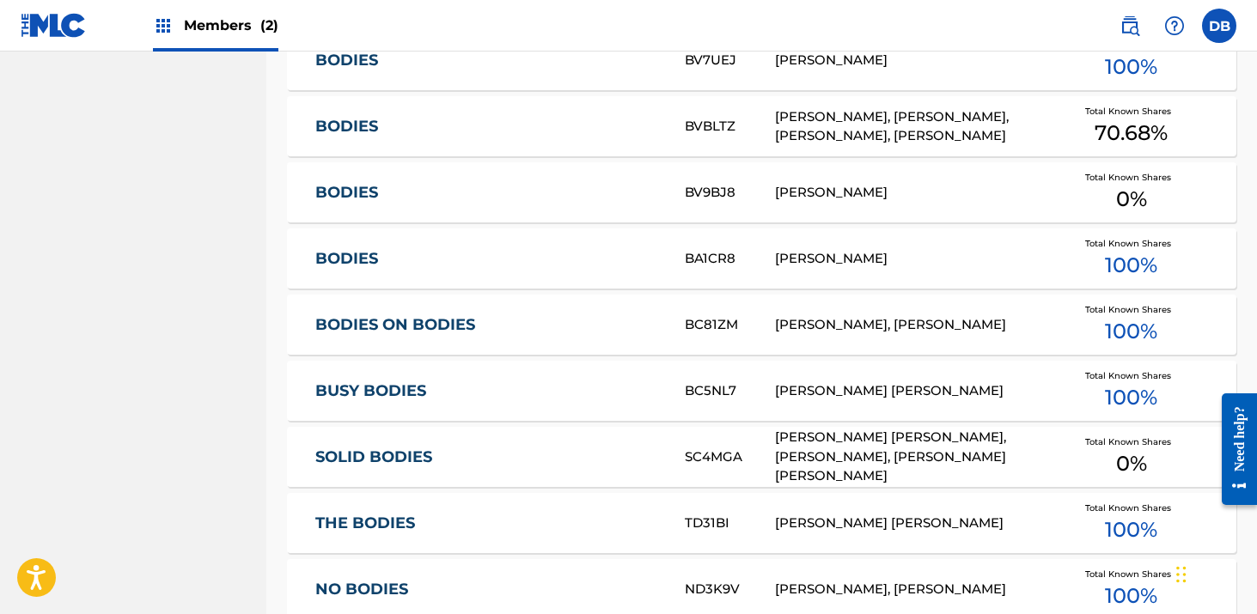
scroll to position [1285, 0]
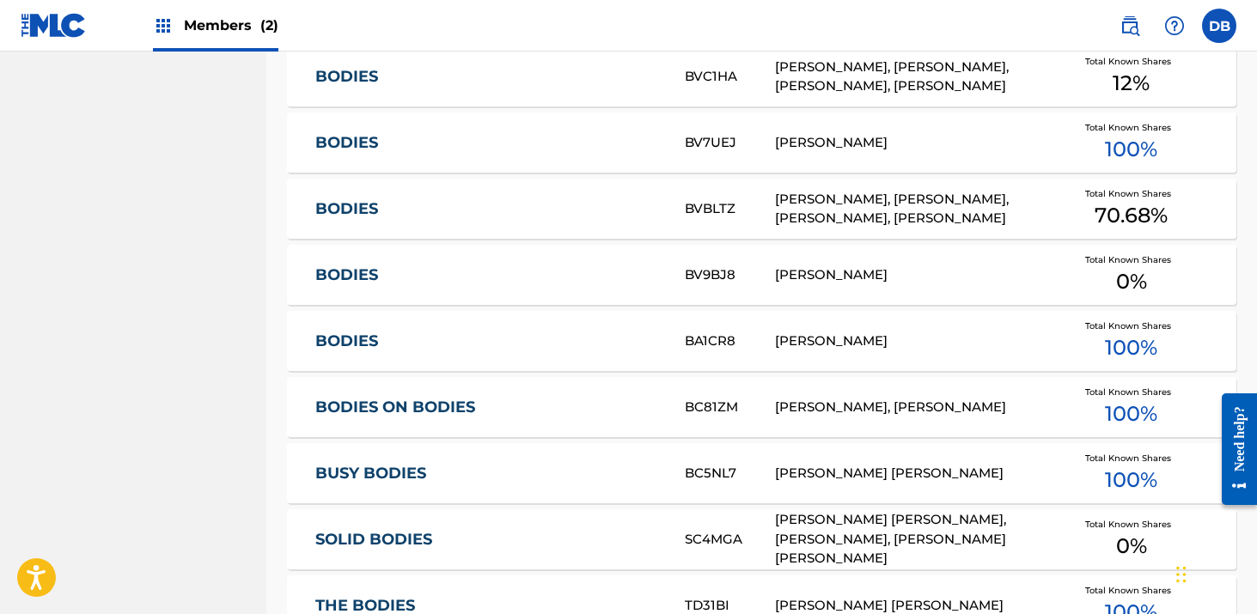
click at [900, 344] on div "[PERSON_NAME]" at bounding box center [910, 342] width 271 height 20
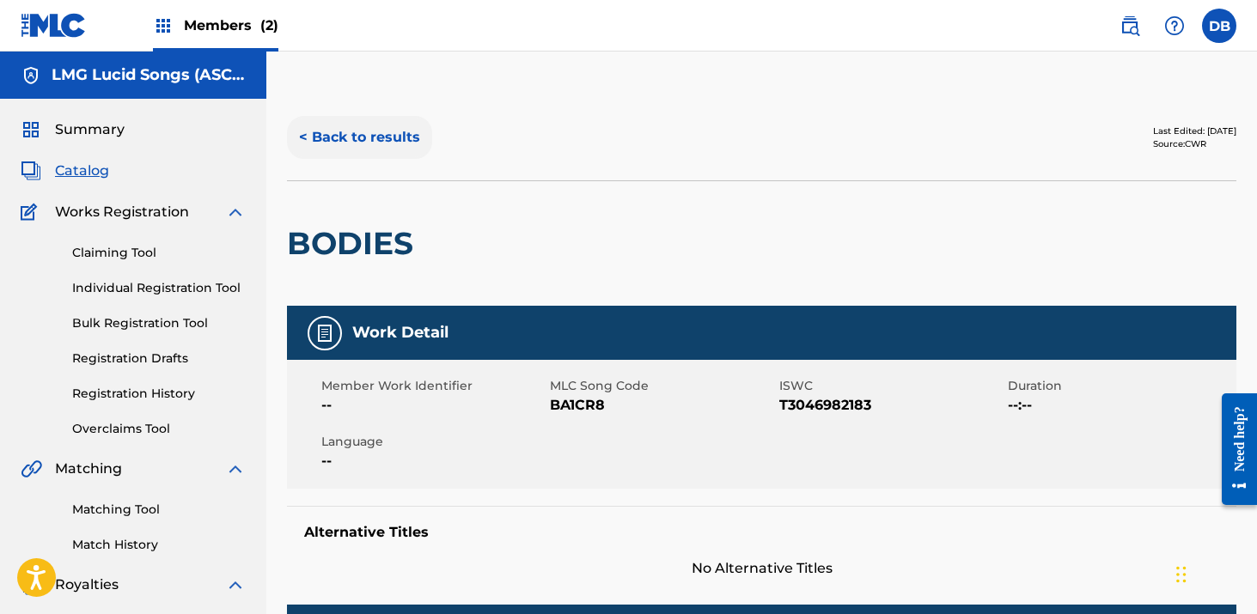
click at [390, 130] on button "< Back to results" at bounding box center [359, 137] width 145 height 43
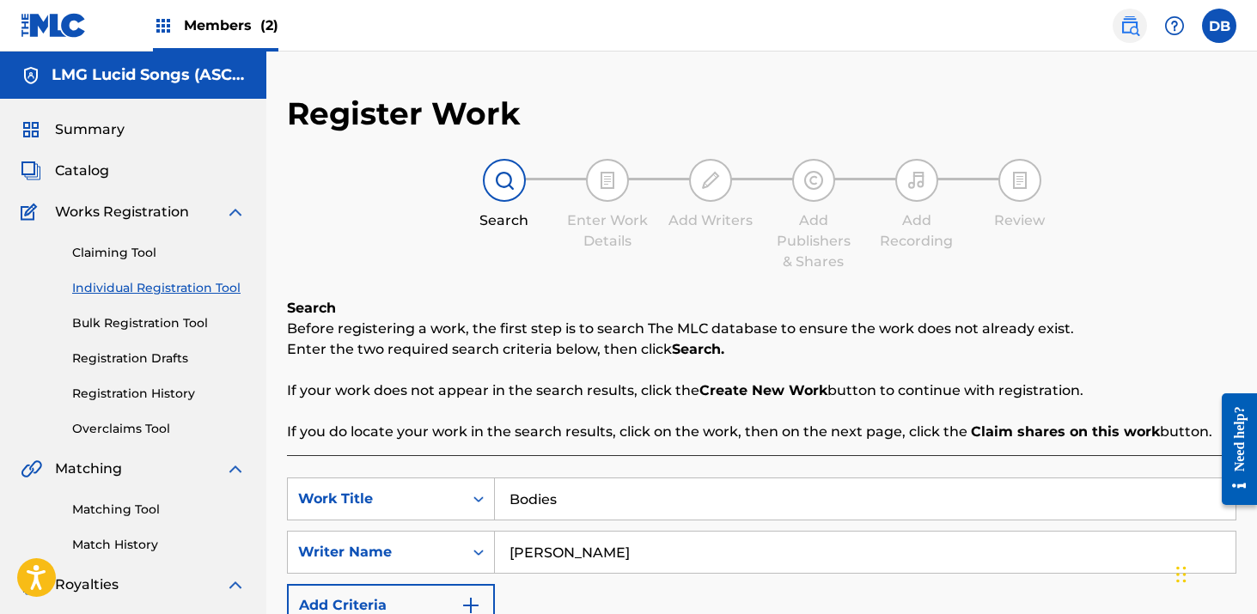
click at [1128, 32] on img at bounding box center [1130, 25] width 21 height 21
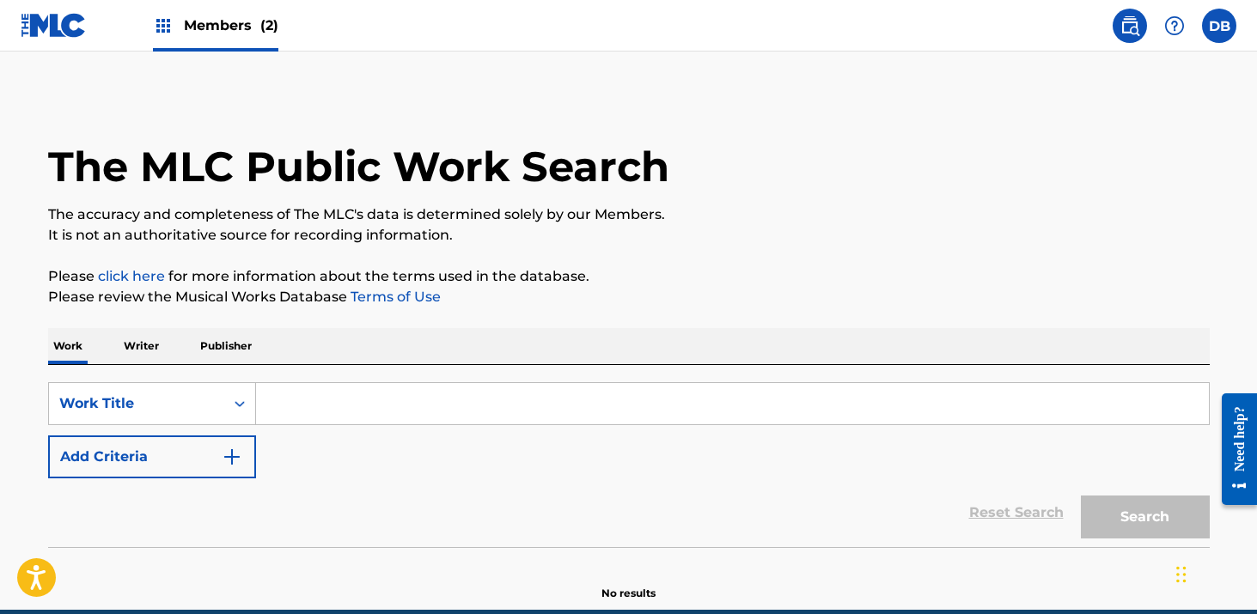
click at [315, 400] on input "Search Form" at bounding box center [732, 403] width 953 height 41
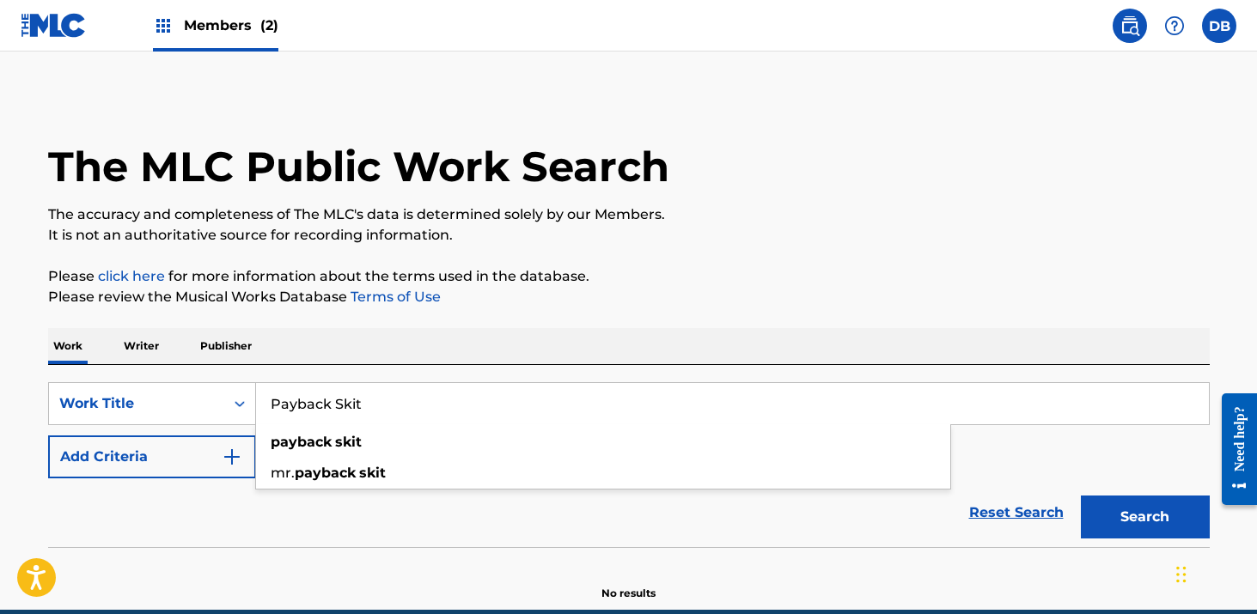
type input "Payback Skit"
click at [520, 344] on div "Work Writer Publisher" at bounding box center [629, 346] width 1162 height 36
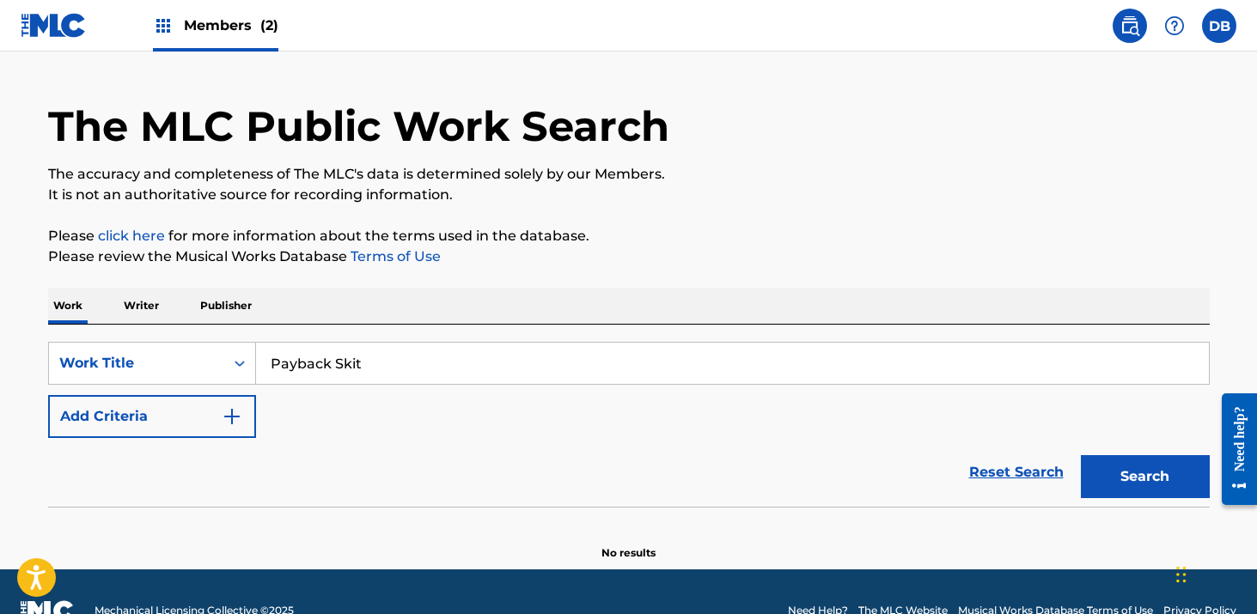
scroll to position [49, 0]
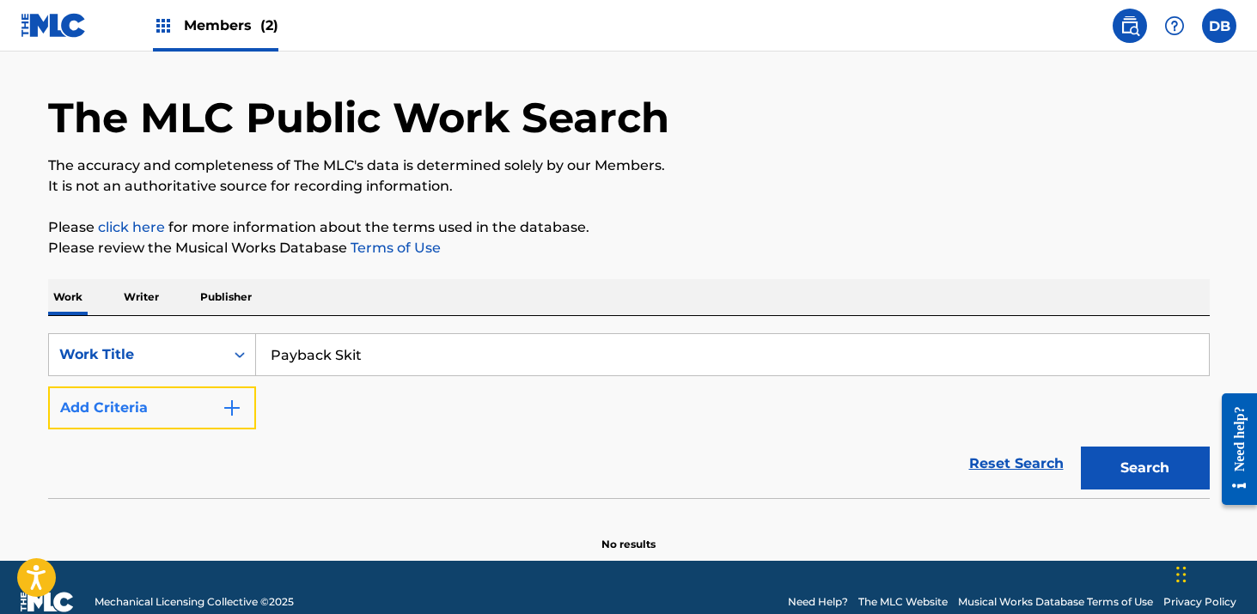
click at [230, 402] on img "Search Form" at bounding box center [232, 408] width 21 height 21
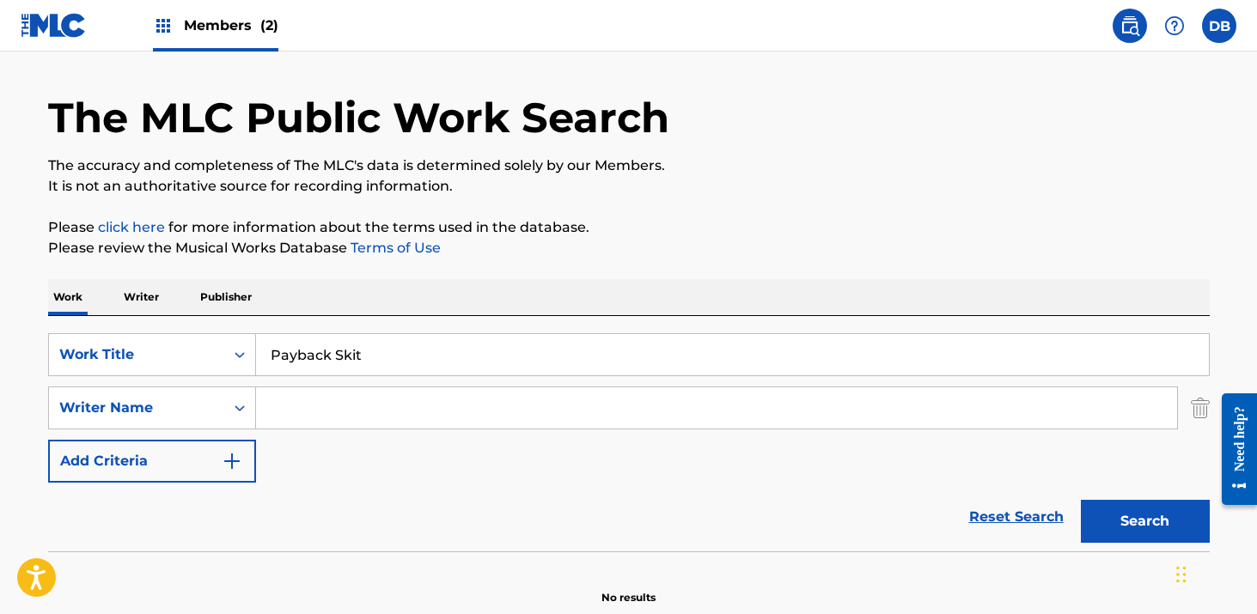
click at [308, 406] on input "Search Form" at bounding box center [716, 408] width 921 height 41
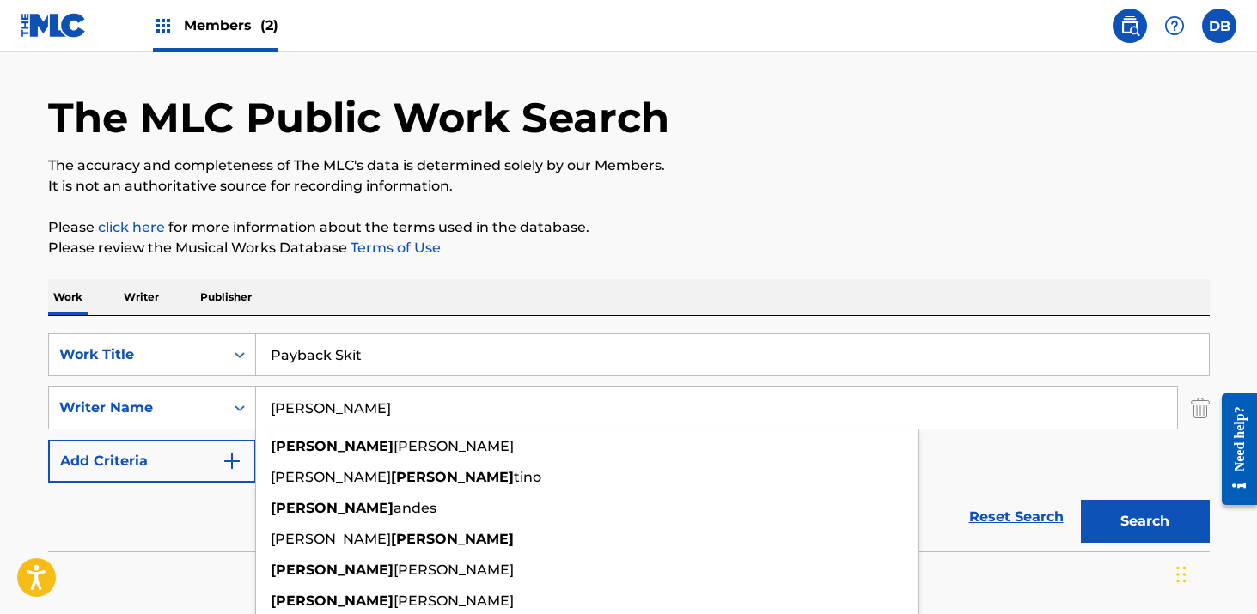
type input "[PERSON_NAME]"
click at [1081, 500] on button "Search" at bounding box center [1145, 521] width 129 height 43
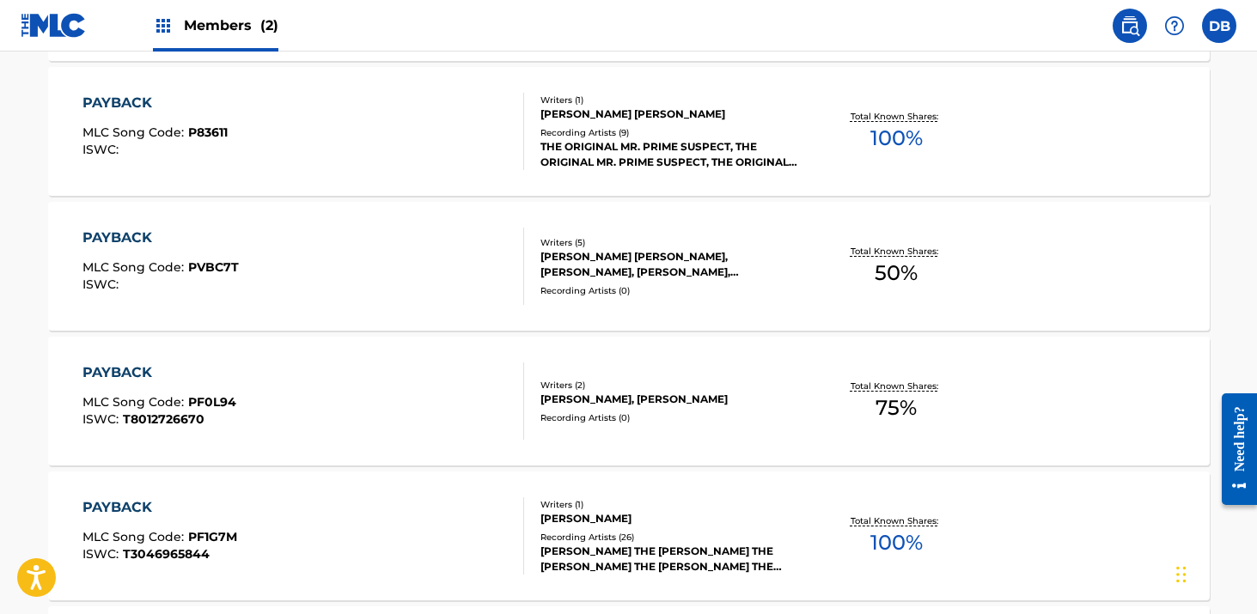
scroll to position [1072, 0]
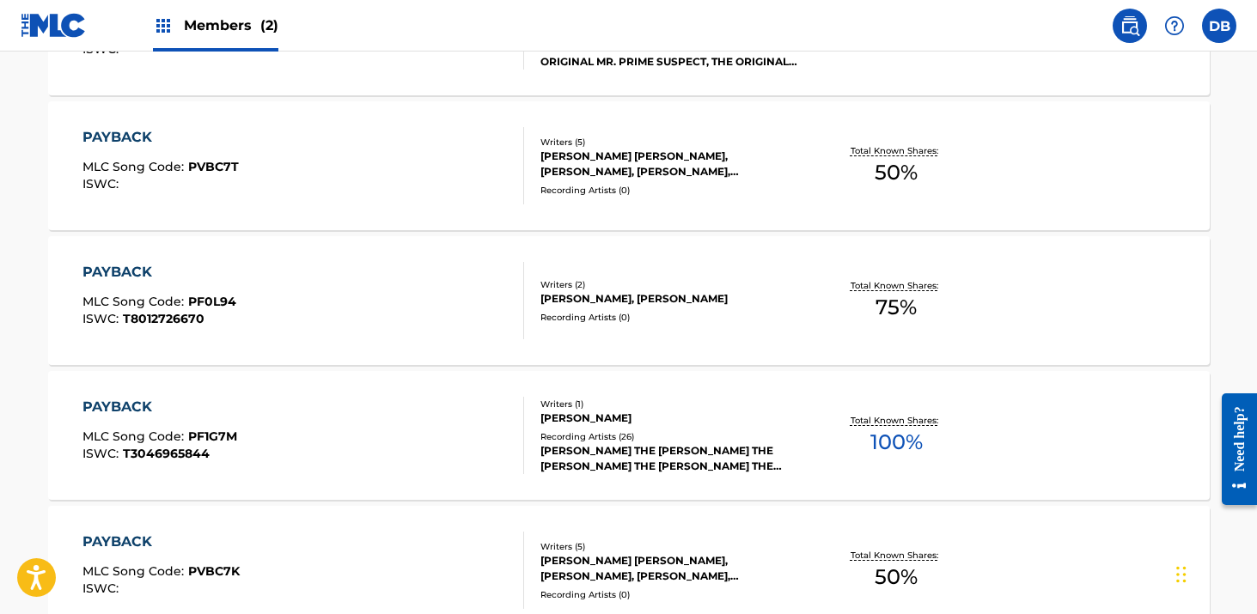
click at [652, 446] on div "[PERSON_NAME] THE [PERSON_NAME] THE [PERSON_NAME] THE [PERSON_NAME] THE [PERSON…" at bounding box center [669, 458] width 259 height 31
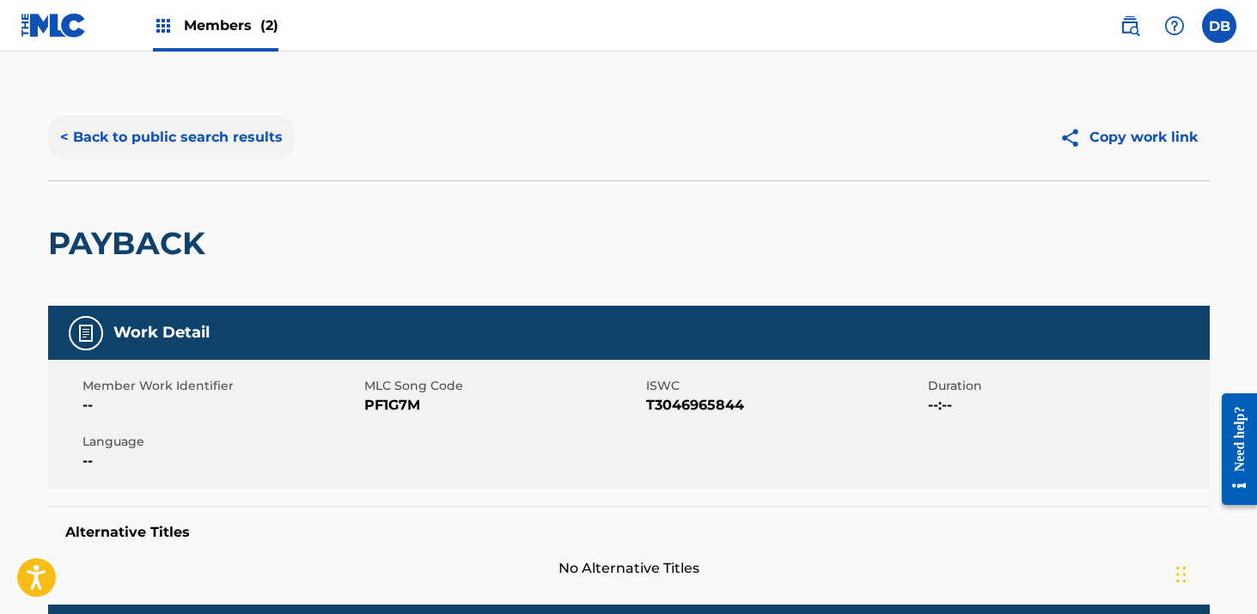
click at [225, 141] on button "< Back to public search results" at bounding box center [171, 137] width 247 height 43
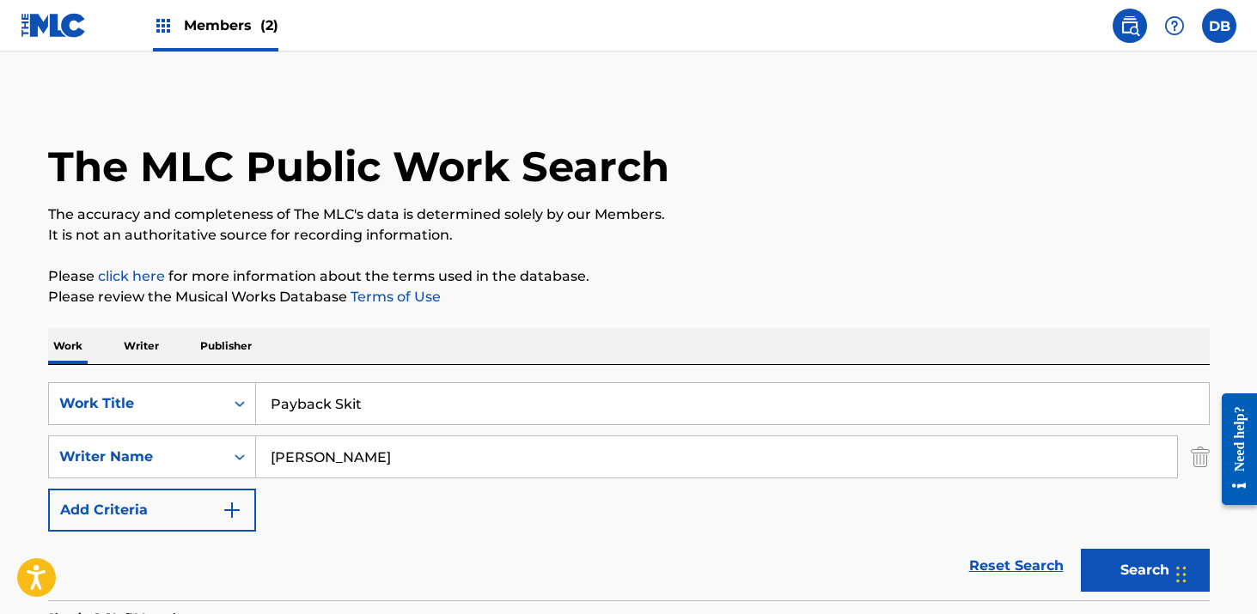
click at [384, 398] on input "Payback Skit" at bounding box center [732, 403] width 953 height 41
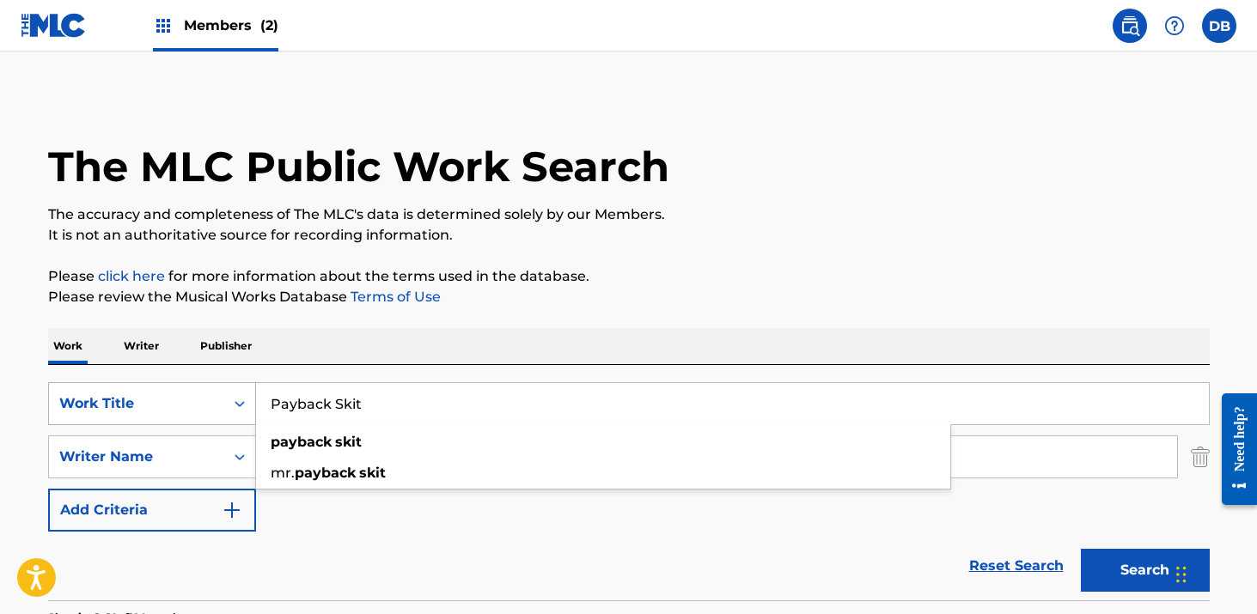
drag, startPoint x: 378, startPoint y: 399, endPoint x: 217, endPoint y: 400, distance: 160.7
click at [217, 400] on div "SearchWithCriteria2f08ea75-b496-4e89-93be-9487b6f8a928 Work Title Payback Skit …" at bounding box center [629, 403] width 1162 height 43
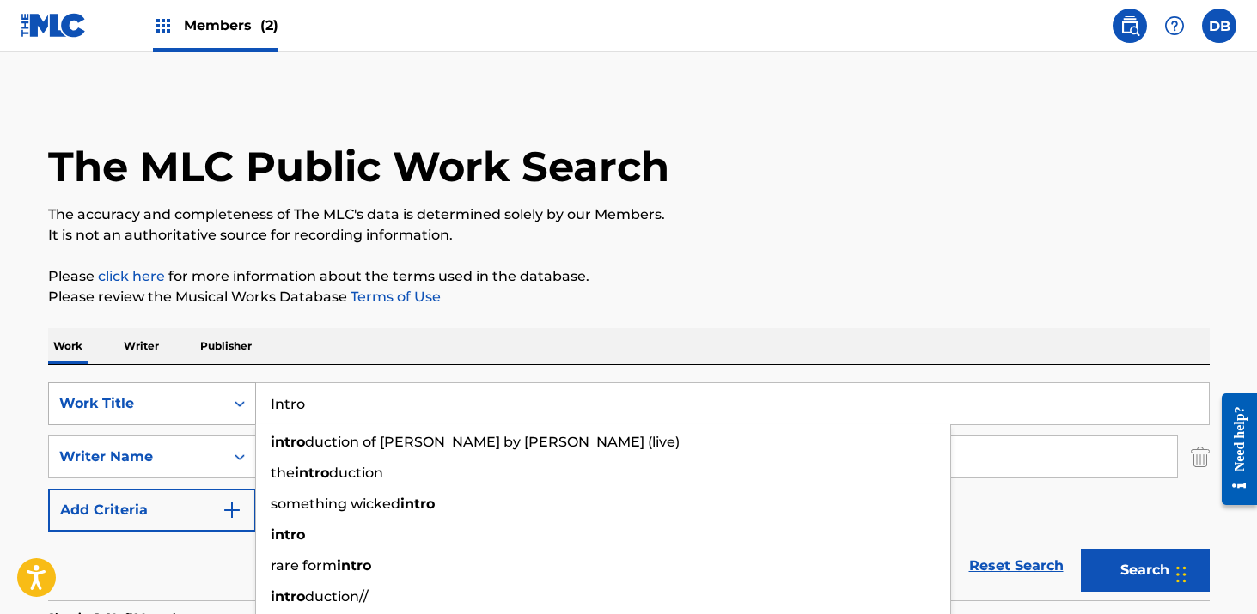
type input "Intro"
click at [1081, 549] on button "Search" at bounding box center [1145, 570] width 129 height 43
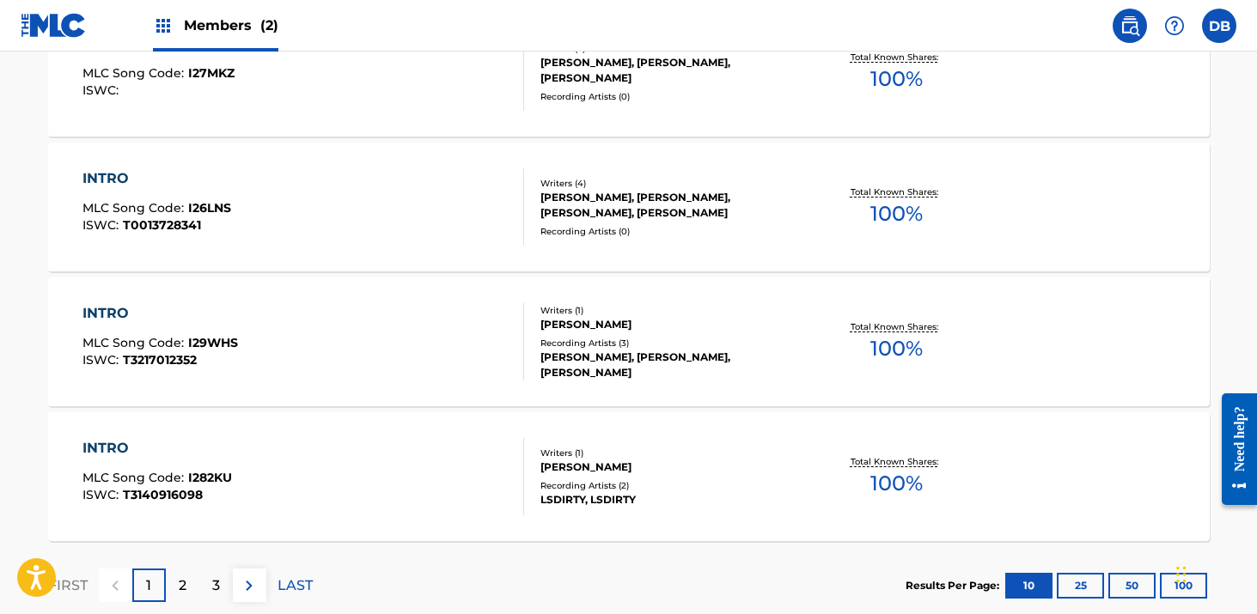
scroll to position [1542, 0]
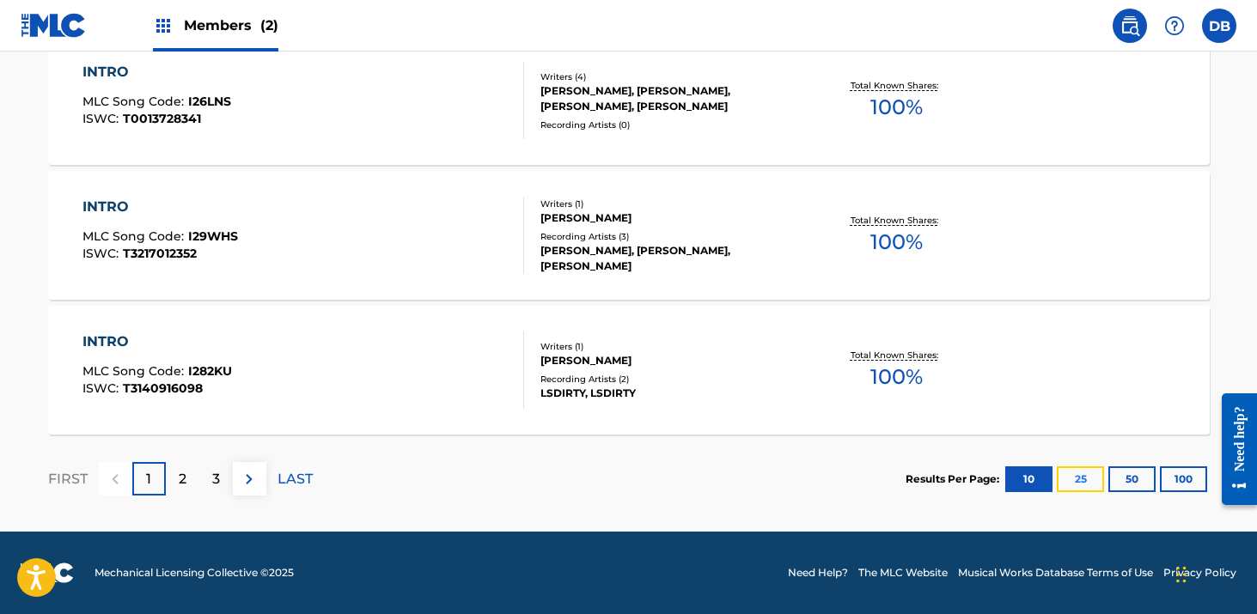
click at [1082, 484] on button "25" at bounding box center [1080, 480] width 47 height 26
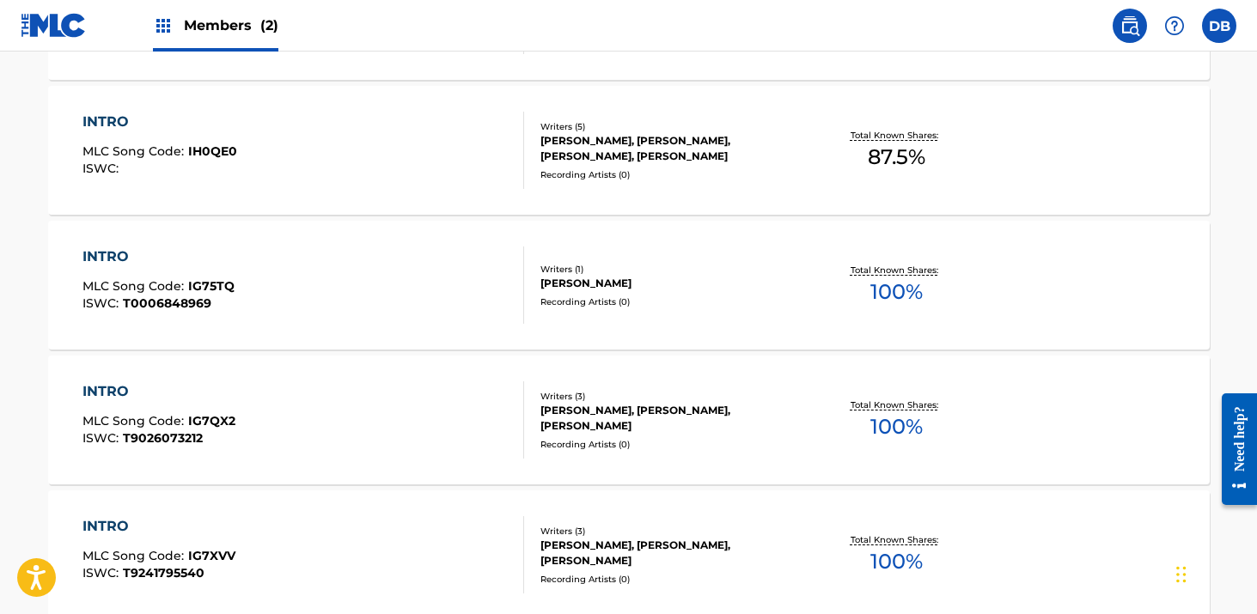
scroll to position [3566, 0]
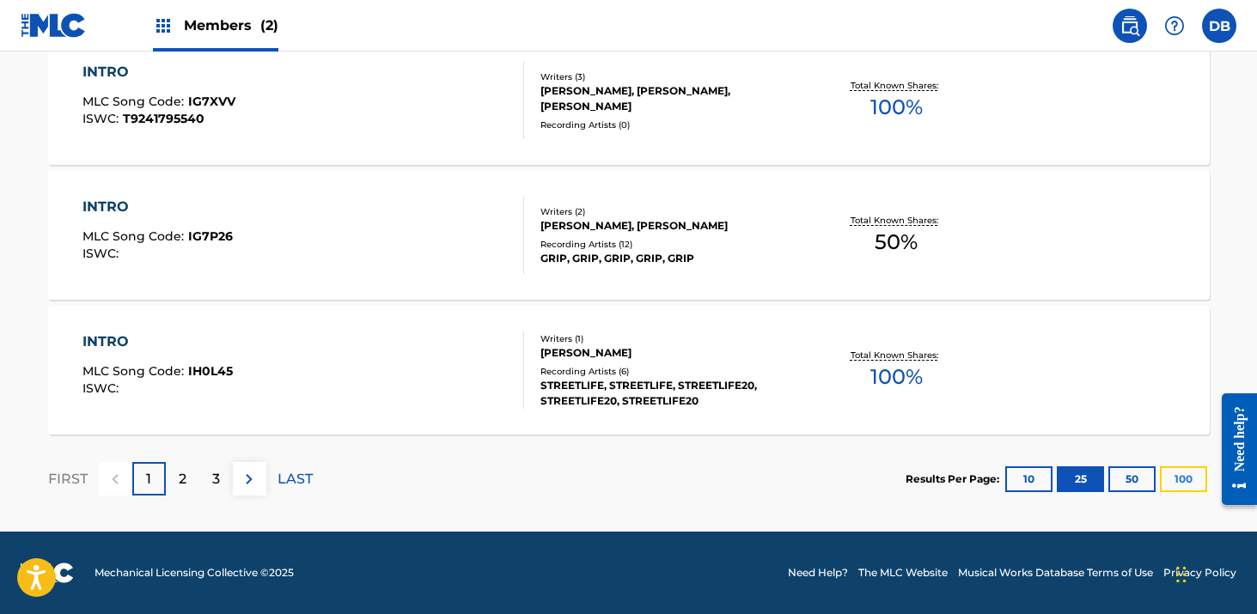
click at [1171, 485] on button "100" at bounding box center [1183, 480] width 47 height 26
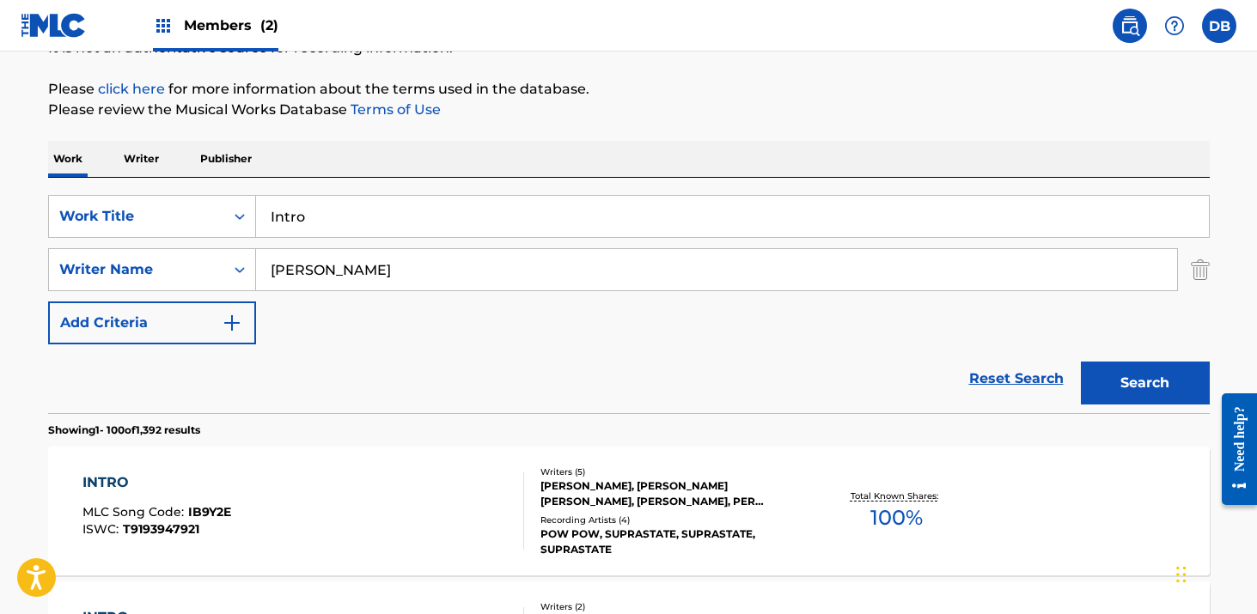
scroll to position [3568, 0]
